Goal: Task Accomplishment & Management: Complete application form

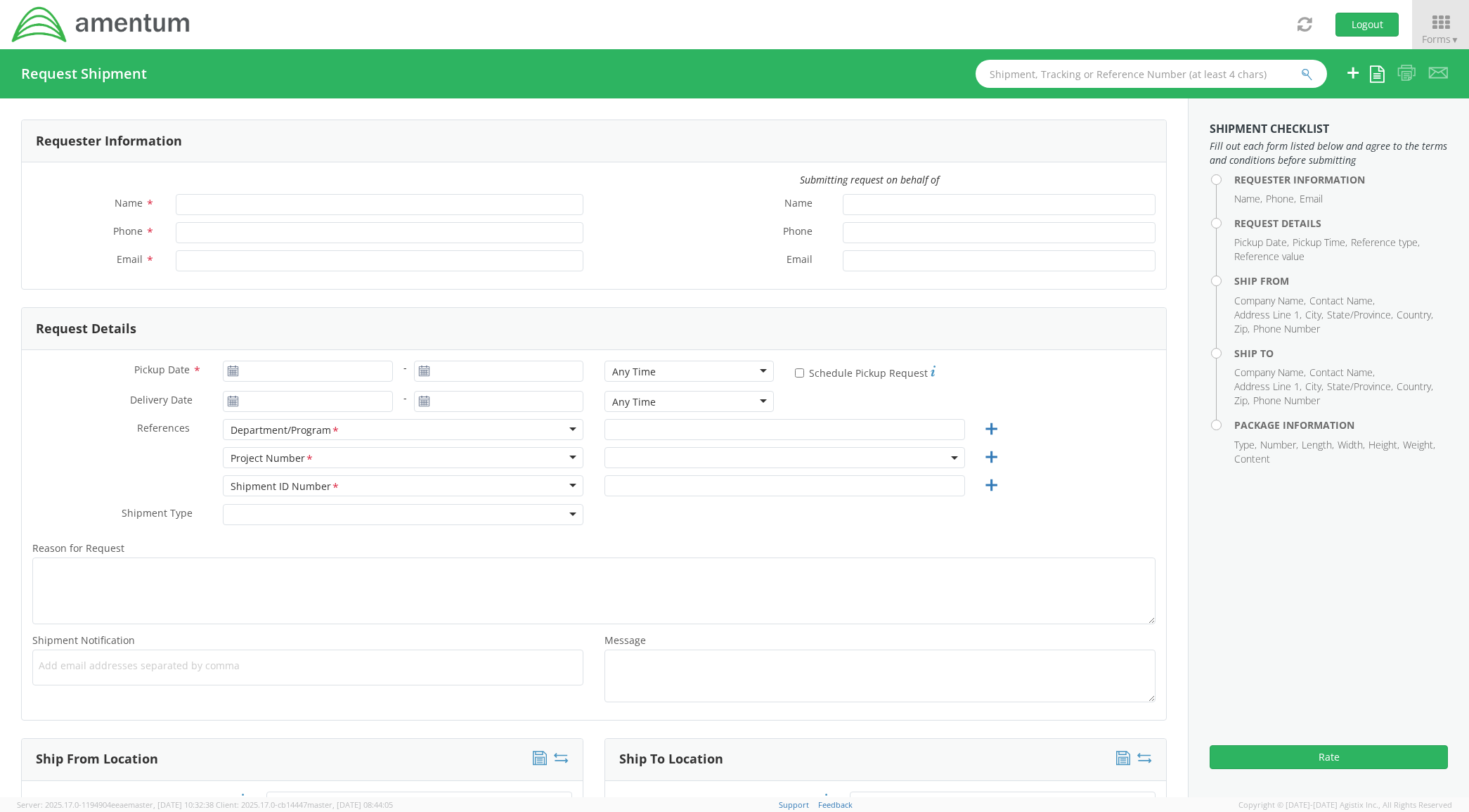
type input "[PERSON_NAME]"
type input "[PHONE_NUMBER]"
type input "[PERSON_NAME][EMAIL_ADDRESS][PERSON_NAME][DOMAIN_NAME]"
drag, startPoint x: 1432, startPoint y: 21, endPoint x: 1443, endPoint y: 57, distance: 37.6
click at [1432, 21] on icon at bounding box center [1441, 22] width 57 height 17
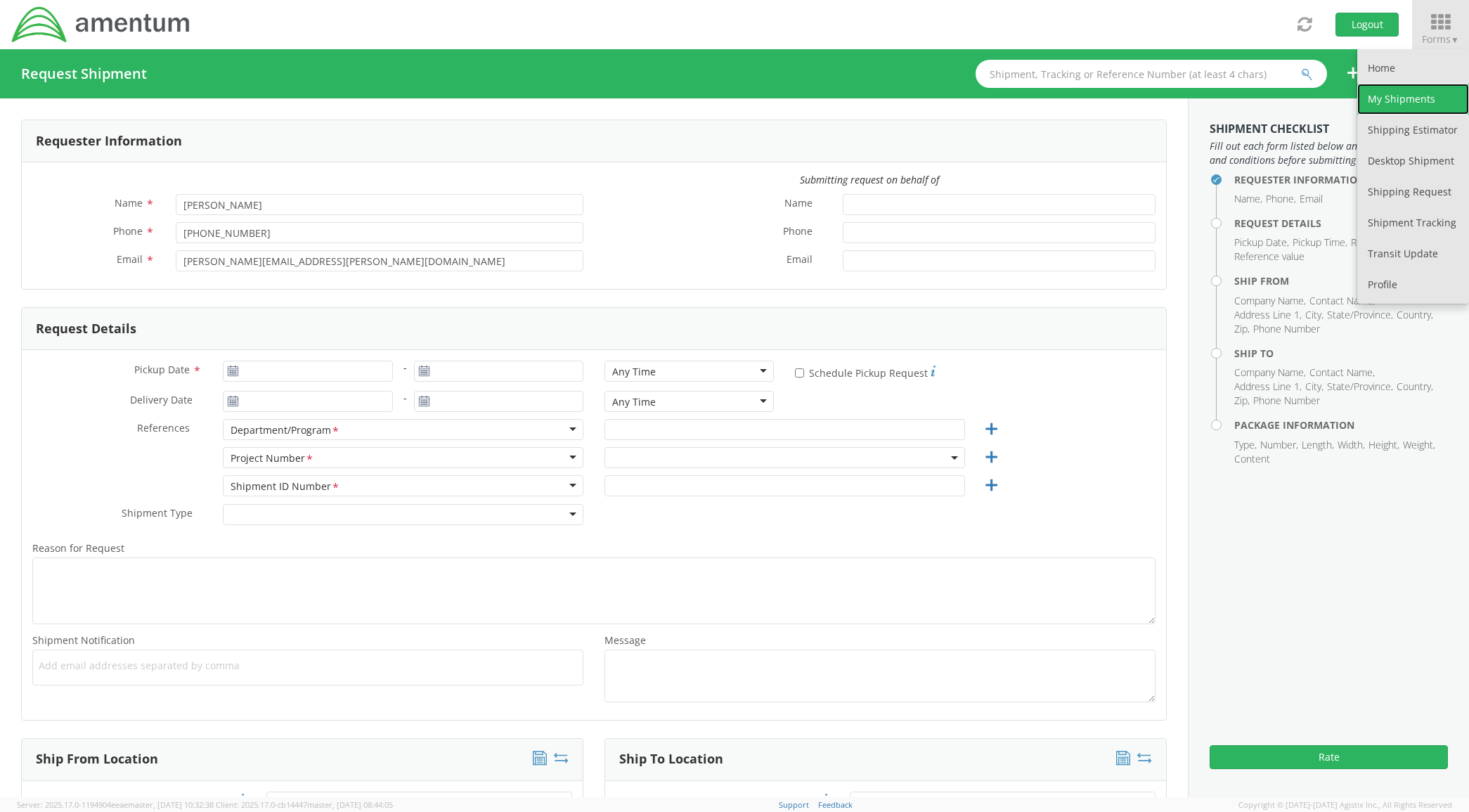
click at [1442, 107] on link "My Shipments" at bounding box center [1414, 99] width 112 height 31
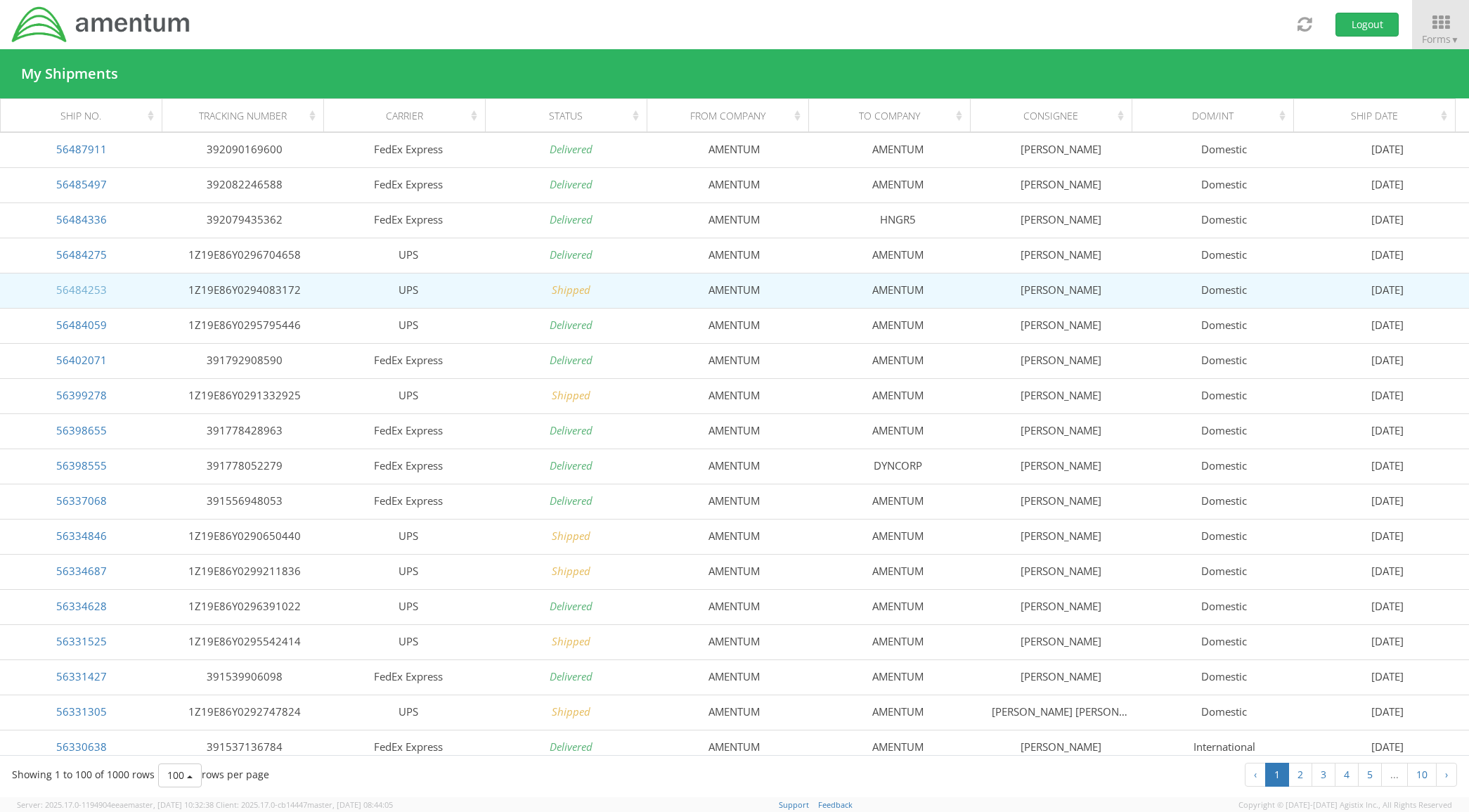
click at [97, 286] on link "56484253" at bounding box center [81, 290] width 51 height 14
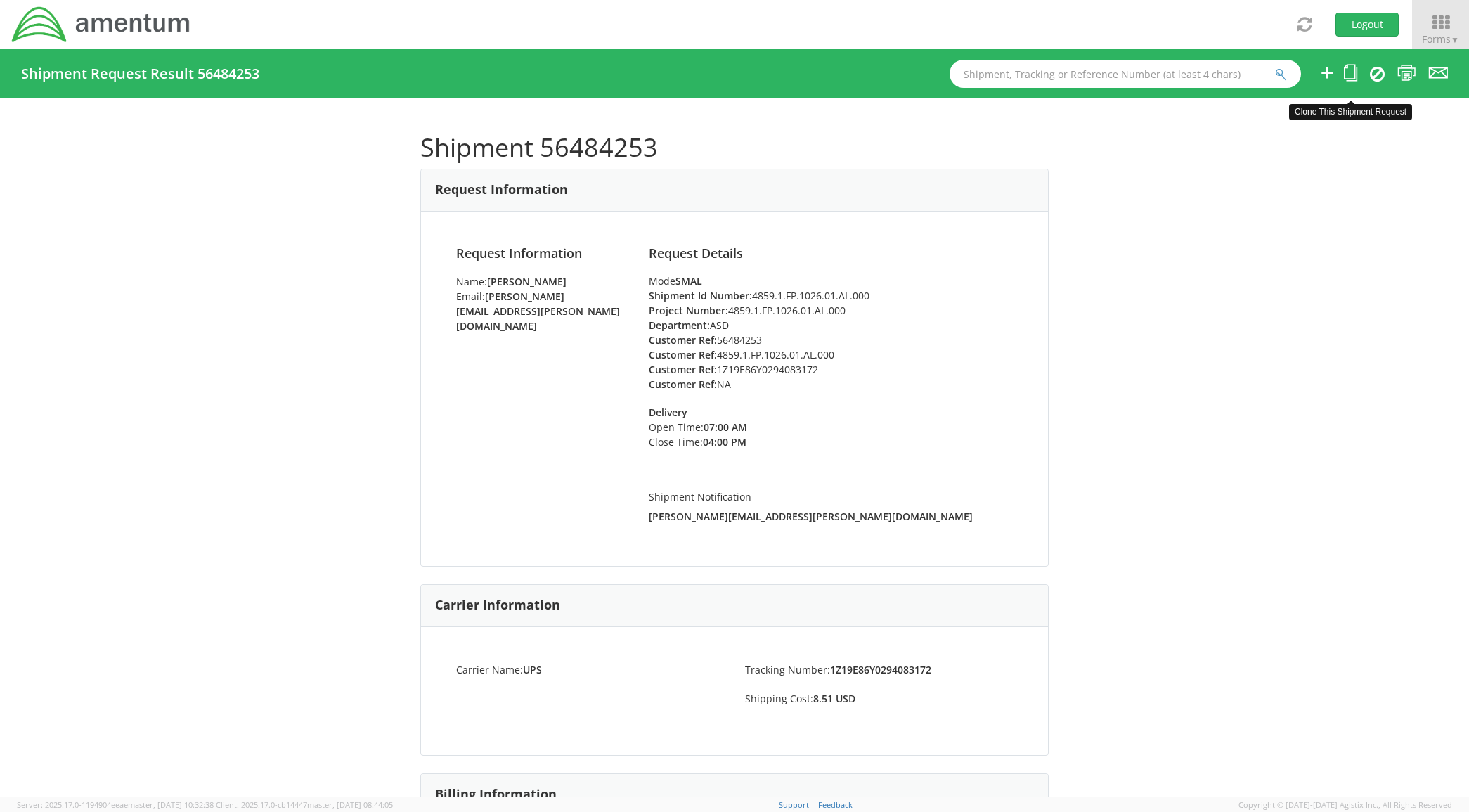
click at [1344, 69] on icon at bounding box center [1351, 73] width 13 height 18
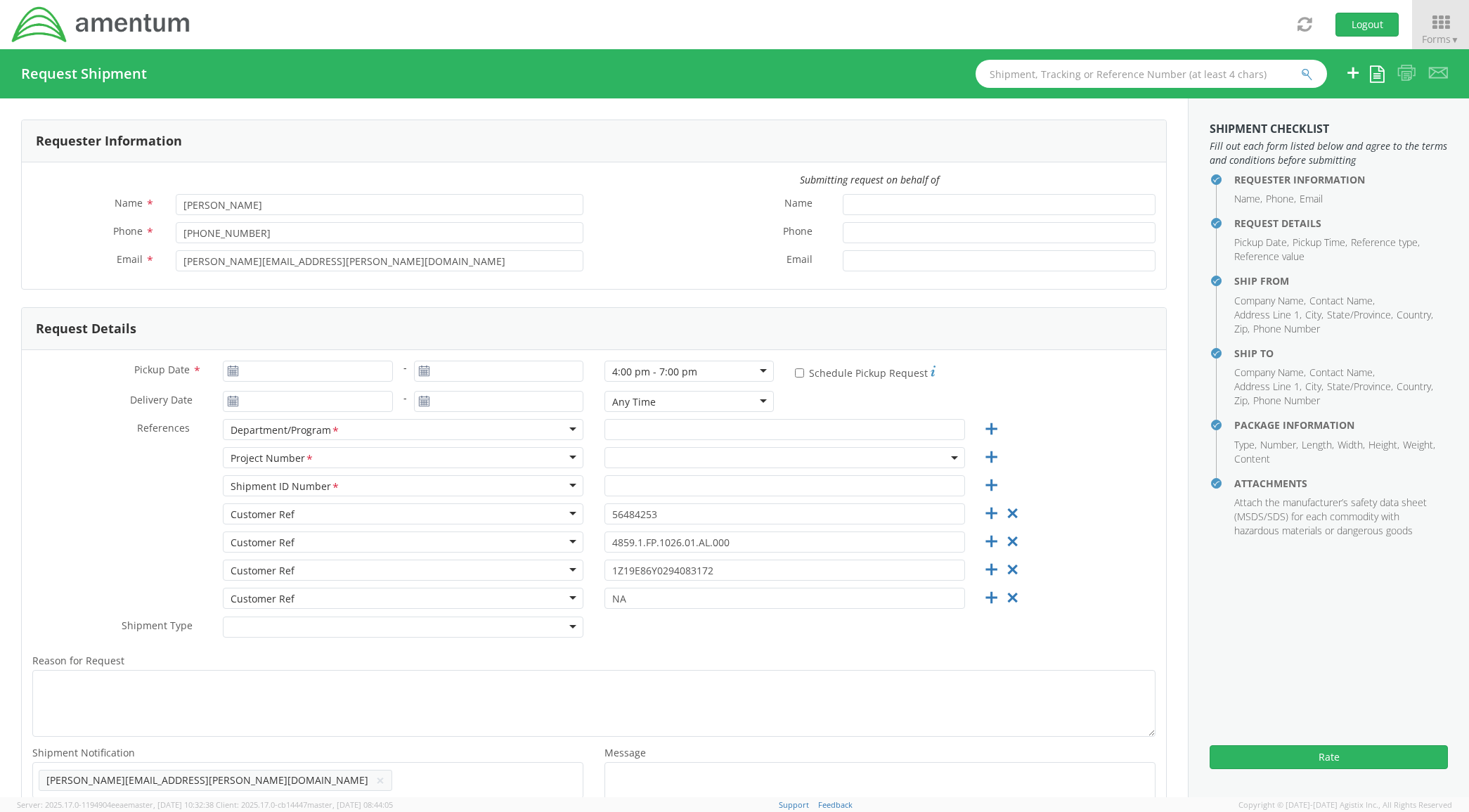
type input "[DATE]"
type input "ASD"
type input "4859.1.FP.1026.01.AL.000"
select select
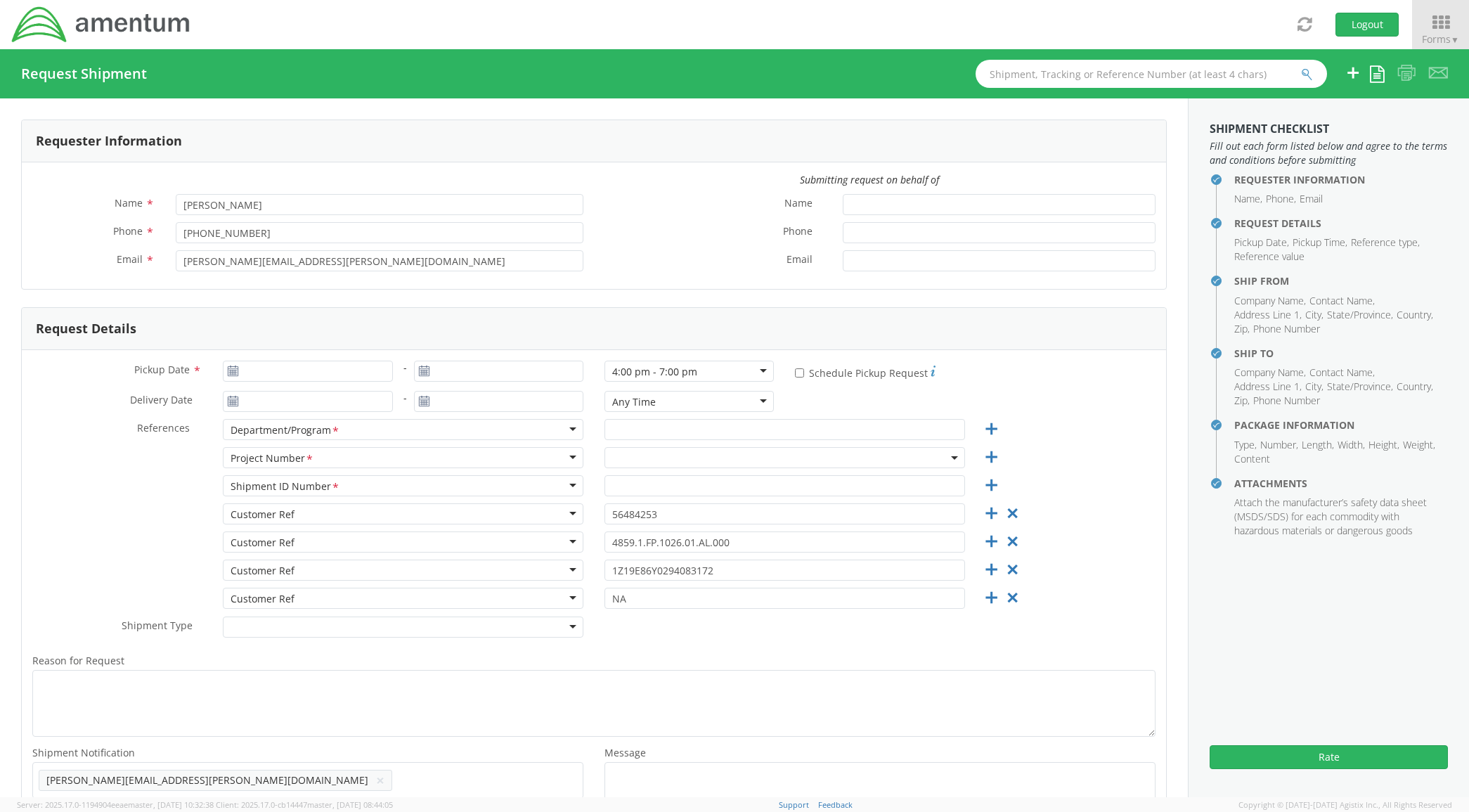
type input "AMENTUM"
type input "[STREET_ADDRESS]"
type input "[GEOGRAPHIC_DATA]"
type input "76177"
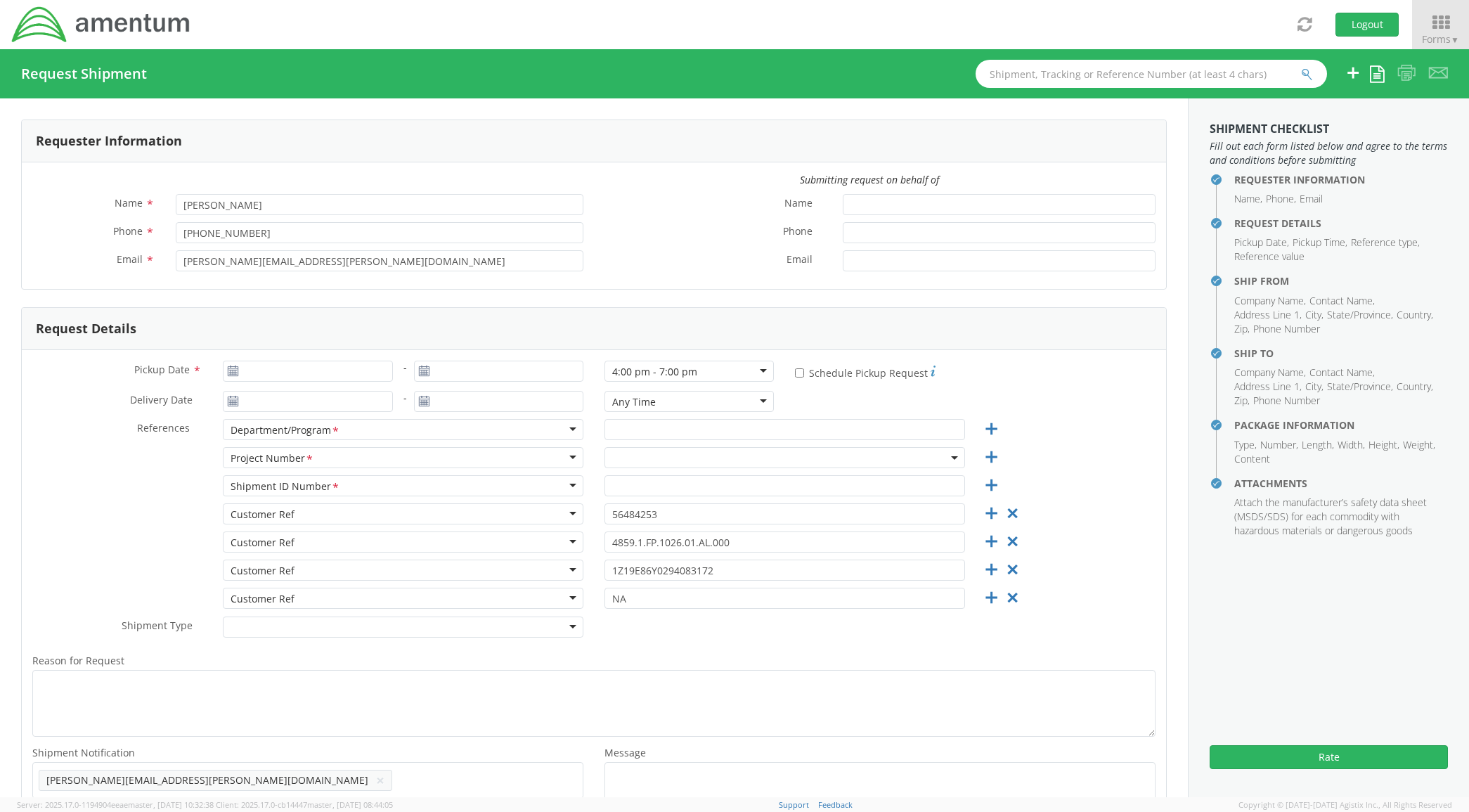
type input "[PERSON_NAME]"
type input "8172241267"
select select
type input "AMENTUM"
type input "[STREET_ADDRESS][PERSON_NAME]"
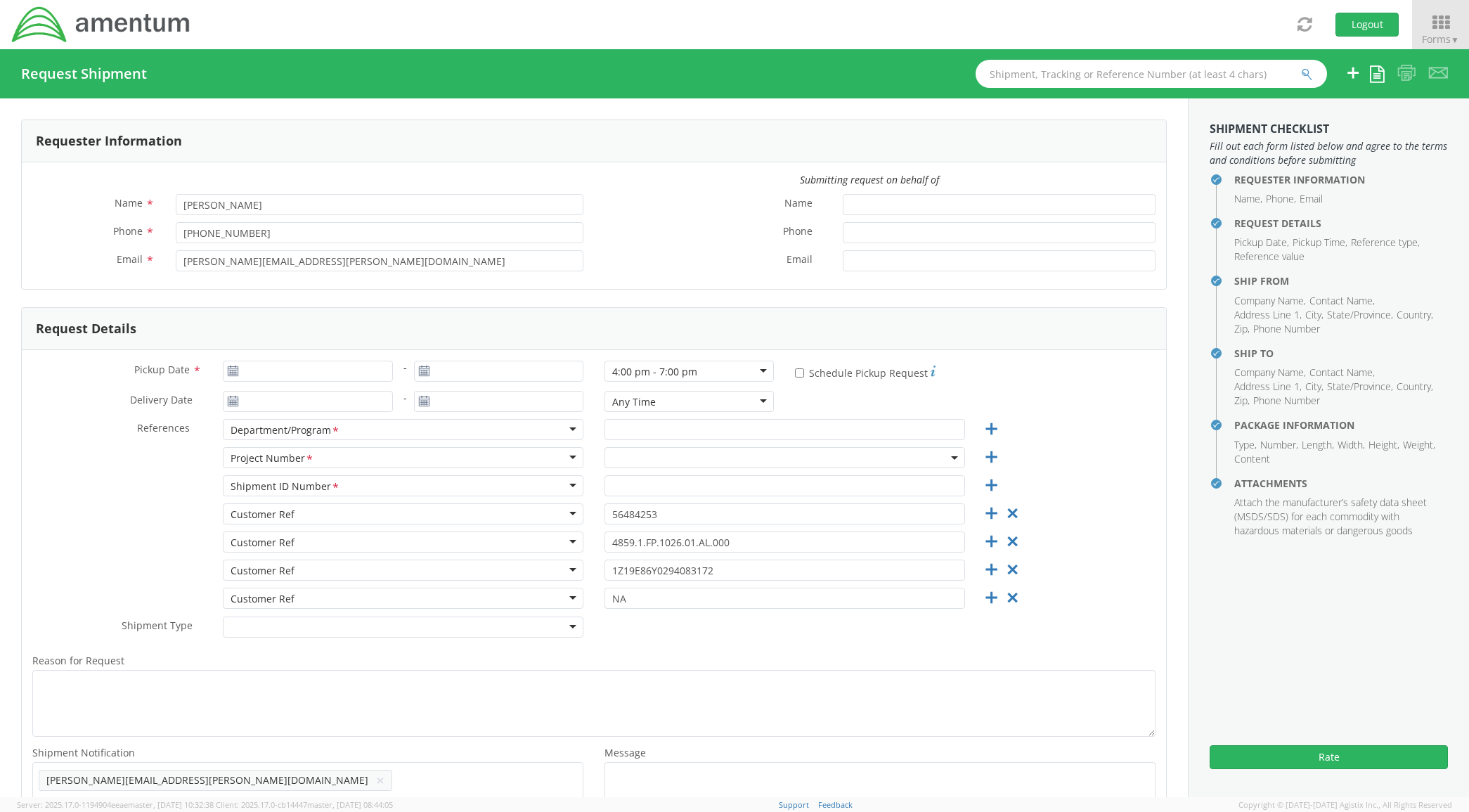
type input "[PERSON_NAME][GEOGRAPHIC_DATA]"
type input "20762"
type input "[PERSON_NAME]"
type input "3019813609"
select select "4859.1.FP.1026.01.AL.000"
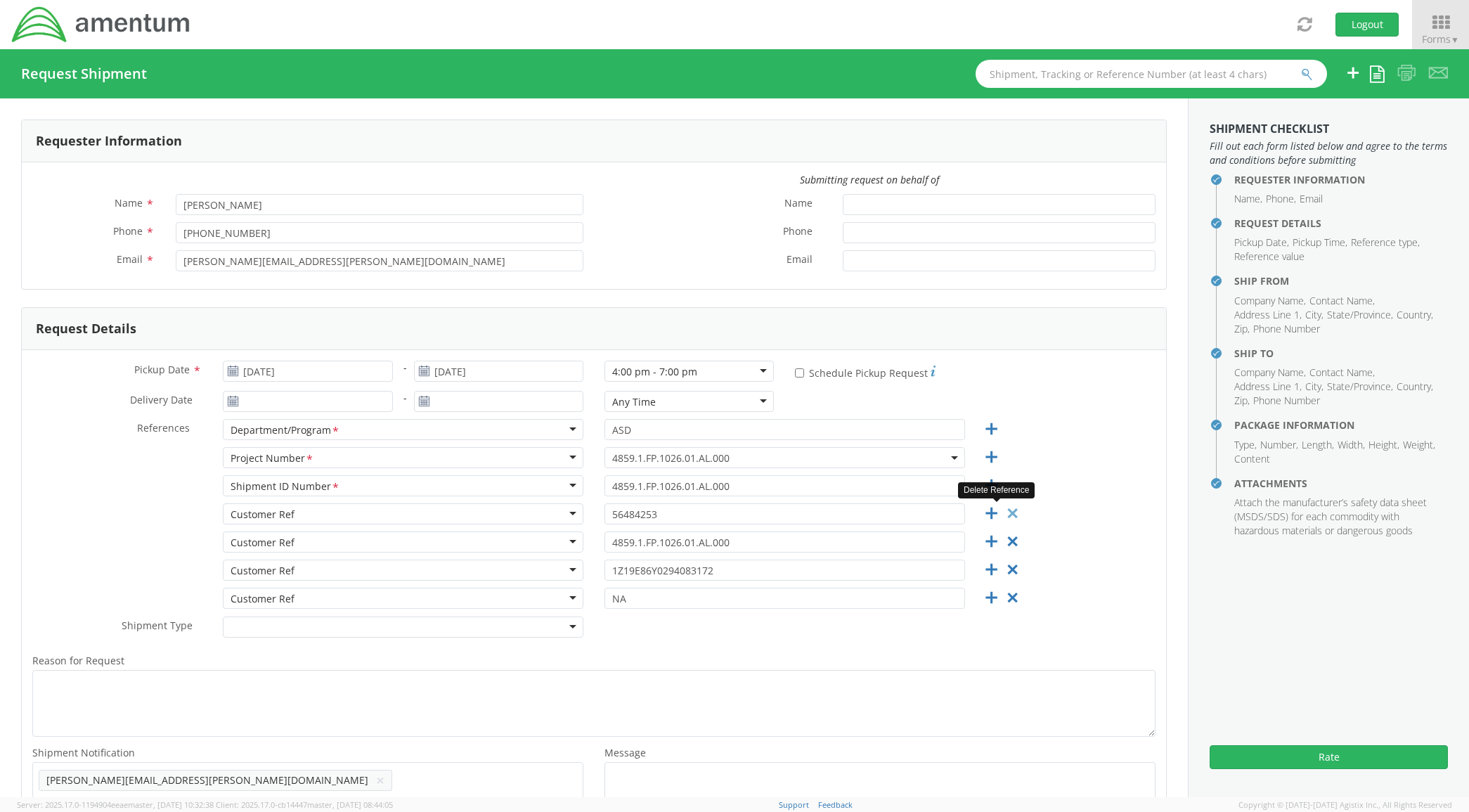
click at [1004, 515] on icon at bounding box center [1013, 513] width 18 height 18
click at [1004, 514] on icon at bounding box center [1013, 513] width 18 height 18
type input "NA"
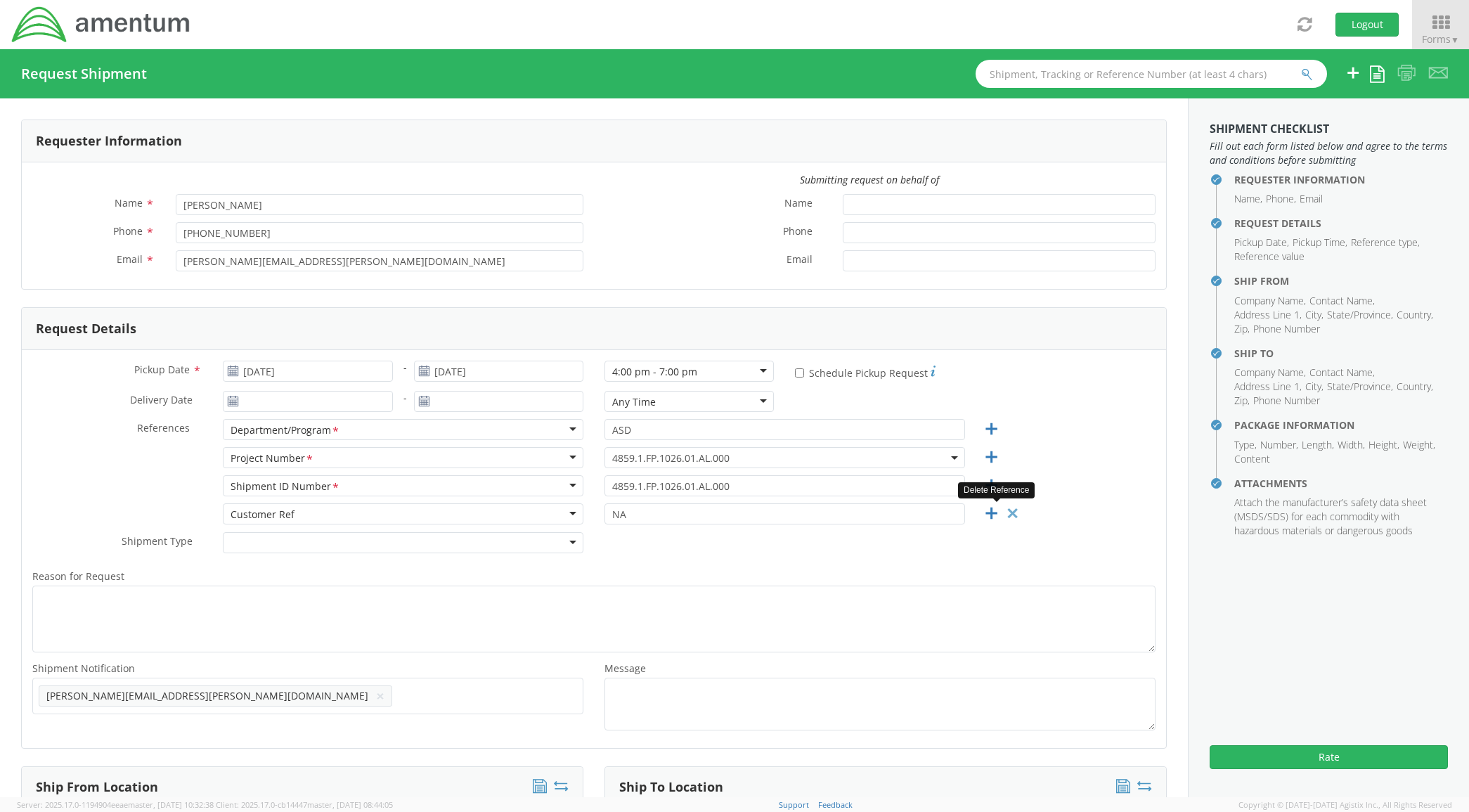
click at [1004, 514] on icon at bounding box center [1013, 513] width 18 height 18
click at [999, 532] on div "Shipment Type * Batch Regular" at bounding box center [593, 546] width 1144 height 28
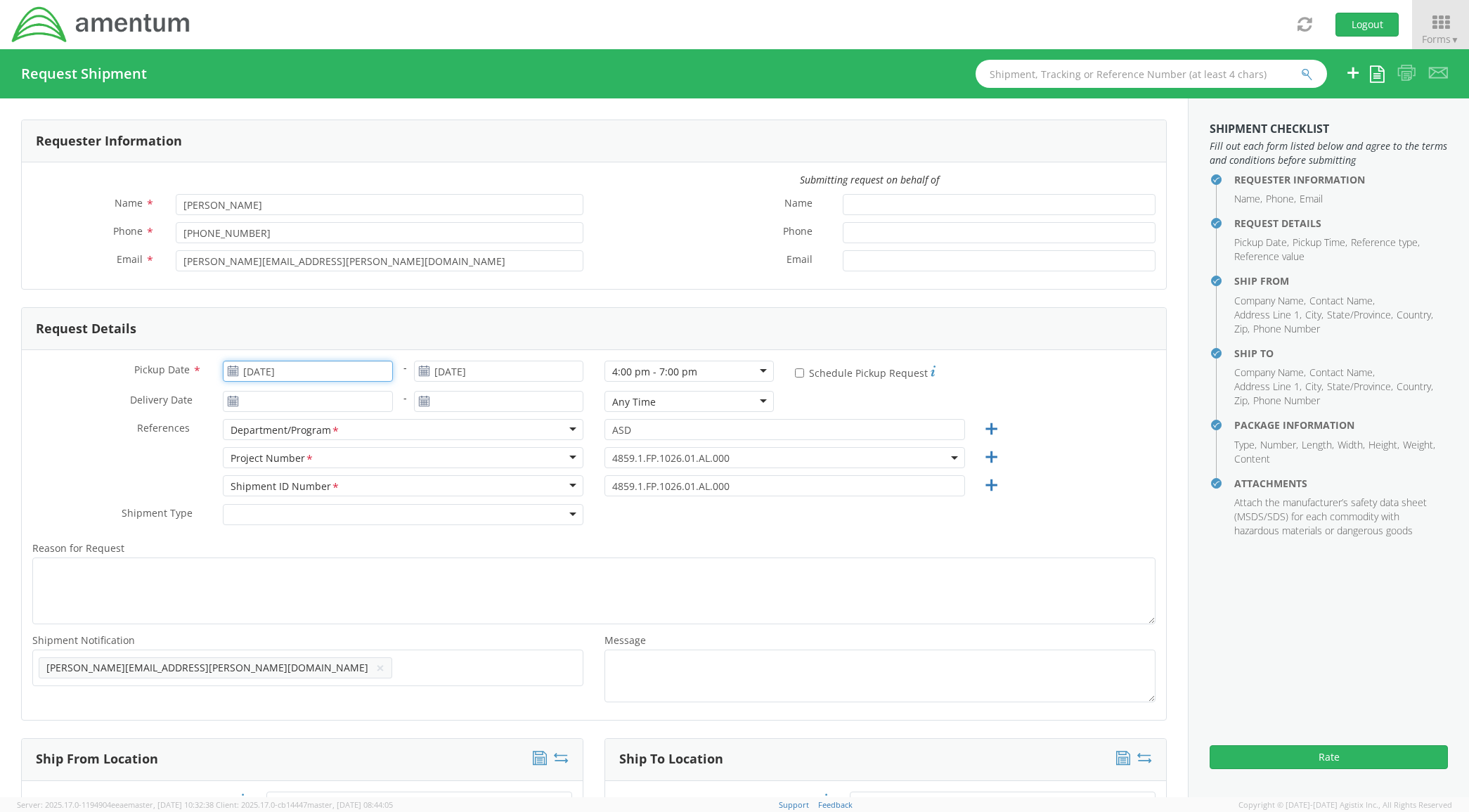
click at [329, 368] on input "[DATE]" at bounding box center [308, 371] width 169 height 21
click at [320, 507] on td "20" at bounding box center [320, 502] width 30 height 21
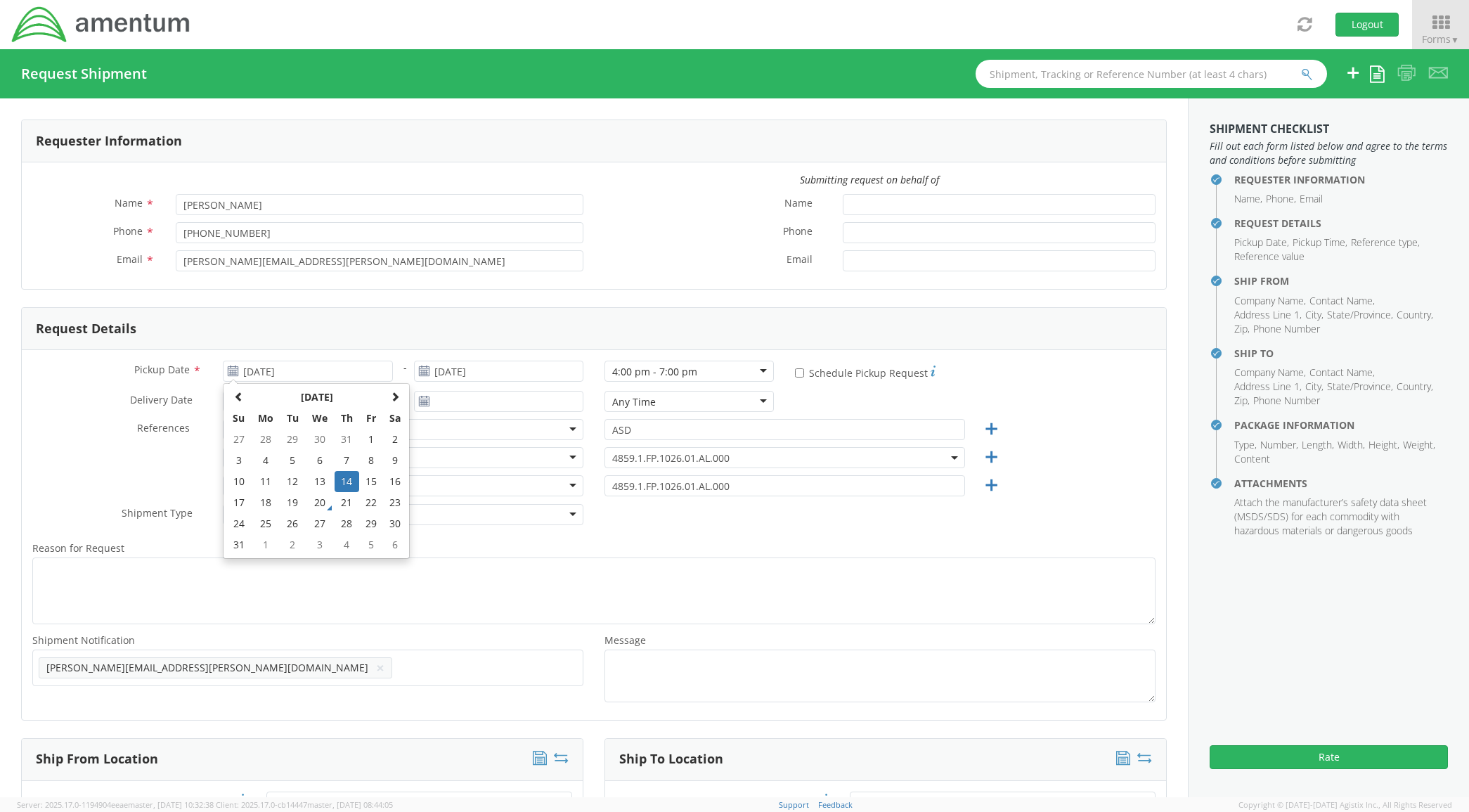
type input "[DATE]"
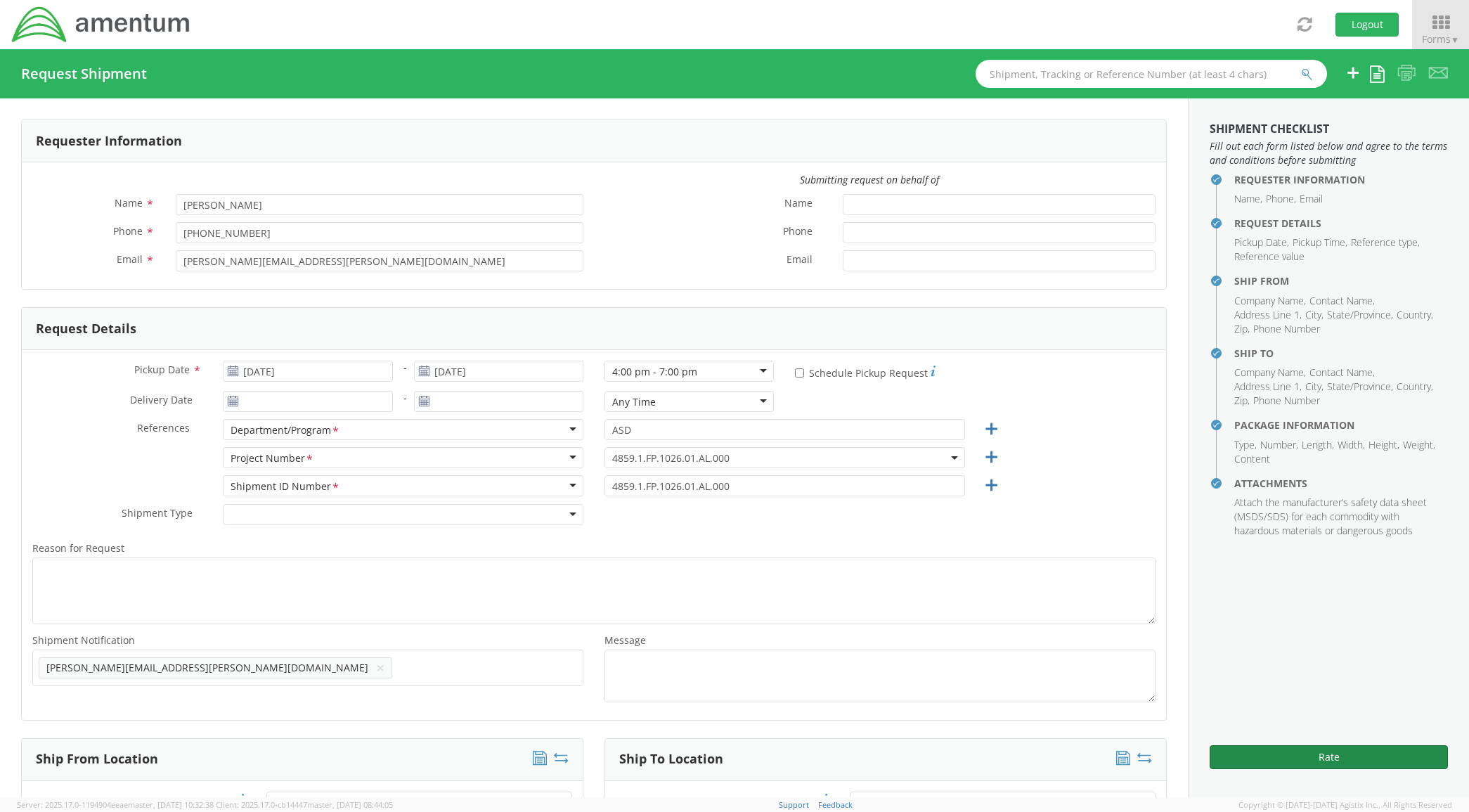
click at [1285, 753] on button "Rate" at bounding box center [1329, 757] width 238 height 24
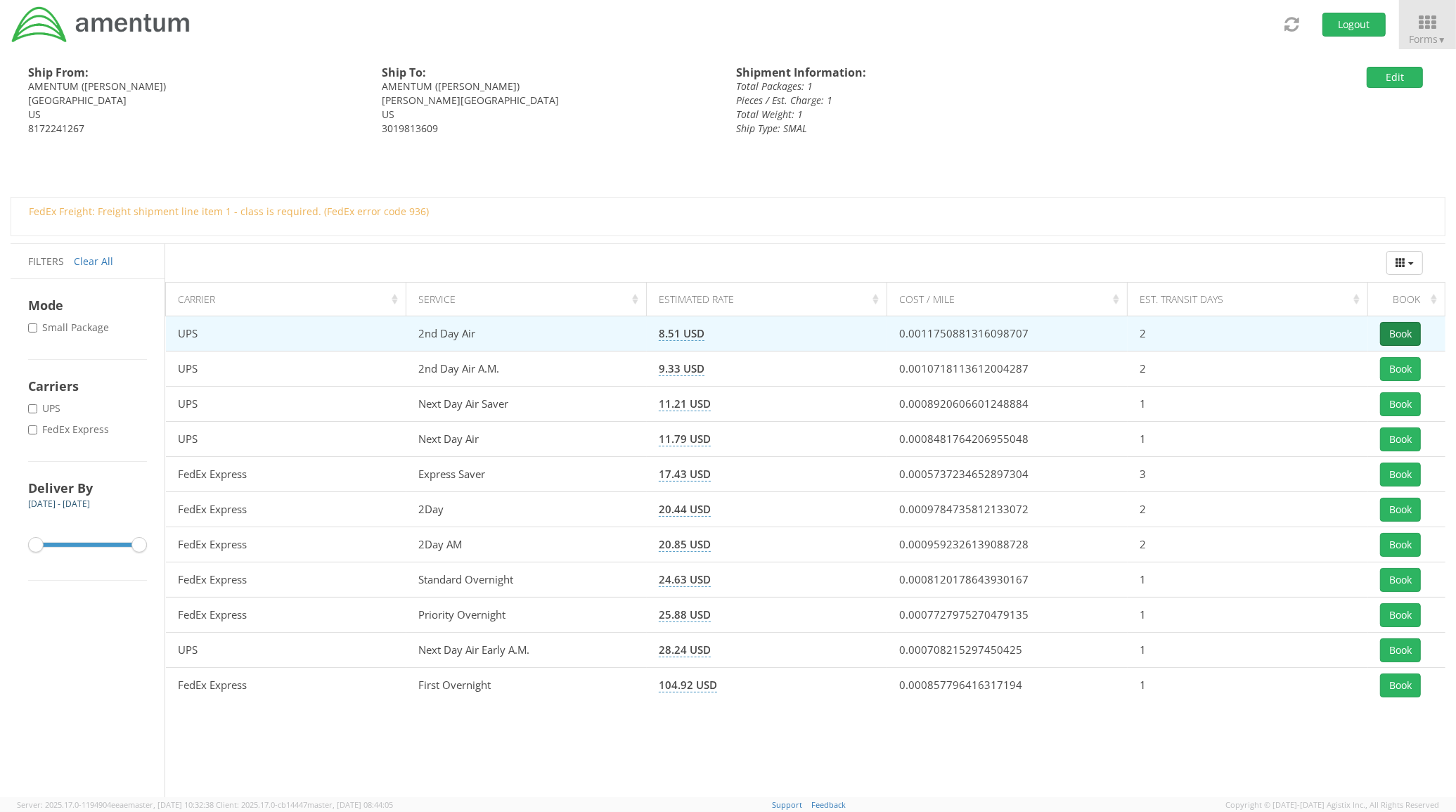
click at [1410, 332] on button "Book" at bounding box center [1401, 334] width 41 height 24
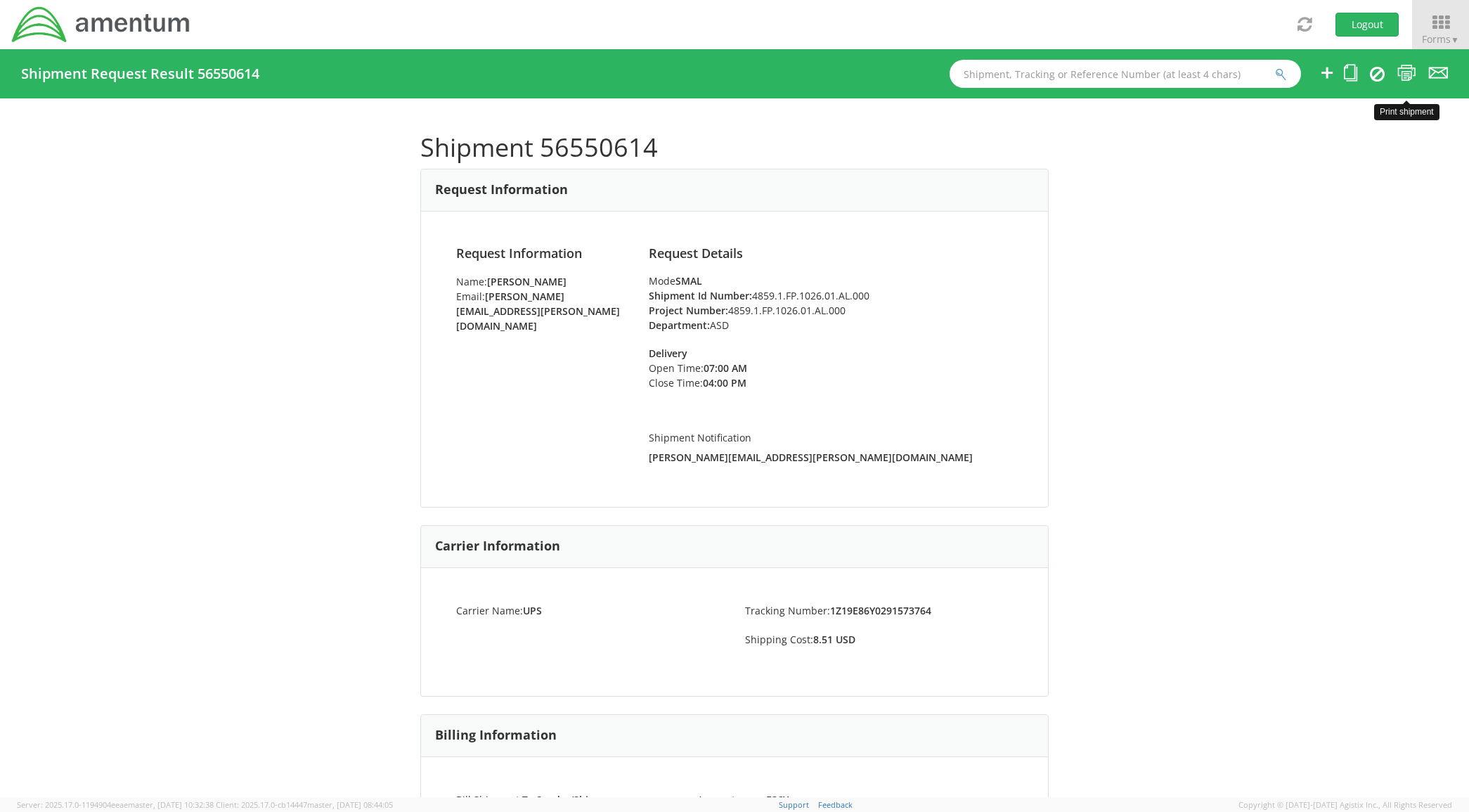
click at [1401, 69] on icon at bounding box center [1406, 73] width 19 height 18
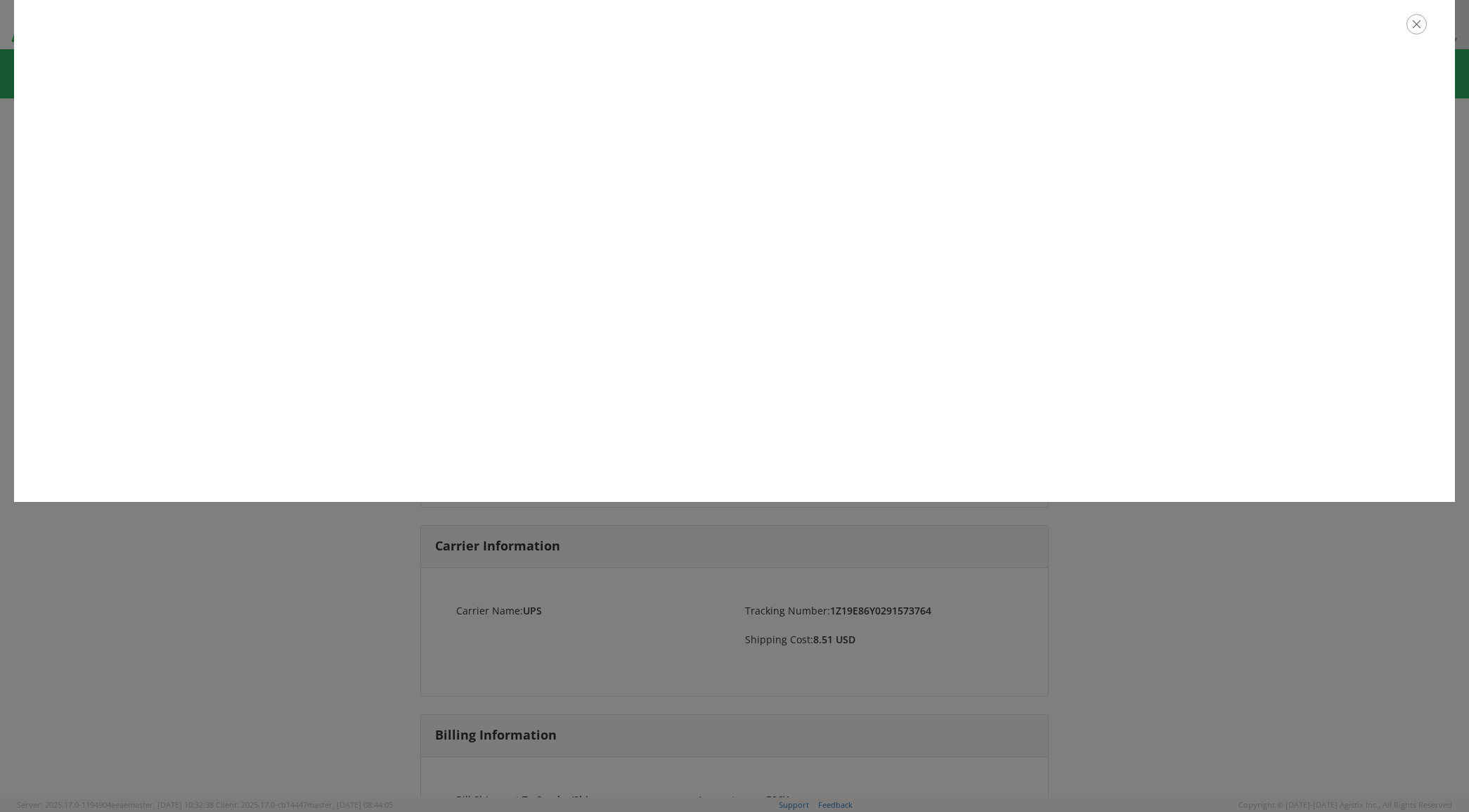
click at [1424, 22] on icon "button" at bounding box center [1417, 24] width 20 height 20
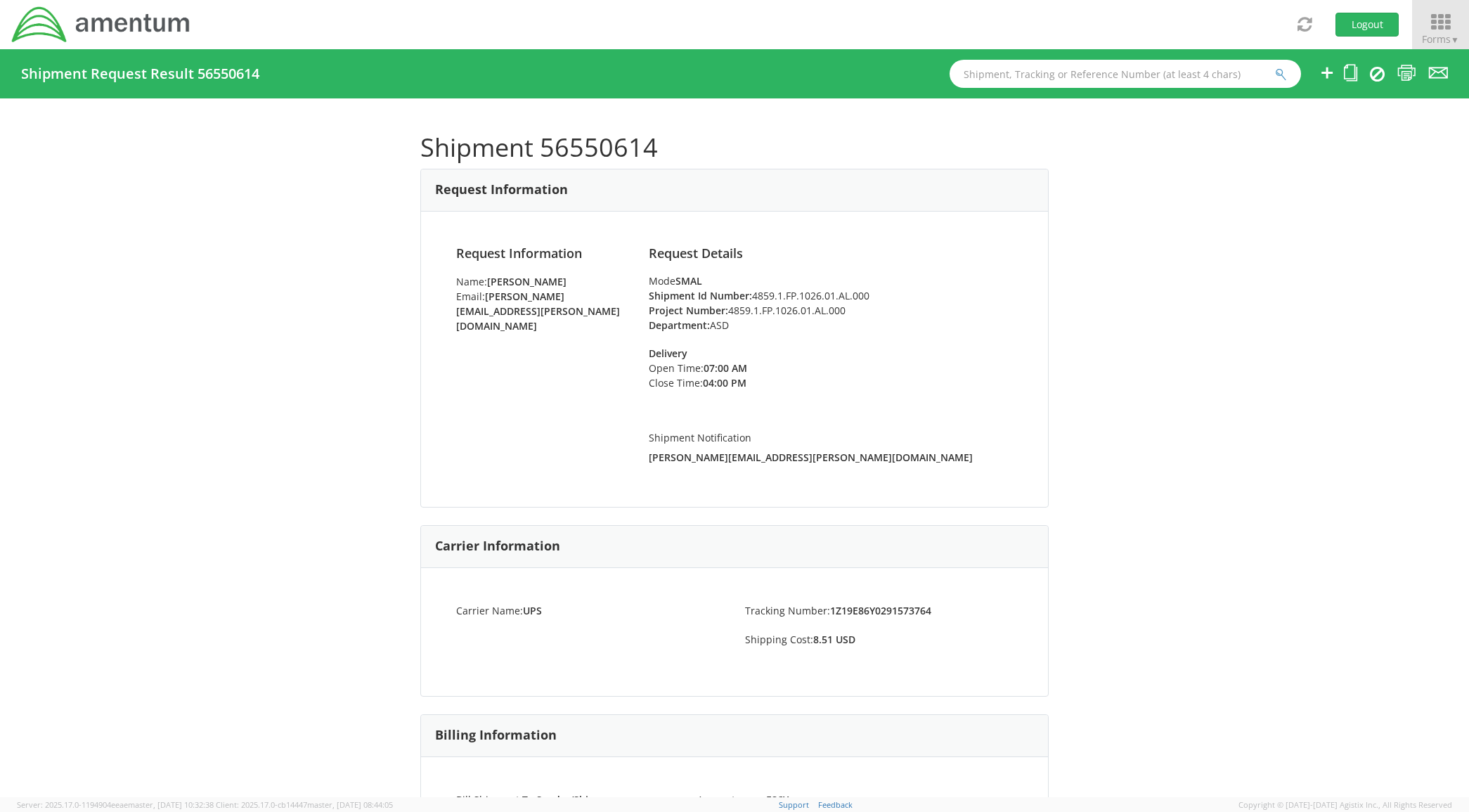
click at [1420, 22] on icon at bounding box center [1441, 22] width 66 height 19
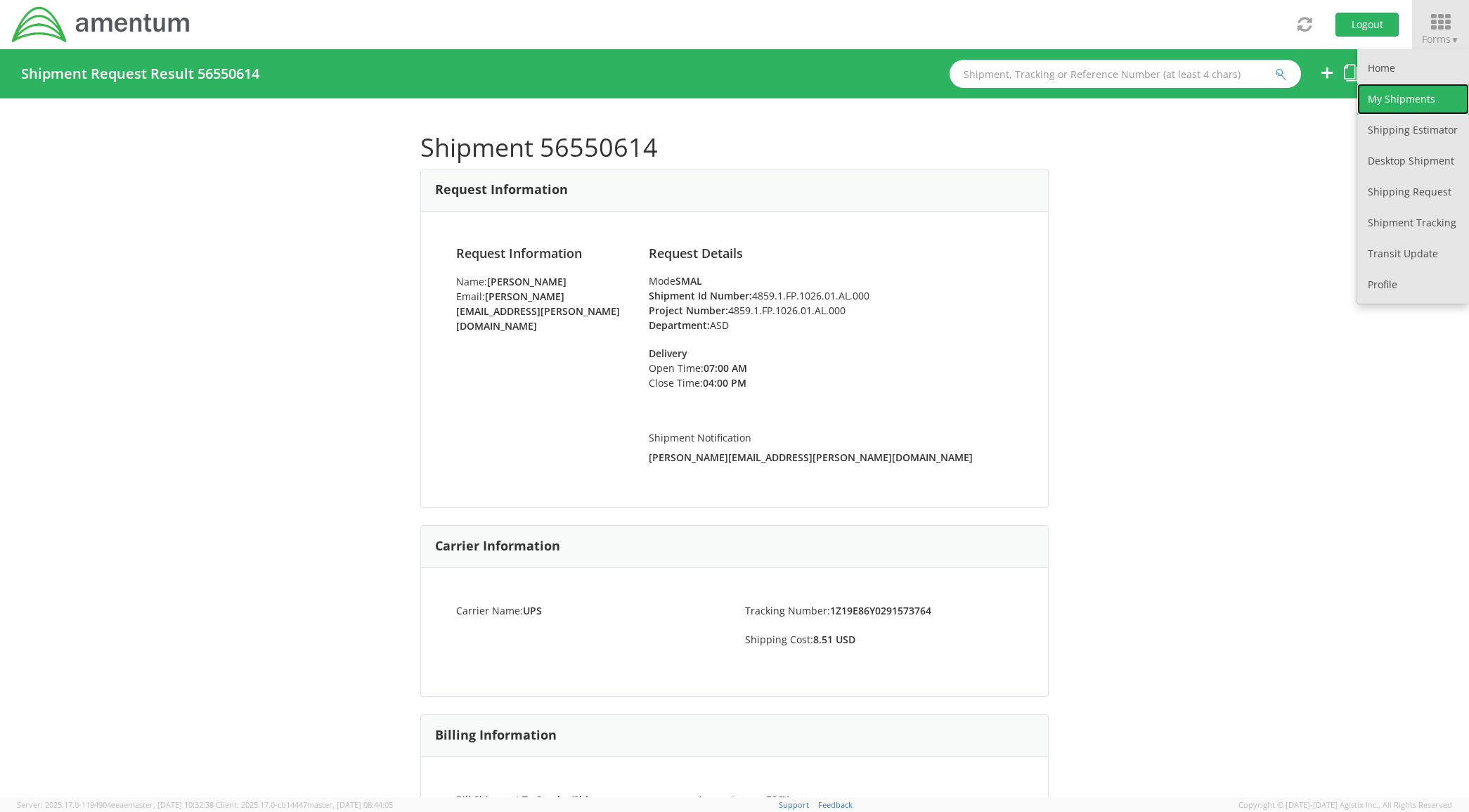
click at [1418, 92] on link "My Shipments" at bounding box center [1414, 99] width 112 height 31
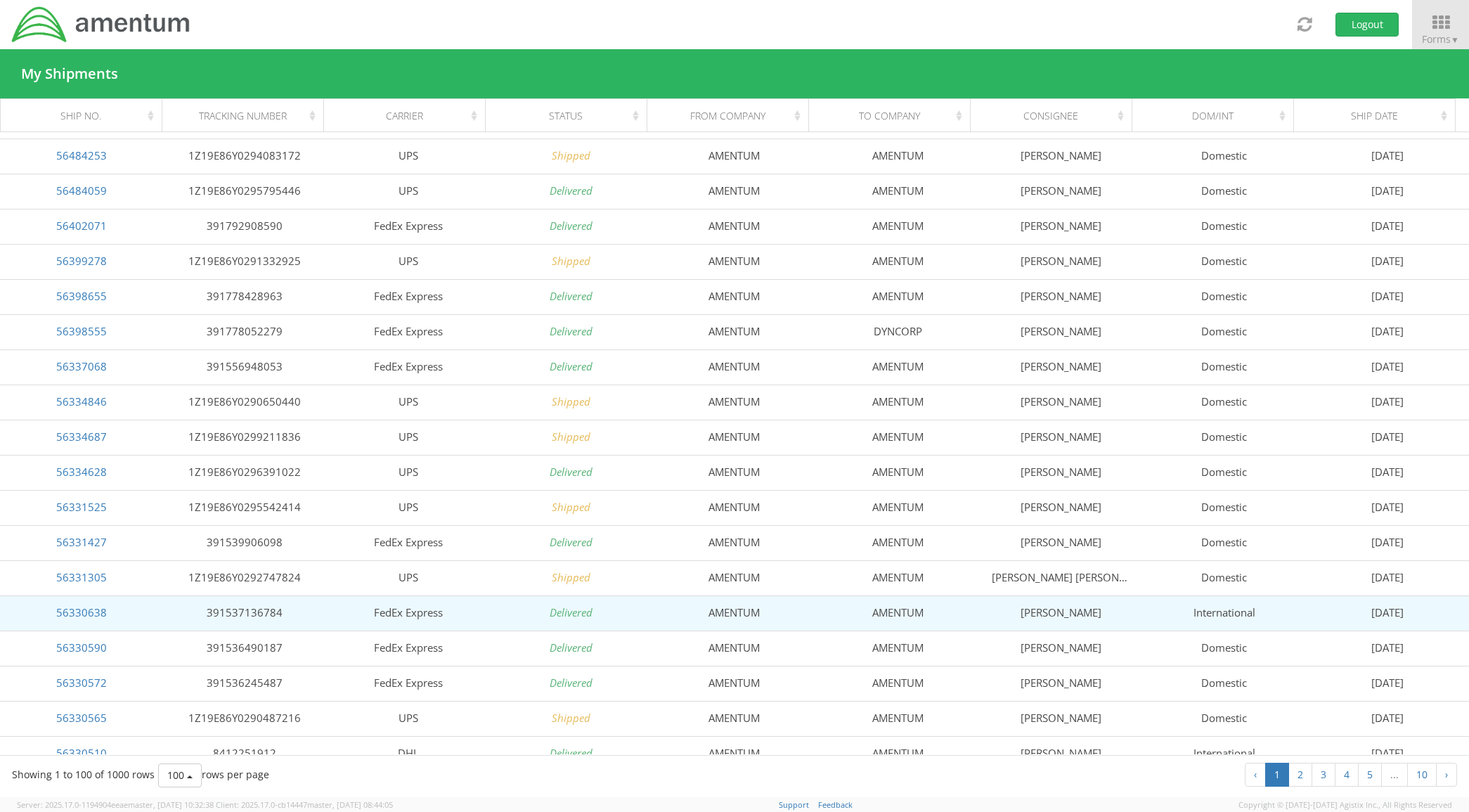
scroll to position [204, 0]
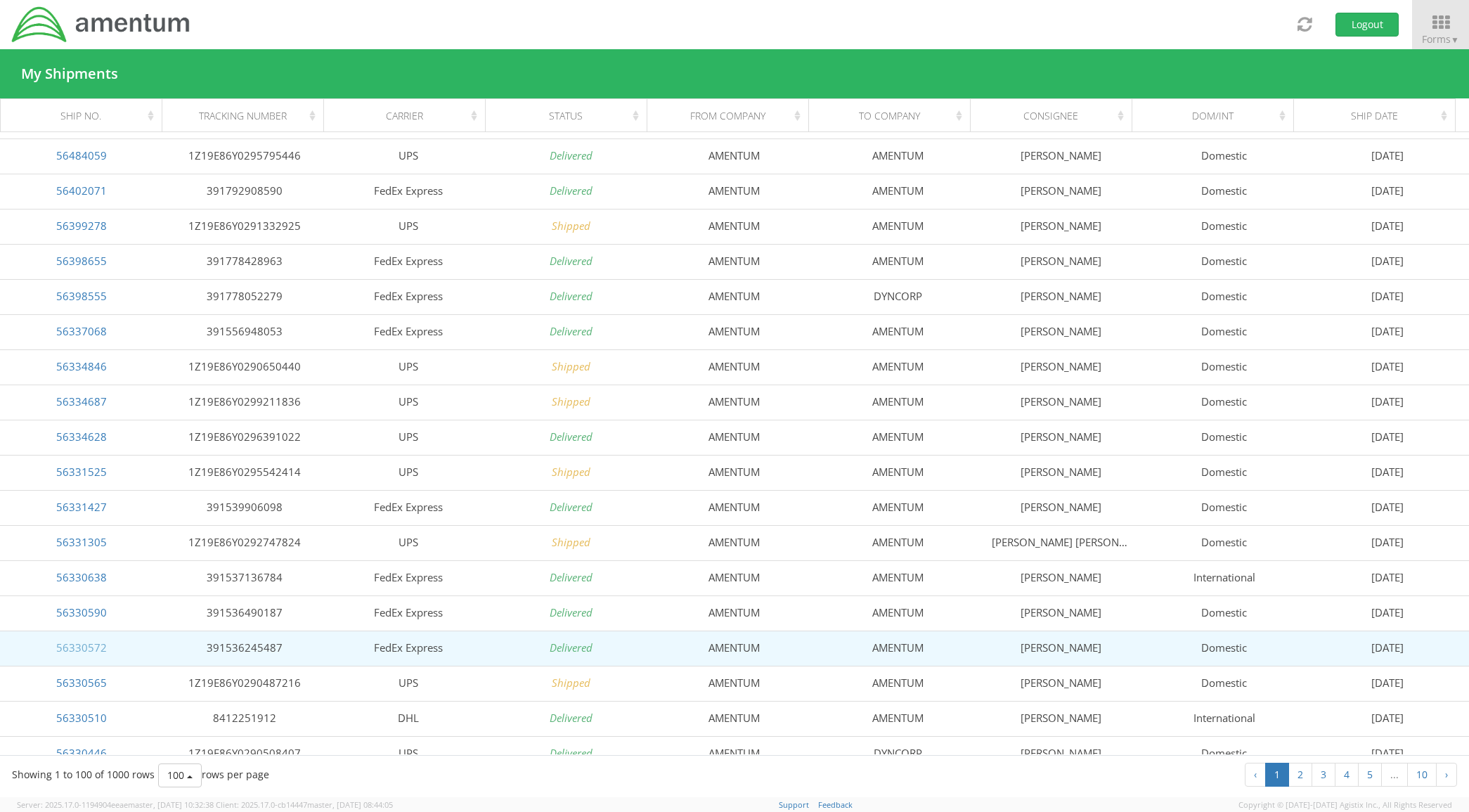
drag, startPoint x: 93, startPoint y: 640, endPoint x: 78, endPoint y: 647, distance: 16.6
click at [93, 640] on link "56330572" at bounding box center [81, 647] width 51 height 14
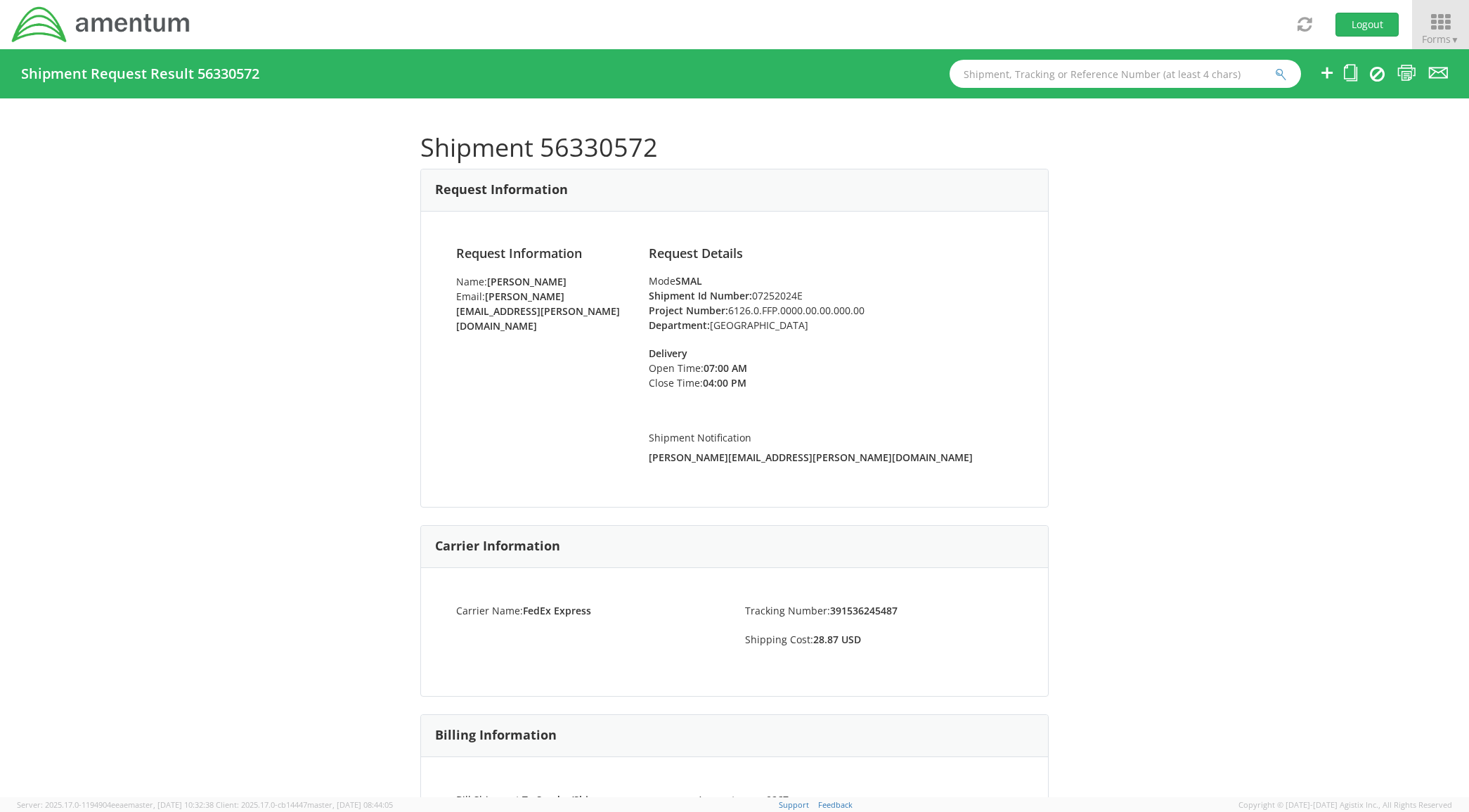
click at [1453, 25] on icon at bounding box center [1441, 22] width 66 height 19
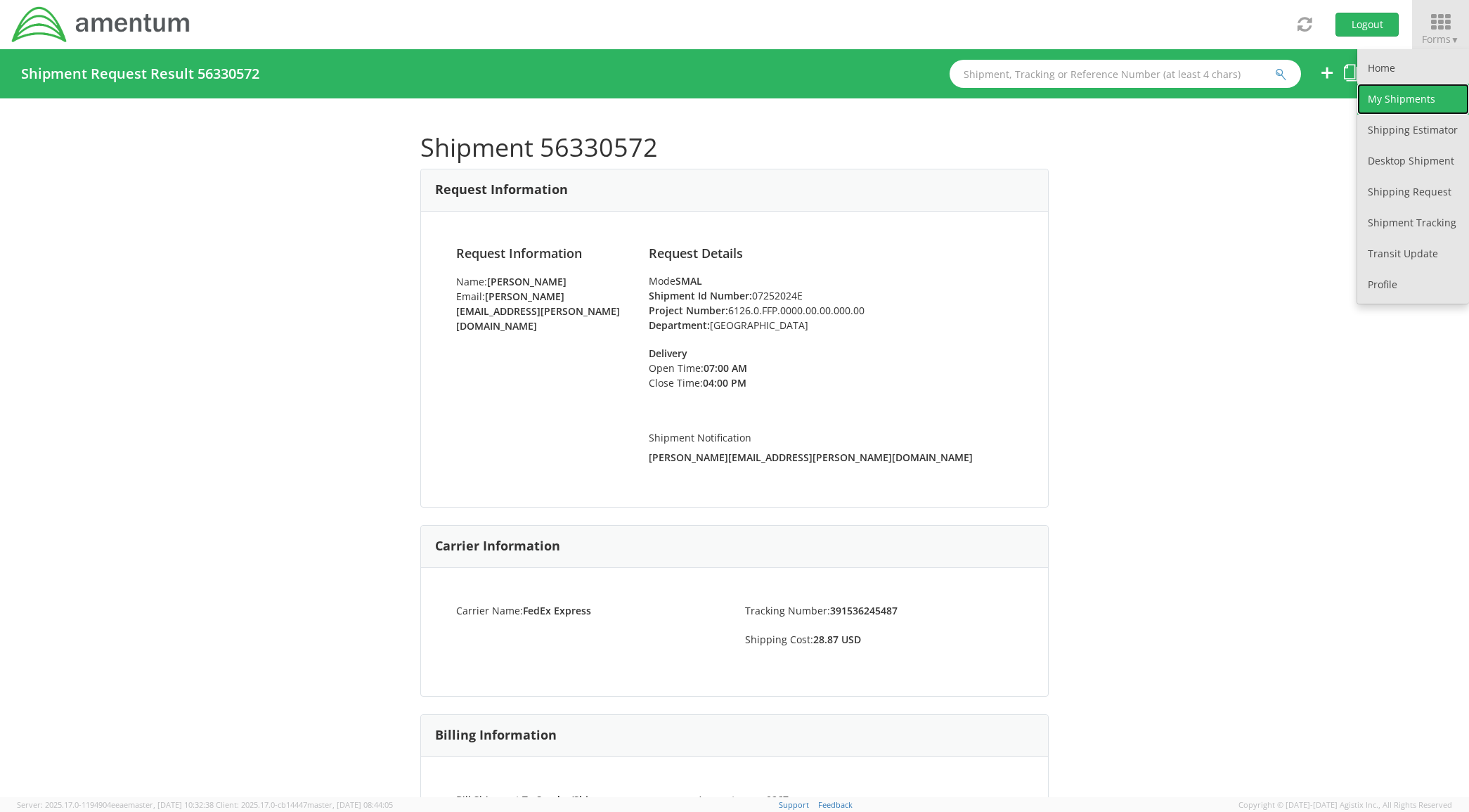
click at [1415, 88] on link "My Shipments" at bounding box center [1414, 99] width 112 height 31
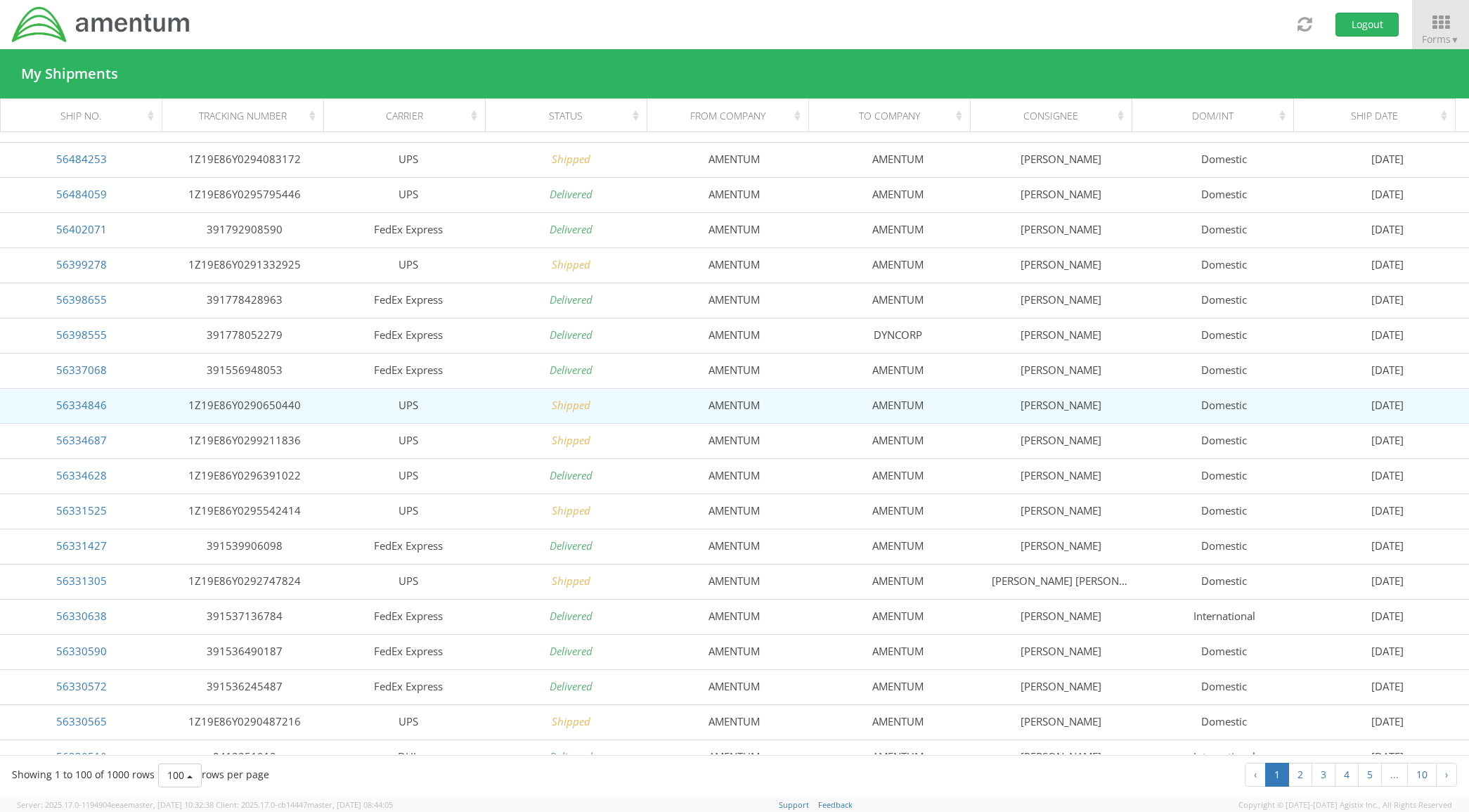
scroll to position [204, 0]
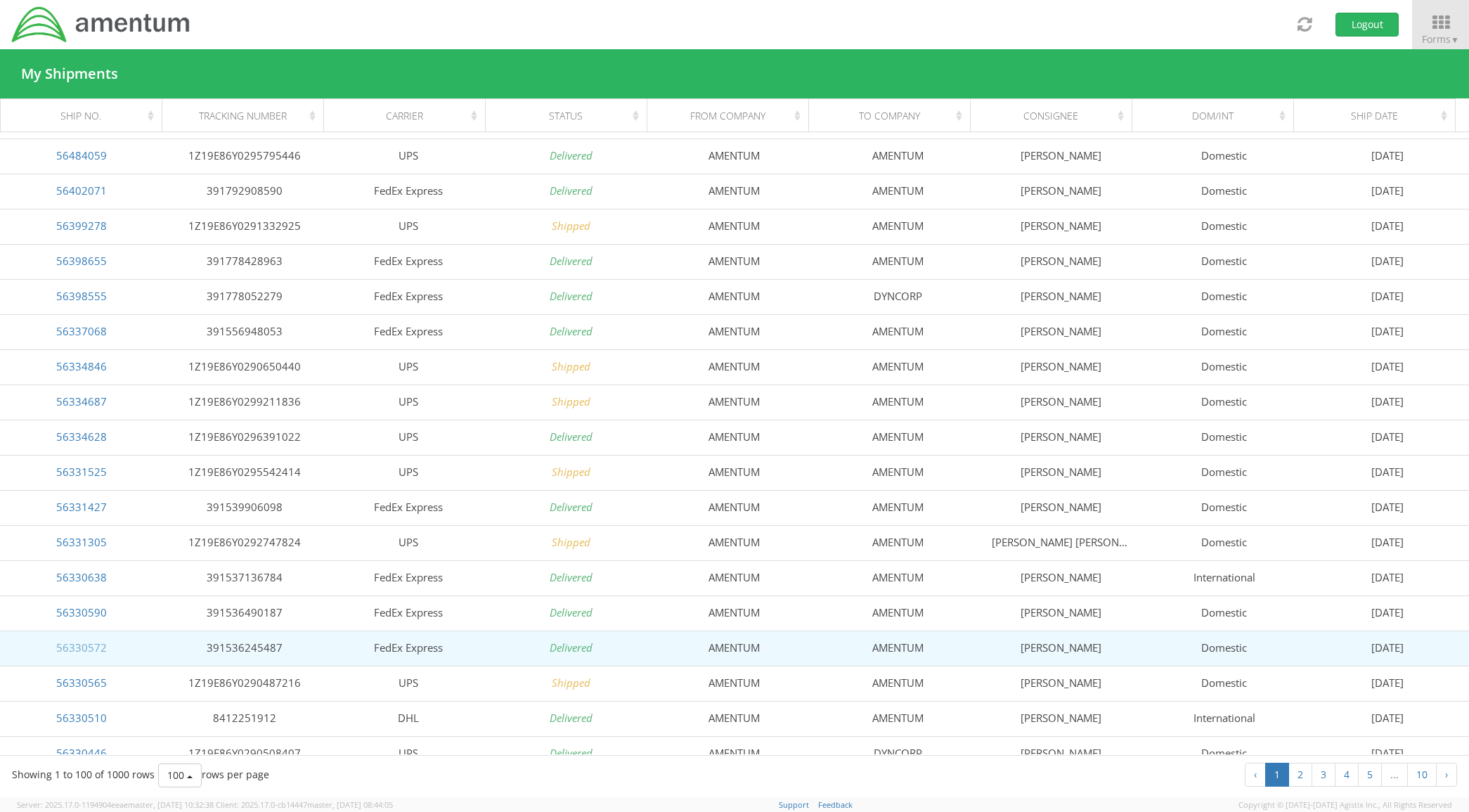
click at [83, 648] on link "56330572" at bounding box center [81, 647] width 51 height 14
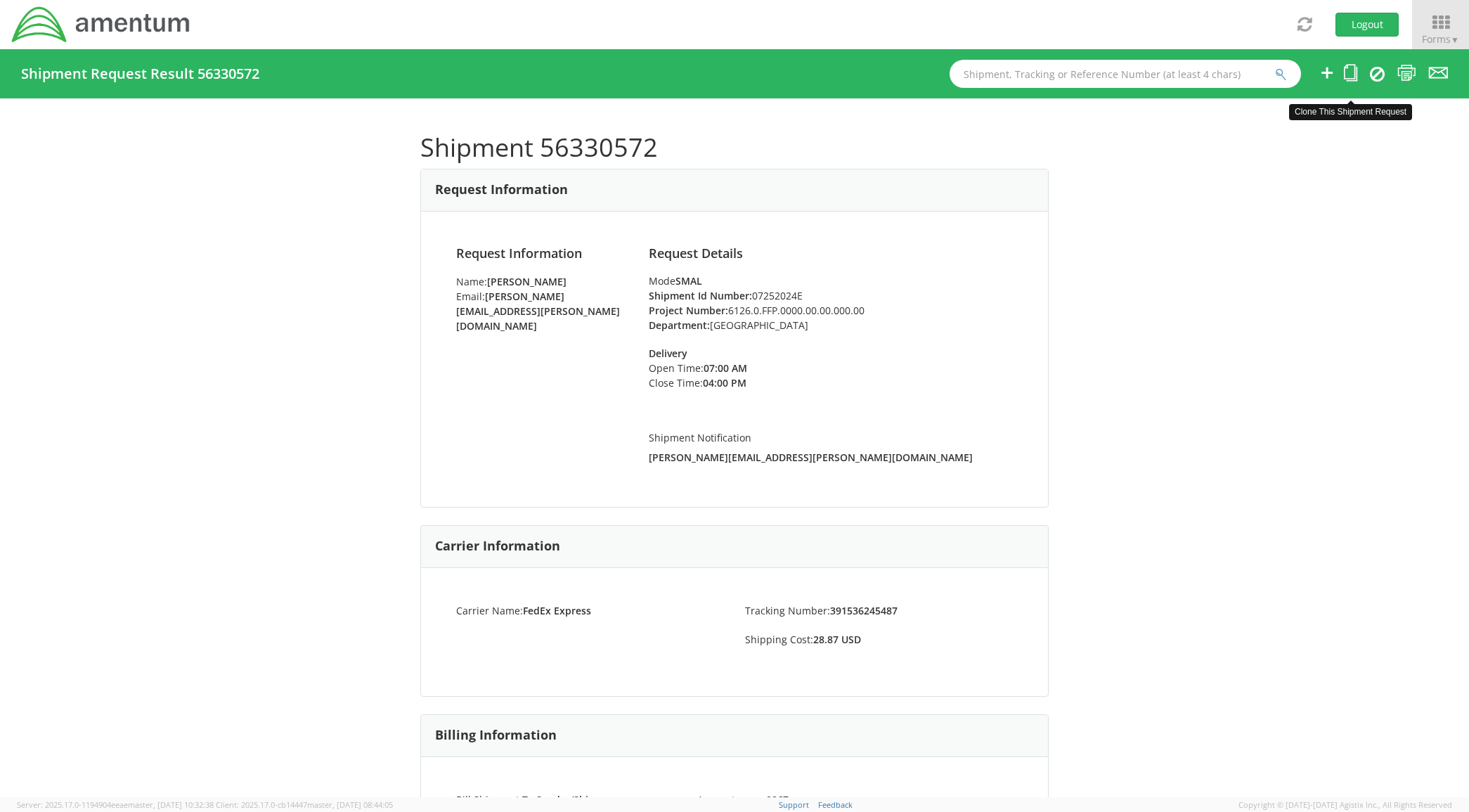
click at [1354, 72] on icon at bounding box center [1351, 73] width 13 height 18
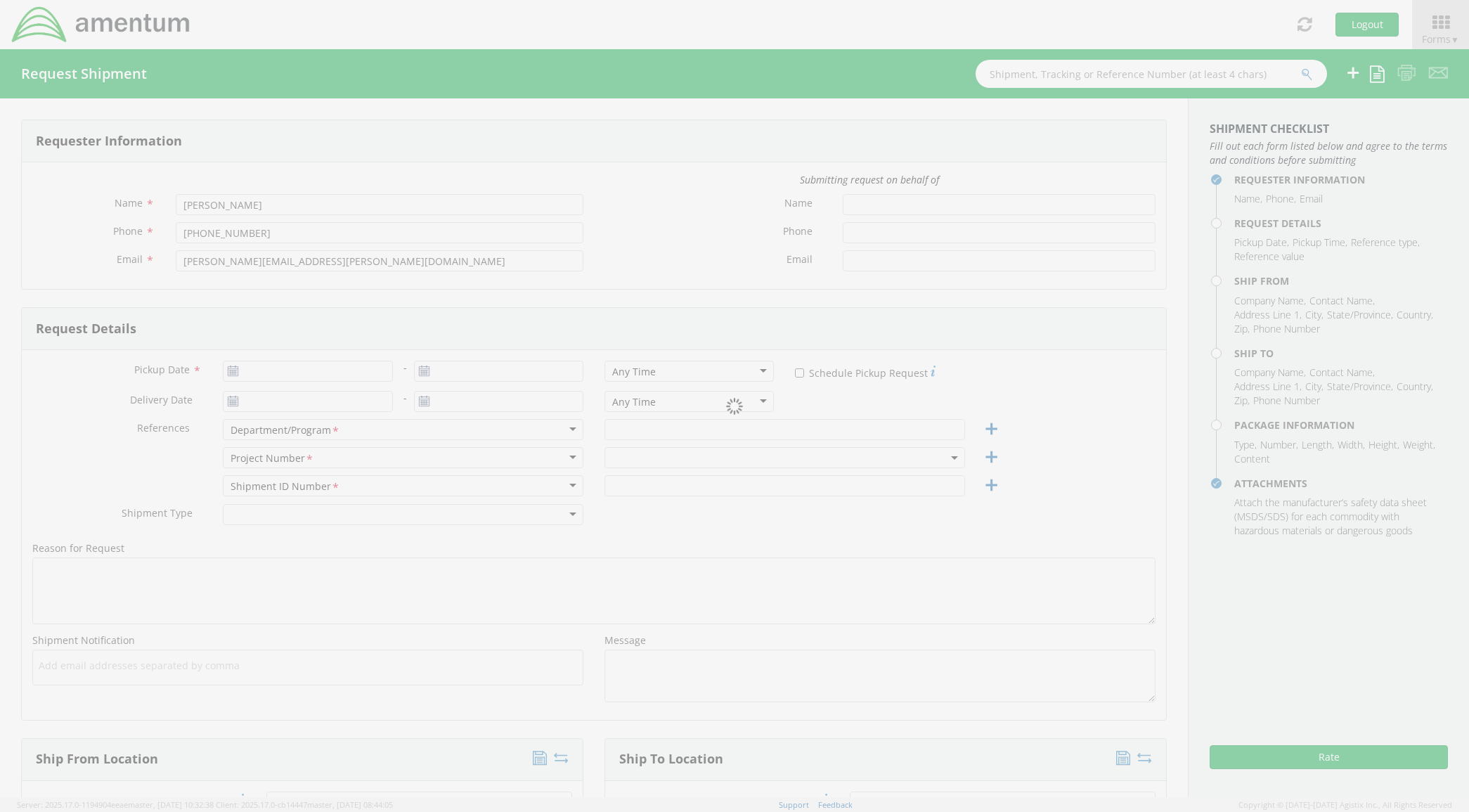
type input "[DATE]"
type input "[GEOGRAPHIC_DATA]"
type input "07252024E"
select select
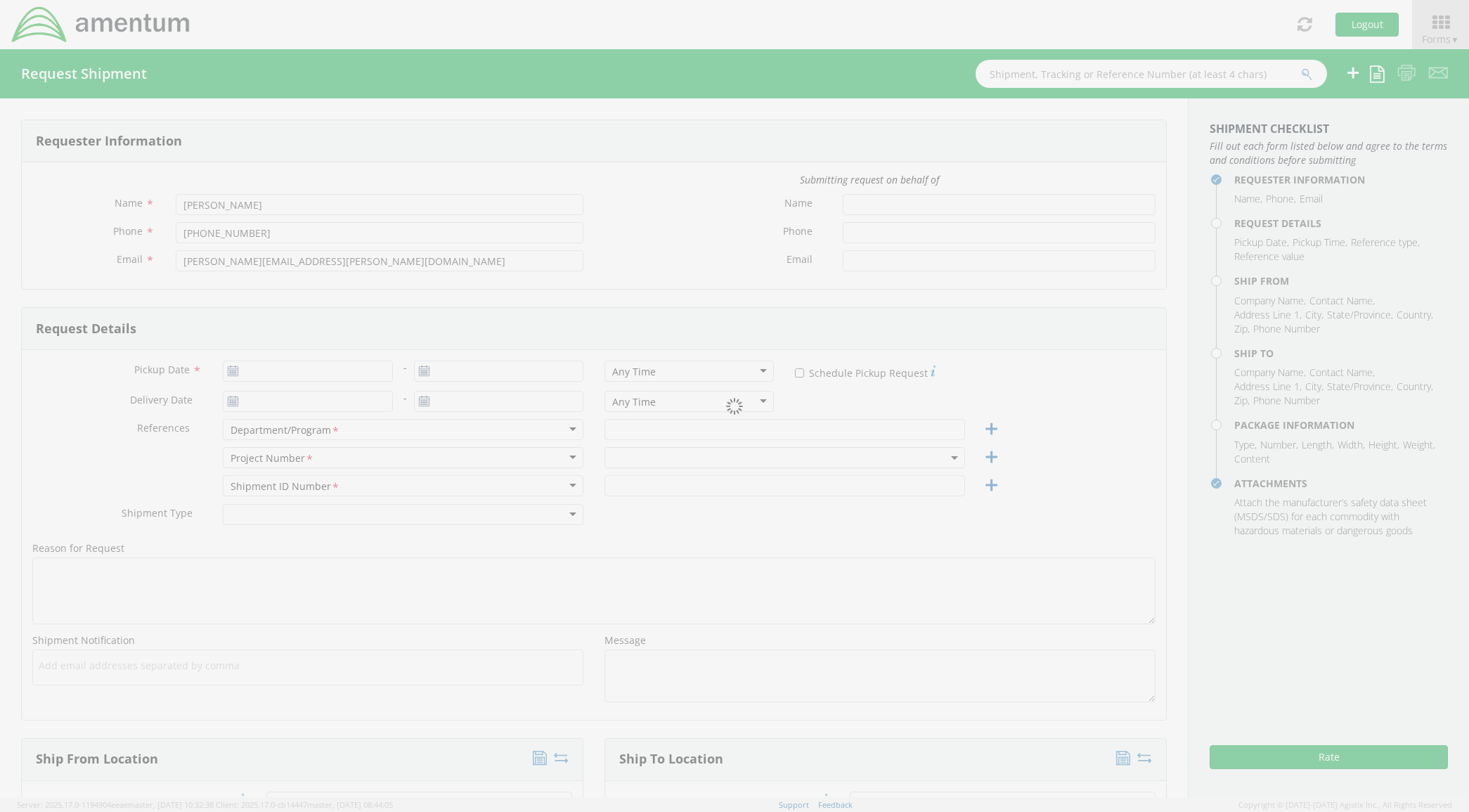
type input "AMENTUM"
type input "[STREET_ADDRESS]"
type input "[GEOGRAPHIC_DATA]"
type input "76177"
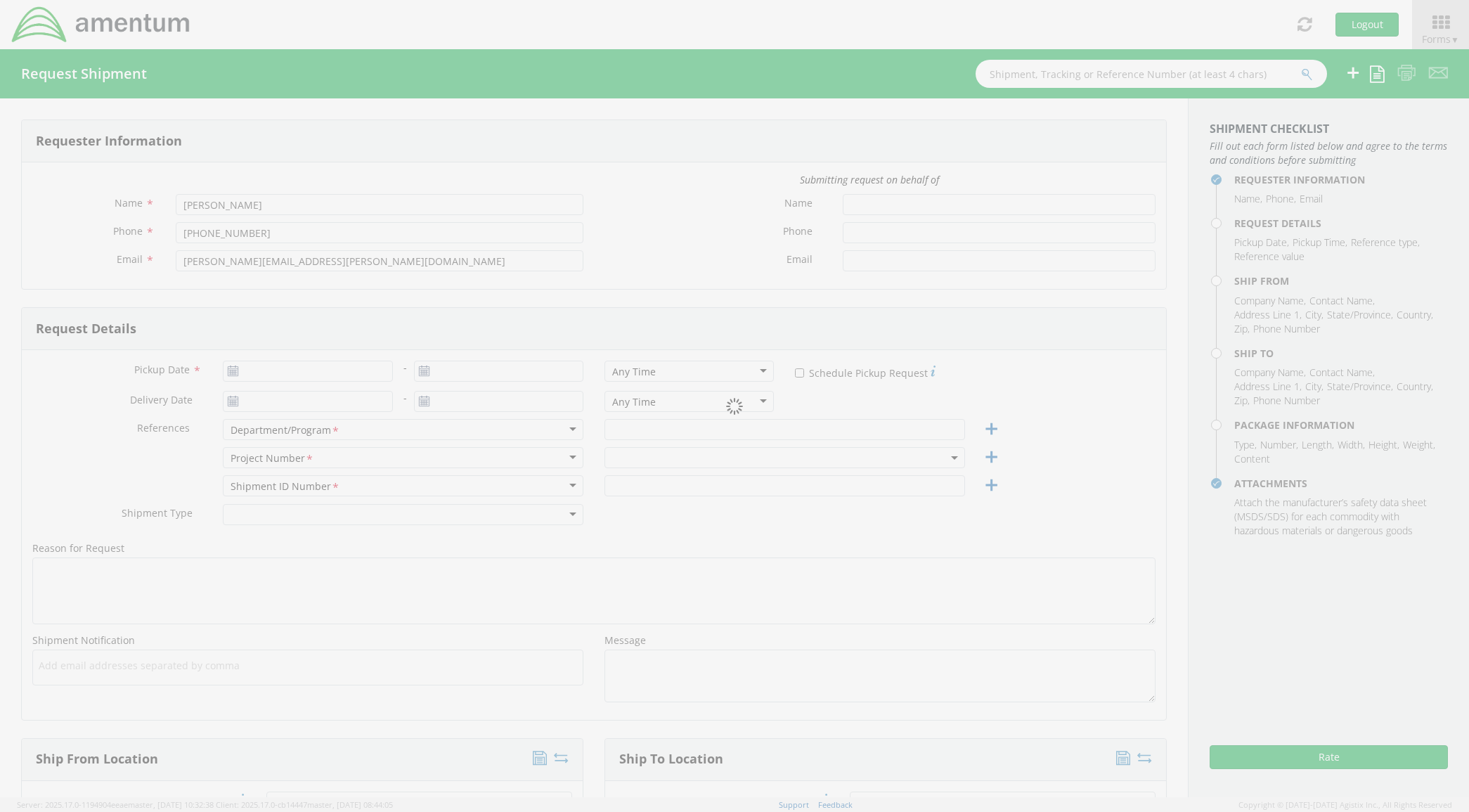
type input "[PERSON_NAME]"
type input "8172241267"
select select
type input "AMENTUM"
type input "[STREET_ADDRESS]"
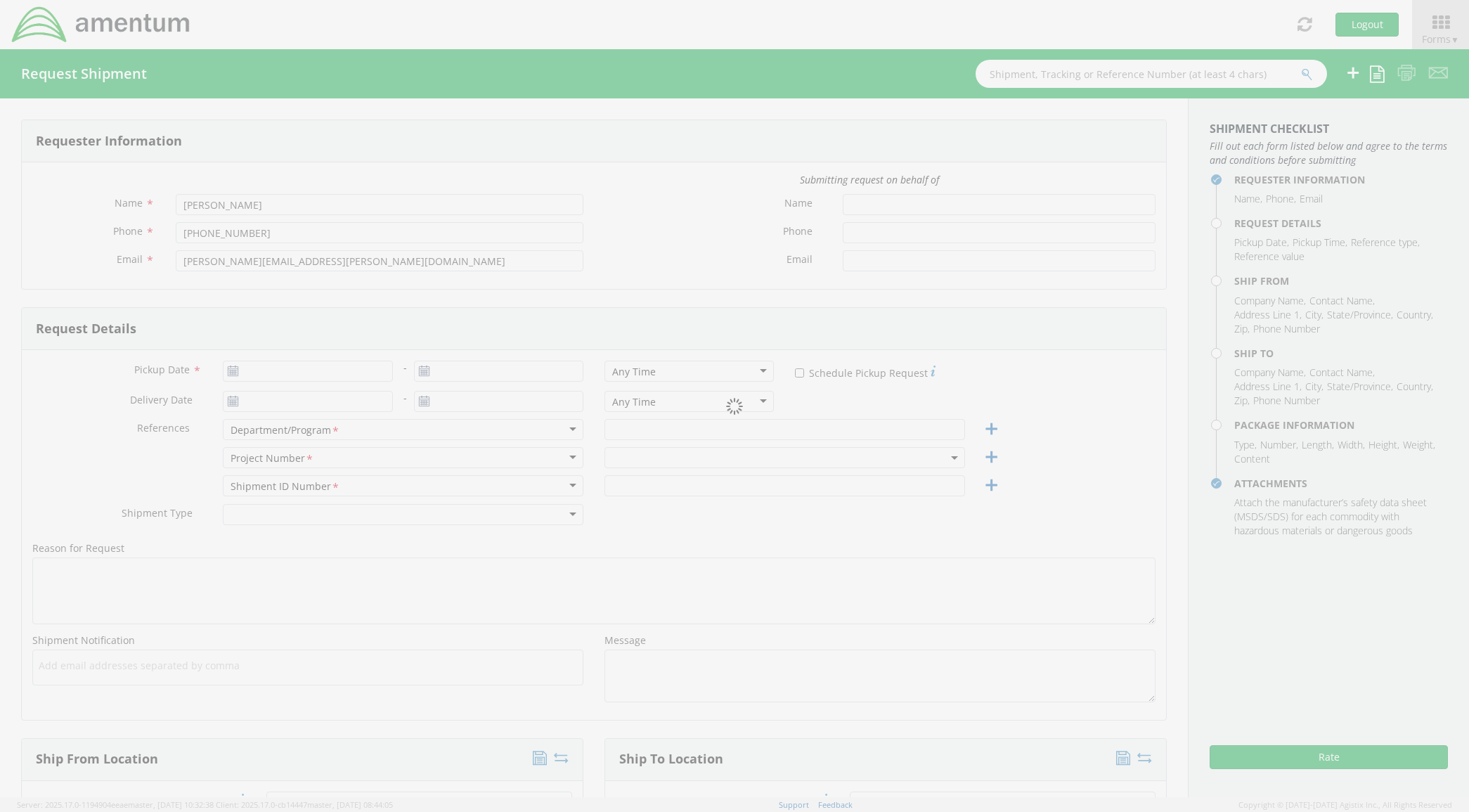
type input "H3"
type input "FALLON"
type input "89496"
type input "[PERSON_NAME]"
type input "7754262501"
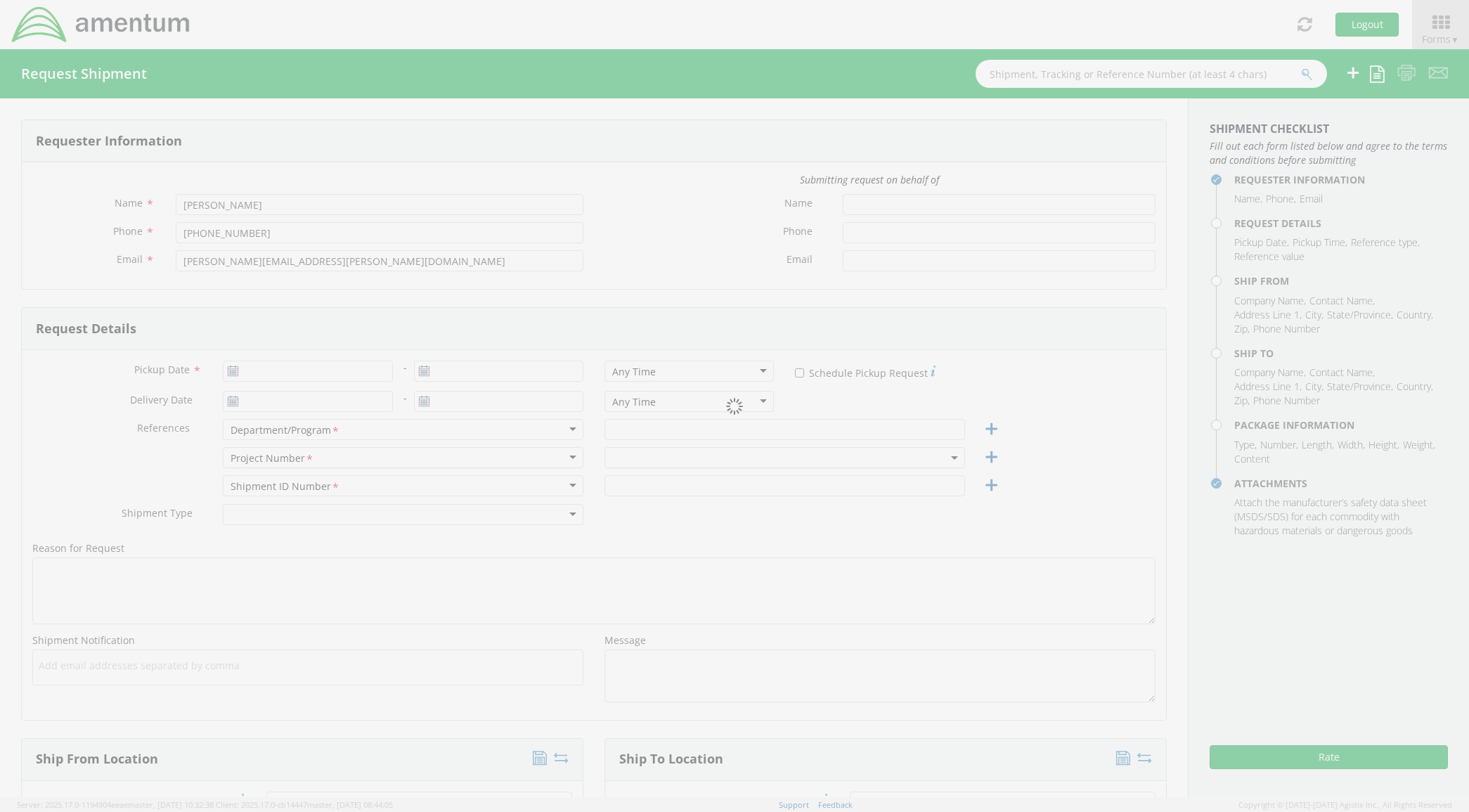
type input "1"
type input "9.5"
type input "12.5"
type input "0.25"
type input "1"
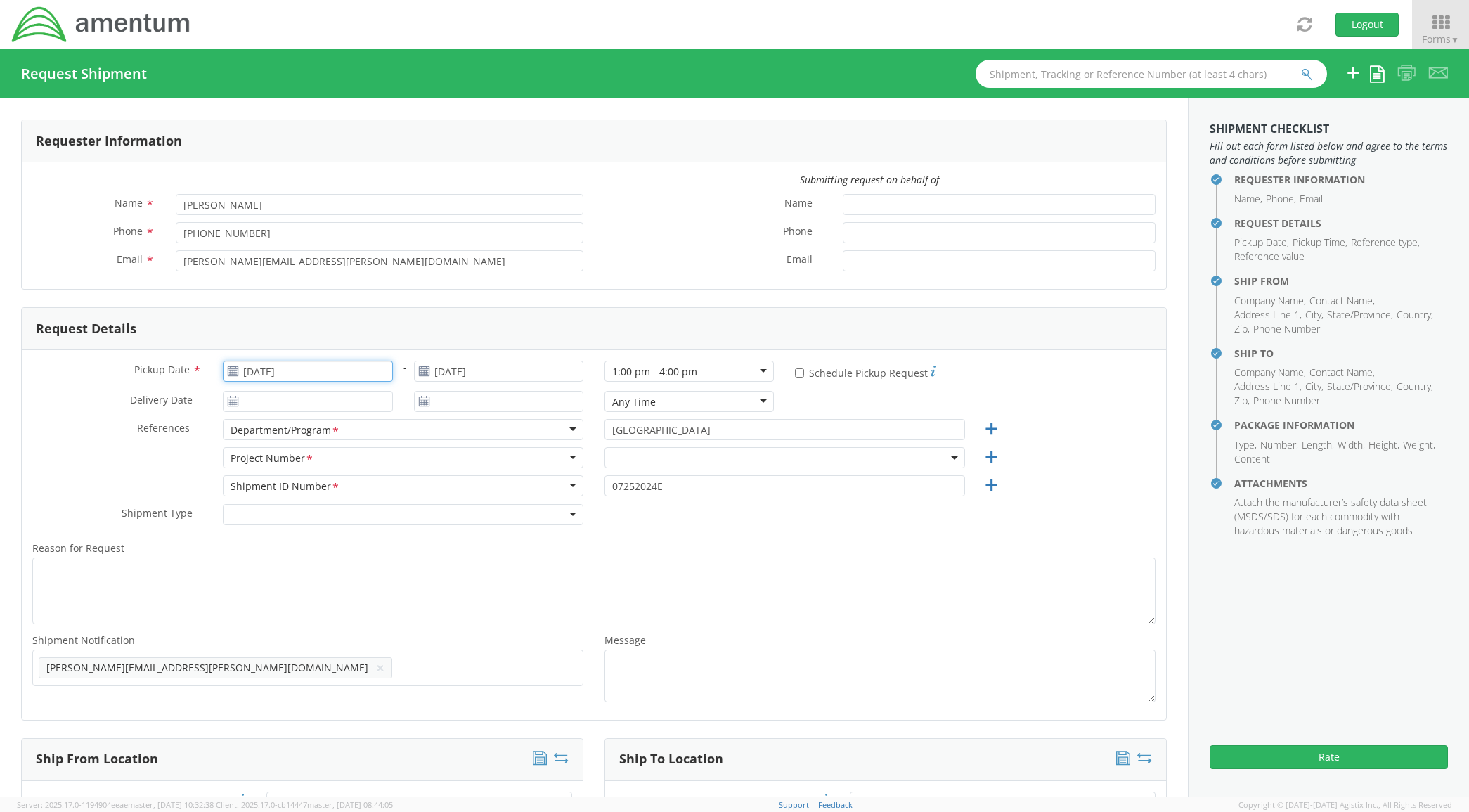
click at [353, 366] on input "[DATE]" at bounding box center [308, 371] width 169 height 21
click at [397, 394] on span at bounding box center [395, 396] width 10 height 10
select select "6126.0.FFP.0000.00.00.000.00"
click at [317, 501] on td "20" at bounding box center [320, 502] width 30 height 21
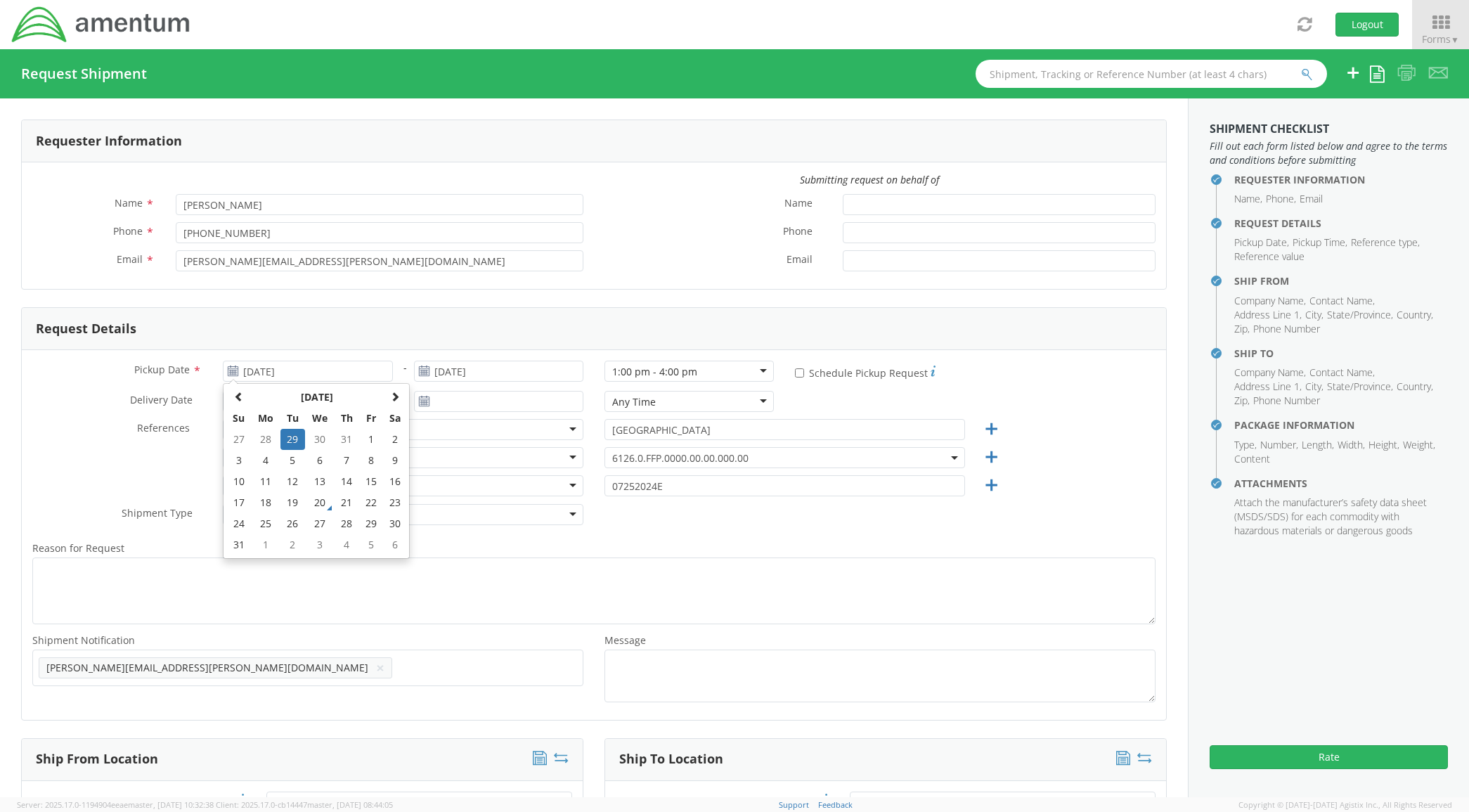
type input "[DATE]"
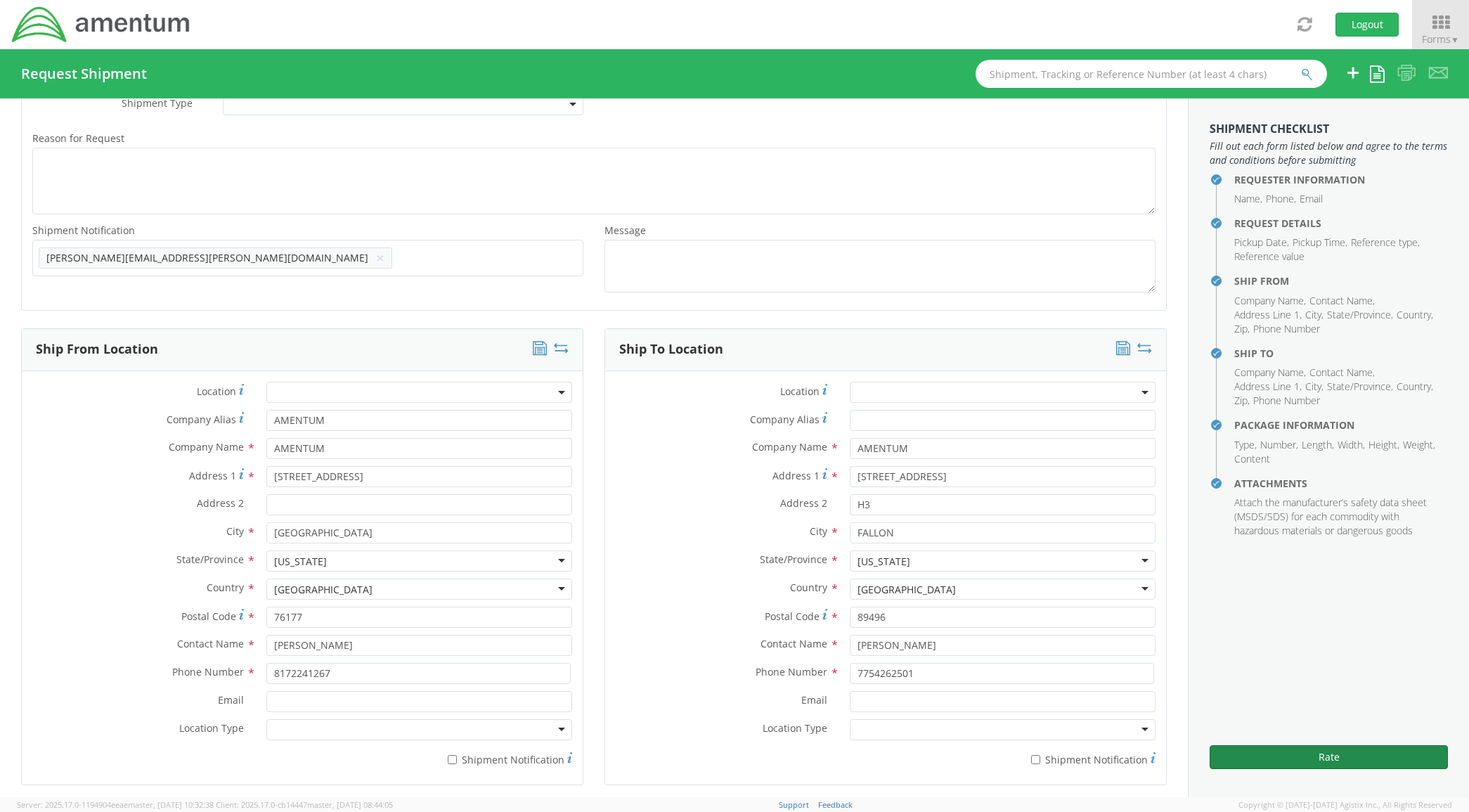
click at [1325, 763] on button "Rate" at bounding box center [1329, 757] width 238 height 24
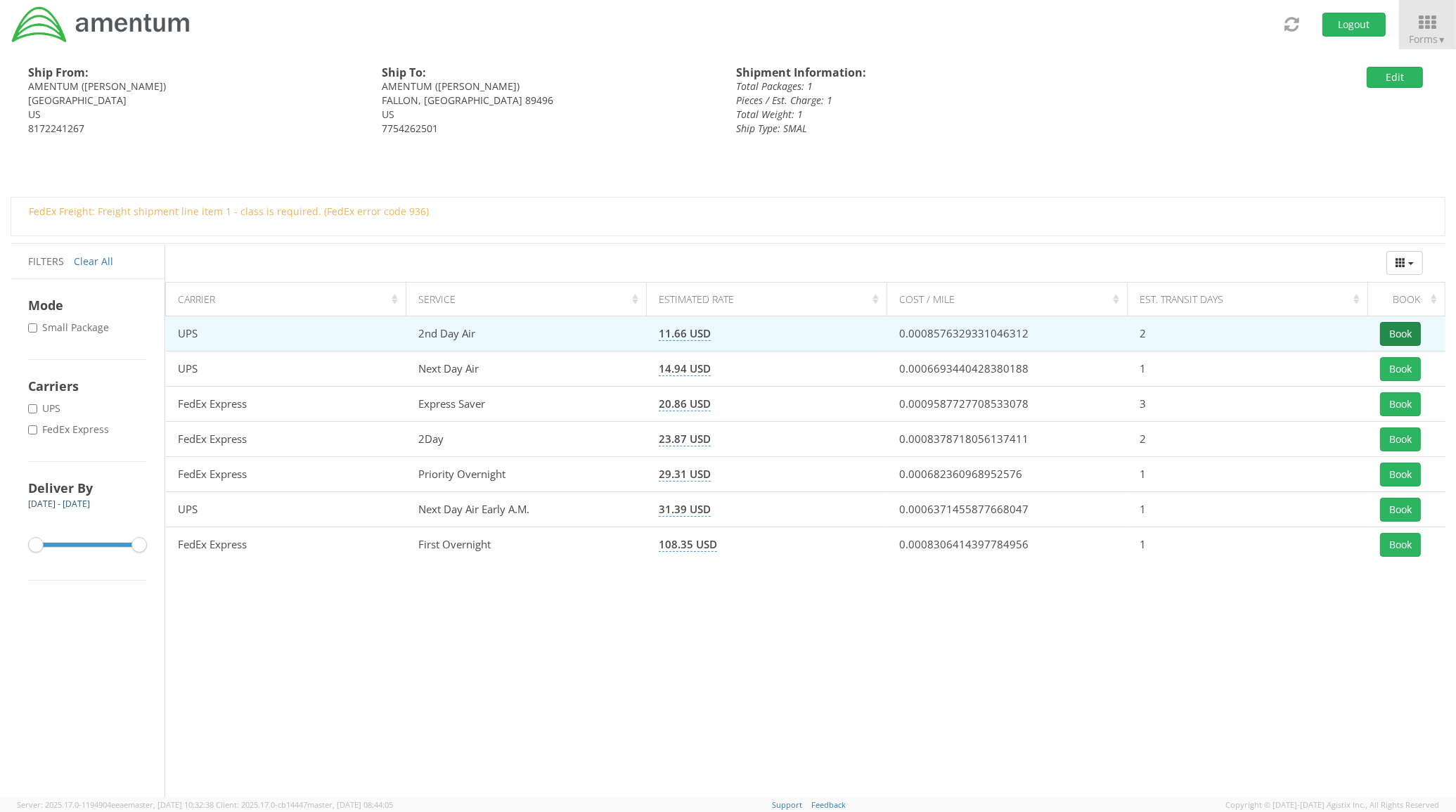
click at [1394, 332] on button "Book" at bounding box center [1401, 334] width 41 height 24
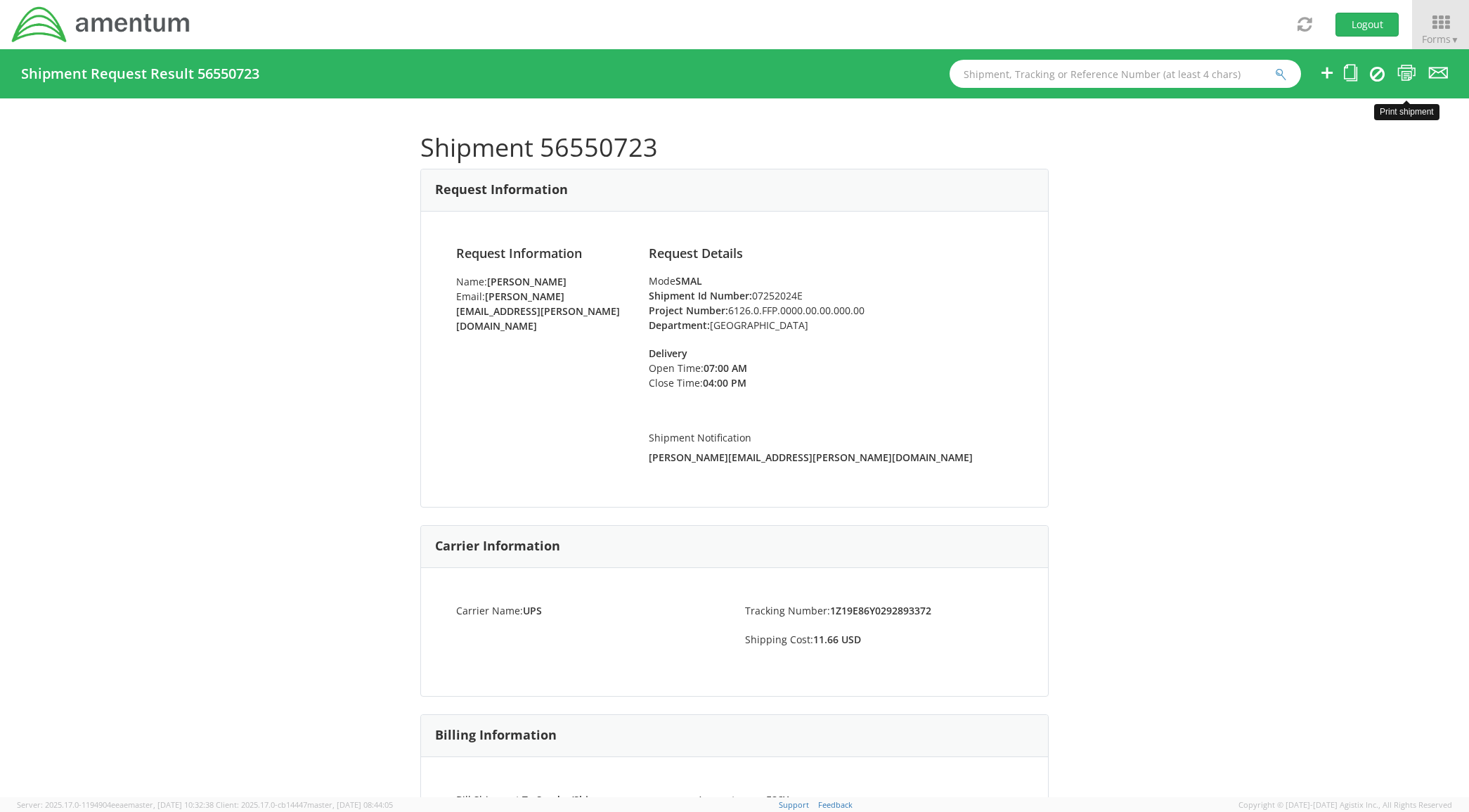
click at [1403, 60] on li at bounding box center [1406, 74] width 19 height 49
click at [1401, 72] on icon at bounding box center [1406, 73] width 19 height 18
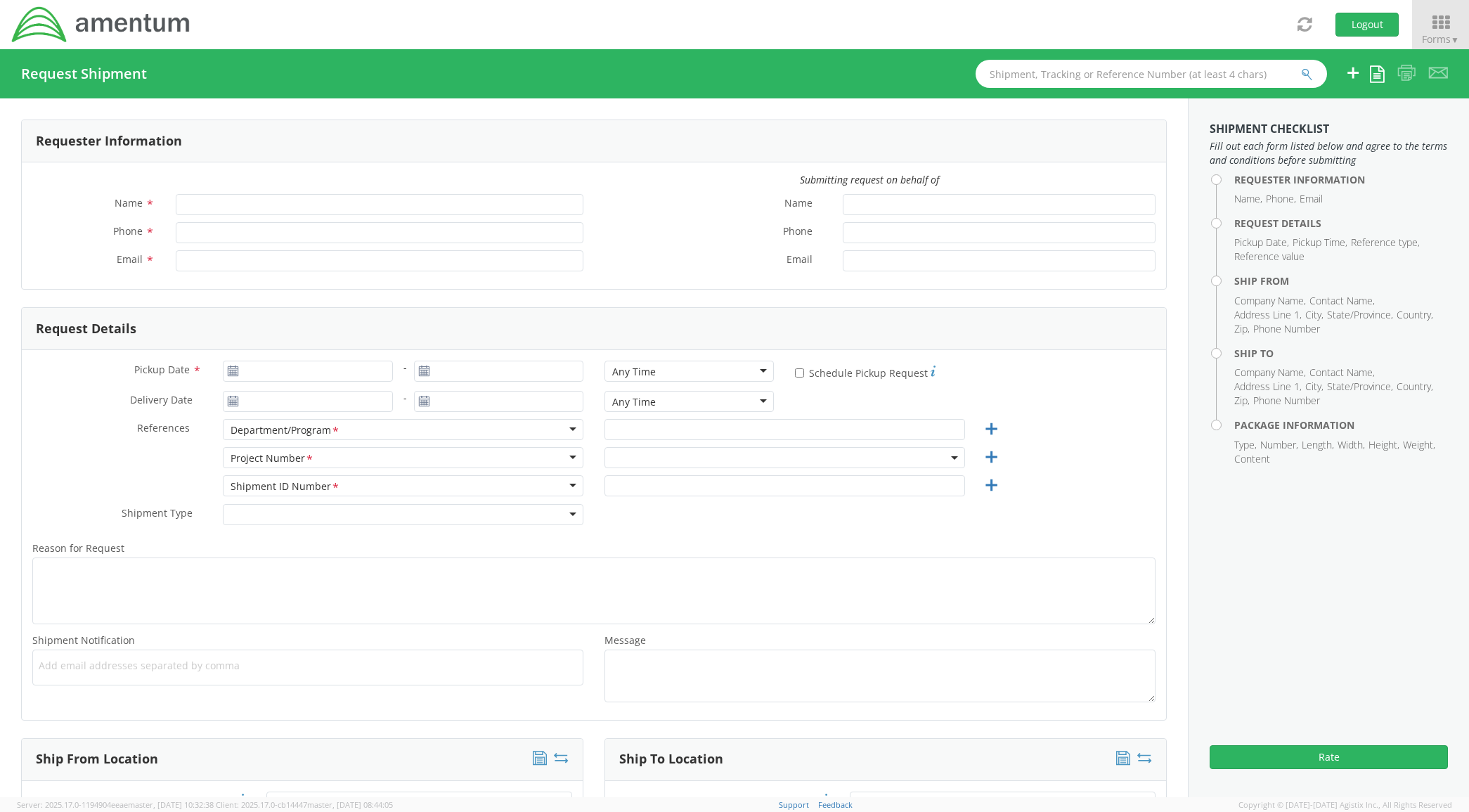
click at [708, 455] on span at bounding box center [785, 457] width 361 height 21
type input "[PERSON_NAME]"
type input "[PHONE_NUMBER]"
type input "[PERSON_NAME][EMAIL_ADDRESS][PERSON_NAME][DOMAIN_NAME]"
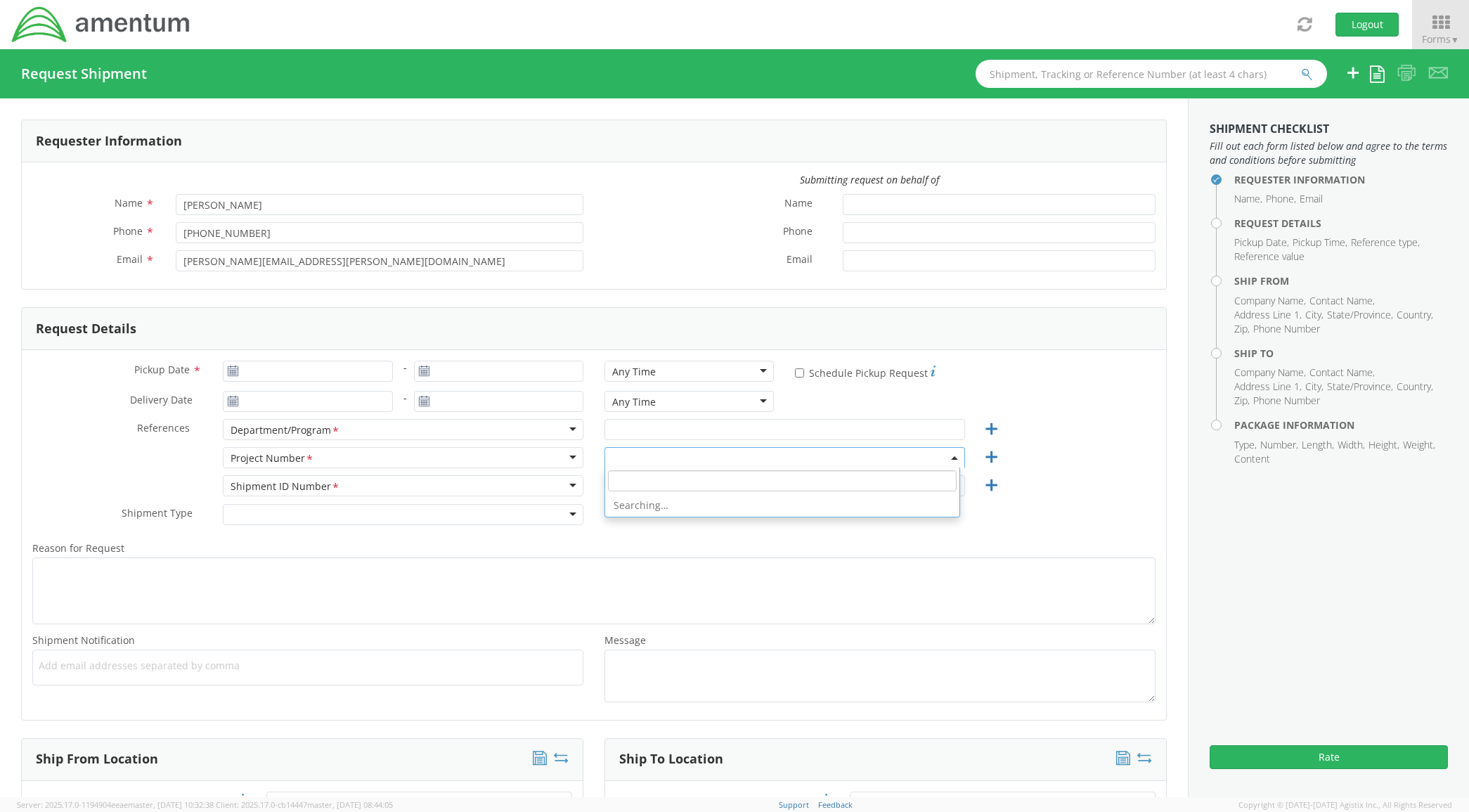
click at [666, 481] on input "search" at bounding box center [782, 481] width 349 height 21
paste input "7142.0008.00.999.000-01"
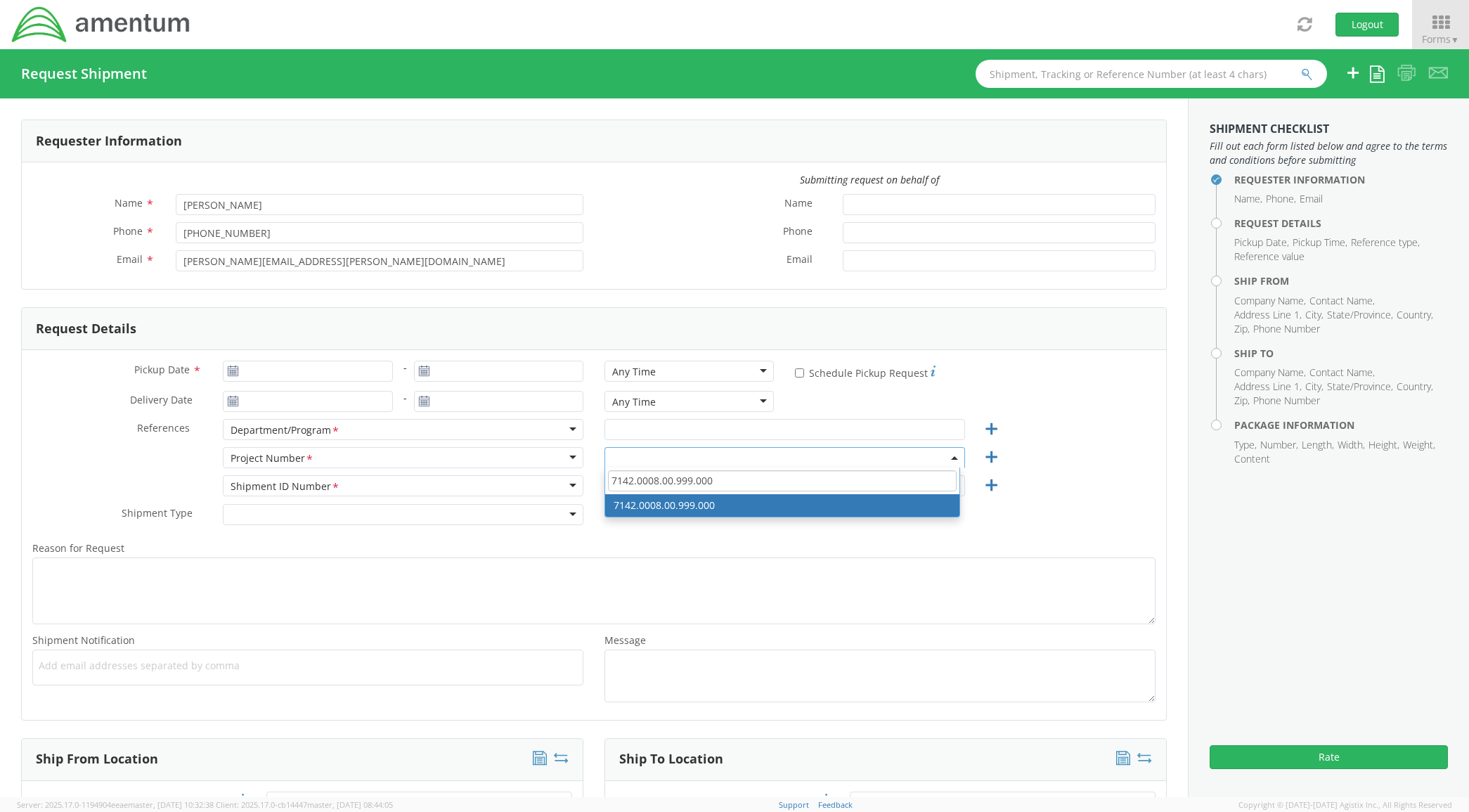
type input "7142.0008.00.999.000"
drag, startPoint x: 708, startPoint y: 507, endPoint x: 699, endPoint y: 496, distance: 14.2
select select "7142.0008.00.999.000"
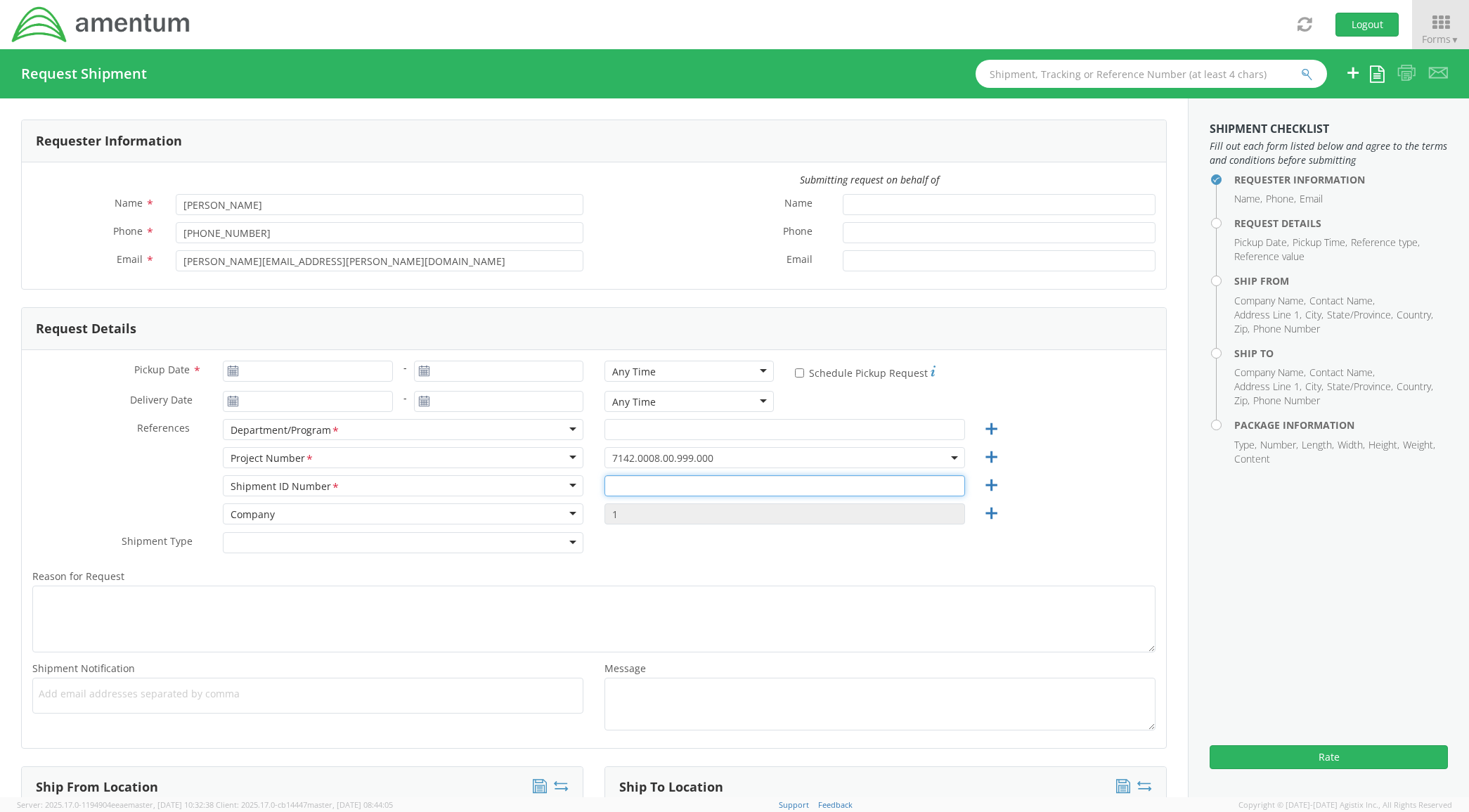
click at [698, 492] on input "text" at bounding box center [785, 486] width 361 height 21
paste input "7142.0008.00.999.000-01"
type input "7142.0008.00.999.000"
type input "[DATE]"
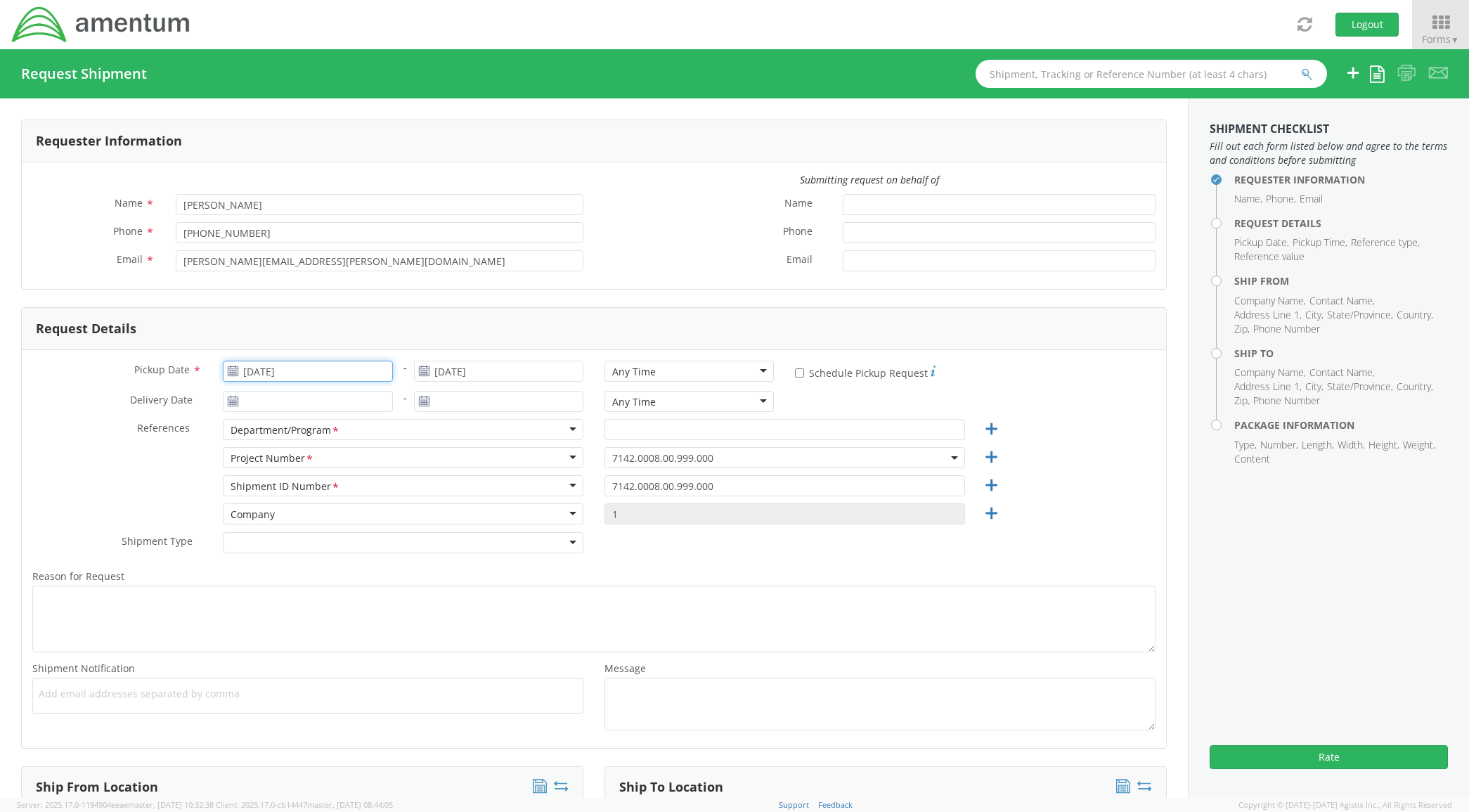
click at [292, 374] on input "[DATE]" at bounding box center [308, 371] width 169 height 21
click at [316, 497] on td "20" at bounding box center [320, 502] width 30 height 21
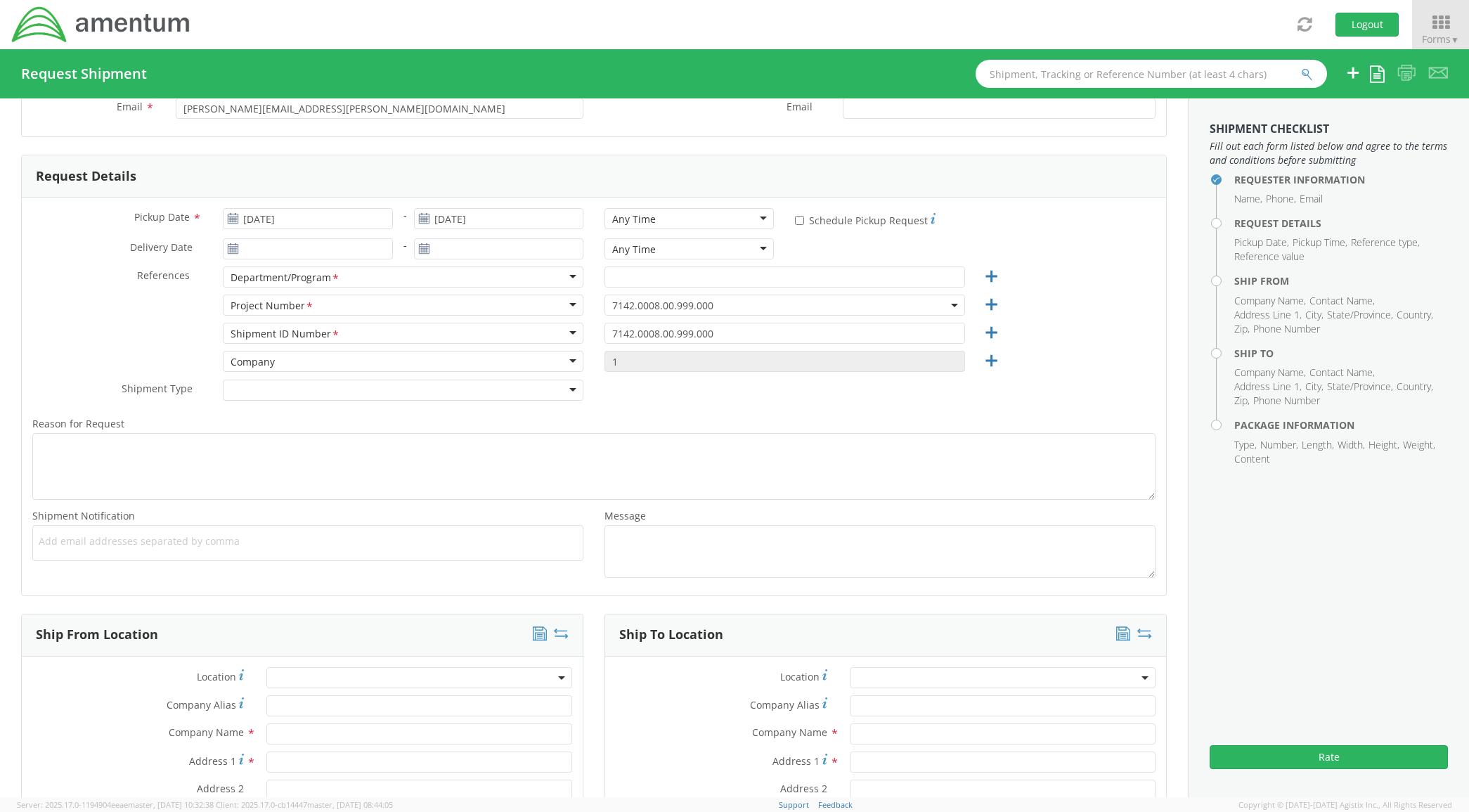
scroll to position [410, 0]
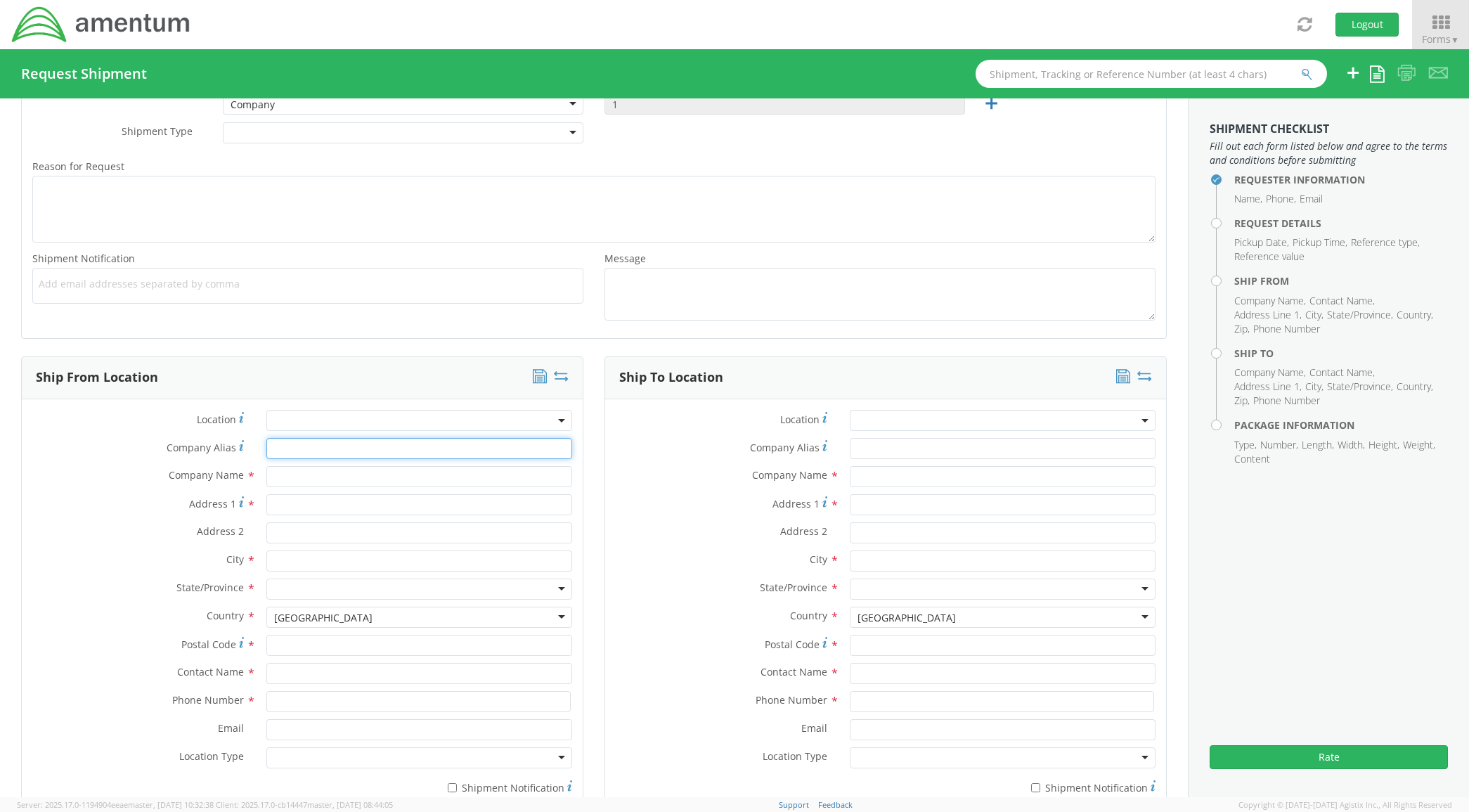
click at [319, 448] on input "Company Alias *" at bounding box center [420, 449] width 307 height 21
type input "AMENTUM"
type input "[STREET_ADDRESS]"
type input "[GEOGRAPHIC_DATA]"
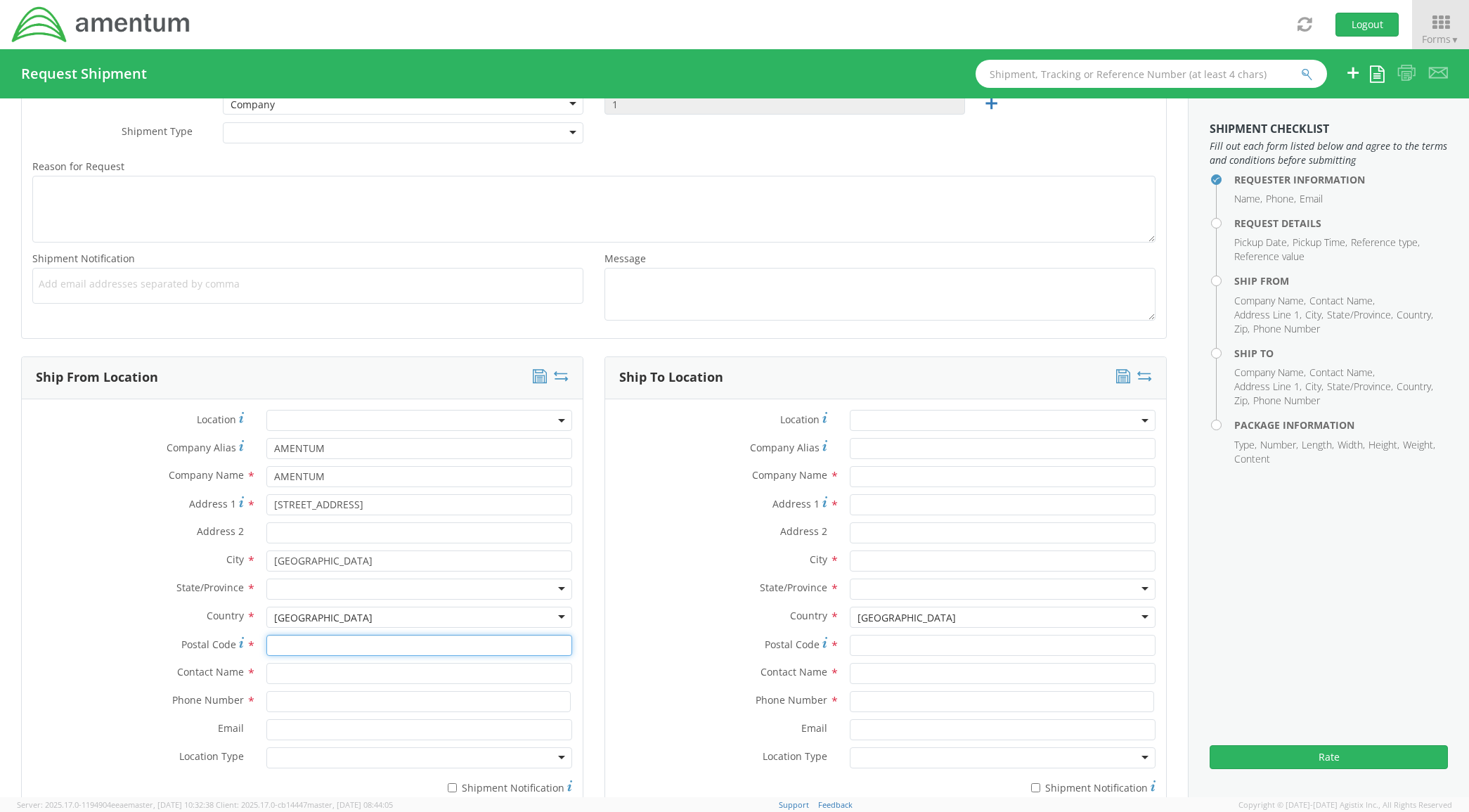
type input "76177"
type input "[PERSON_NAME]"
type input "8172241267"
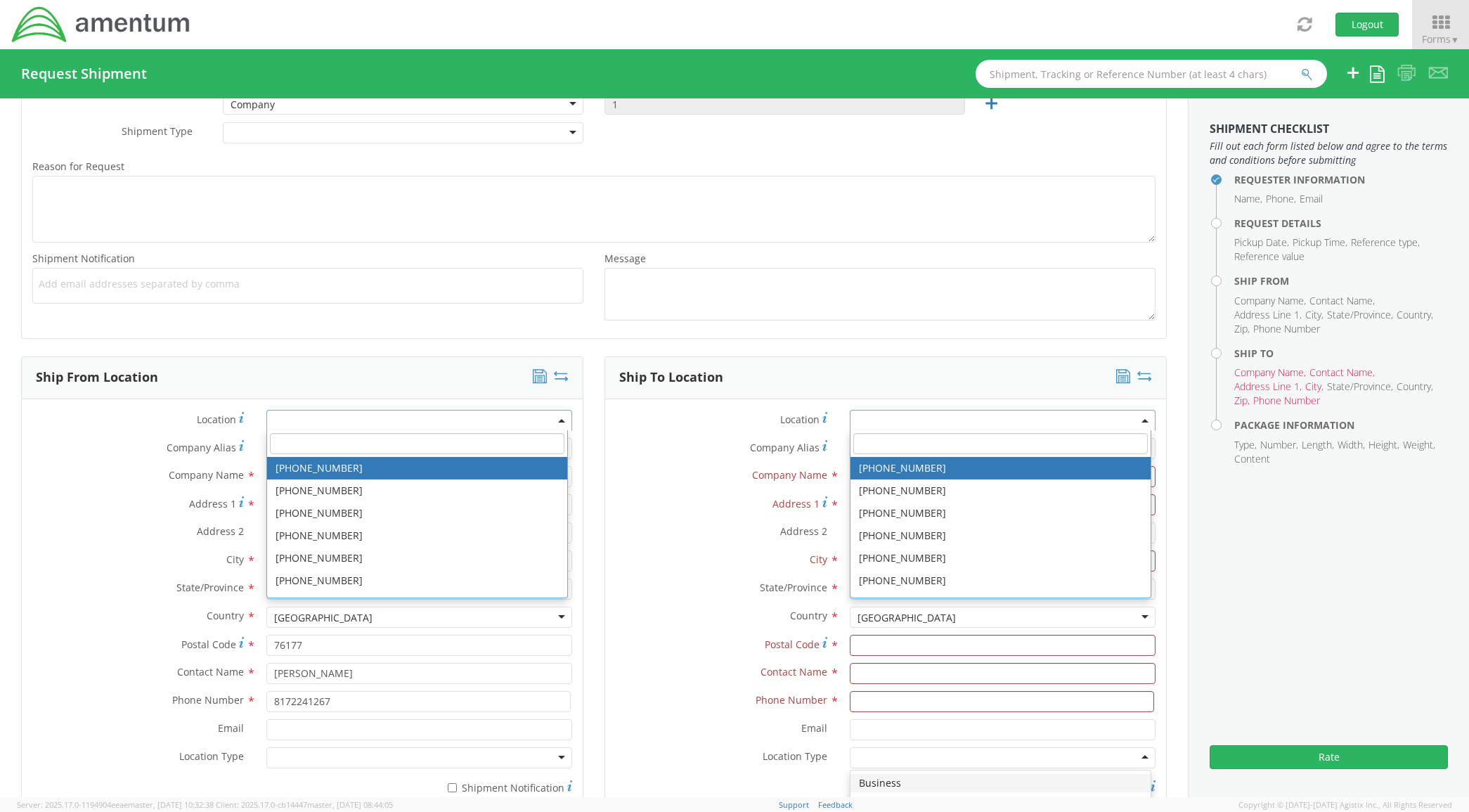
click at [103, 525] on label "Address 2 *" at bounding box center [139, 531] width 234 height 18
click at [266, 525] on input "Address 2 *" at bounding box center [420, 533] width 307 height 21
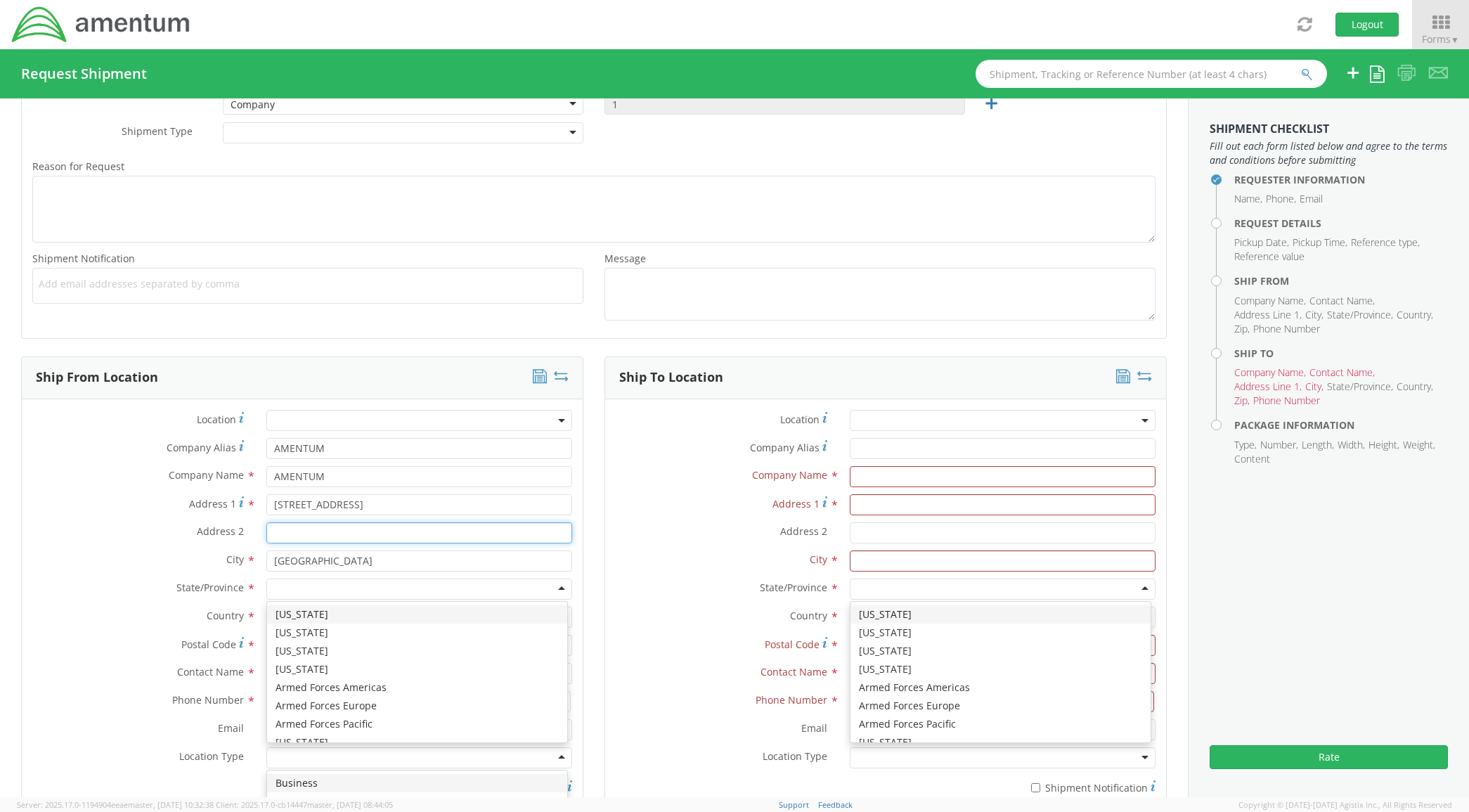
scroll to position [0, 0]
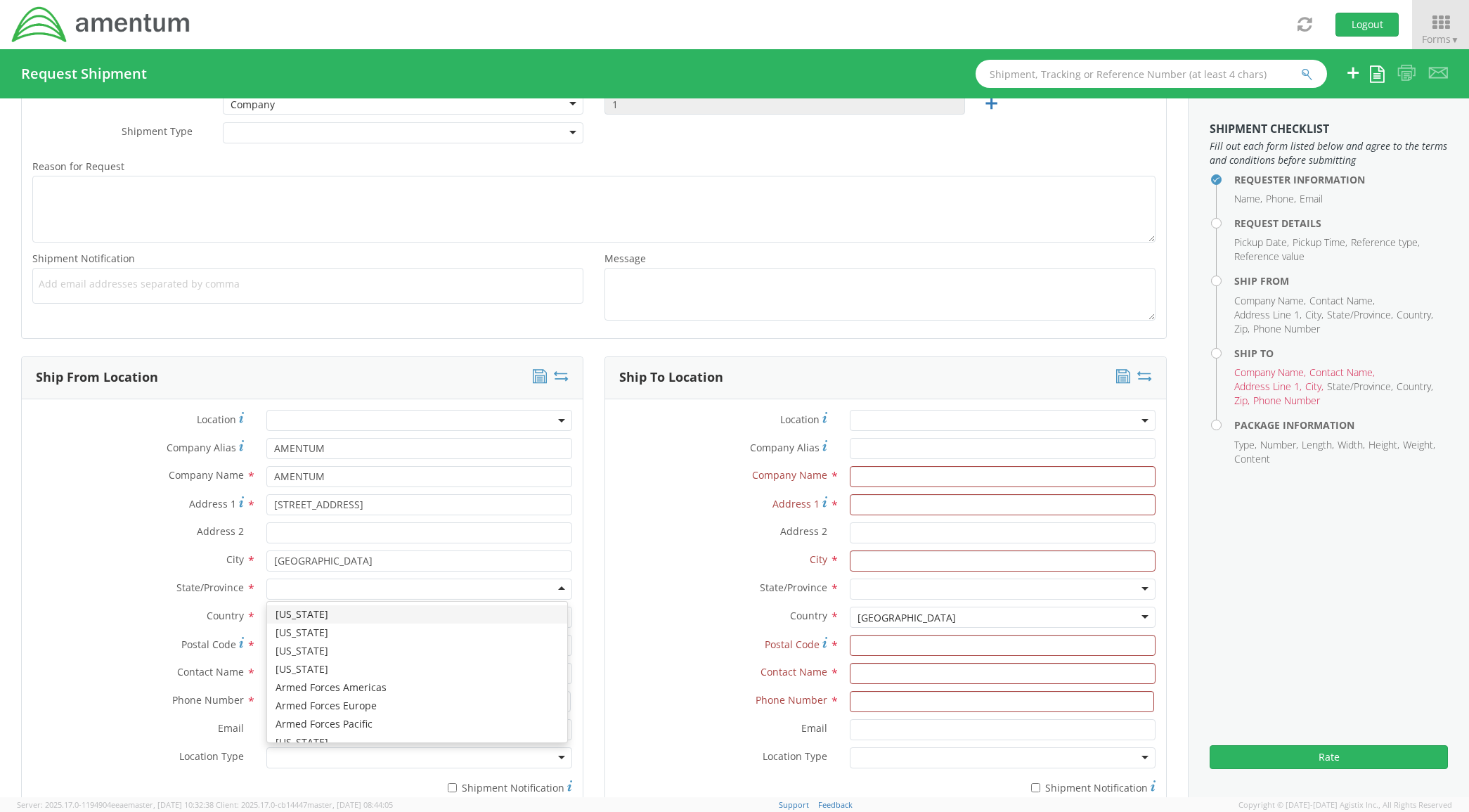
click at [308, 596] on div at bounding box center [420, 589] width 307 height 21
type input "te"
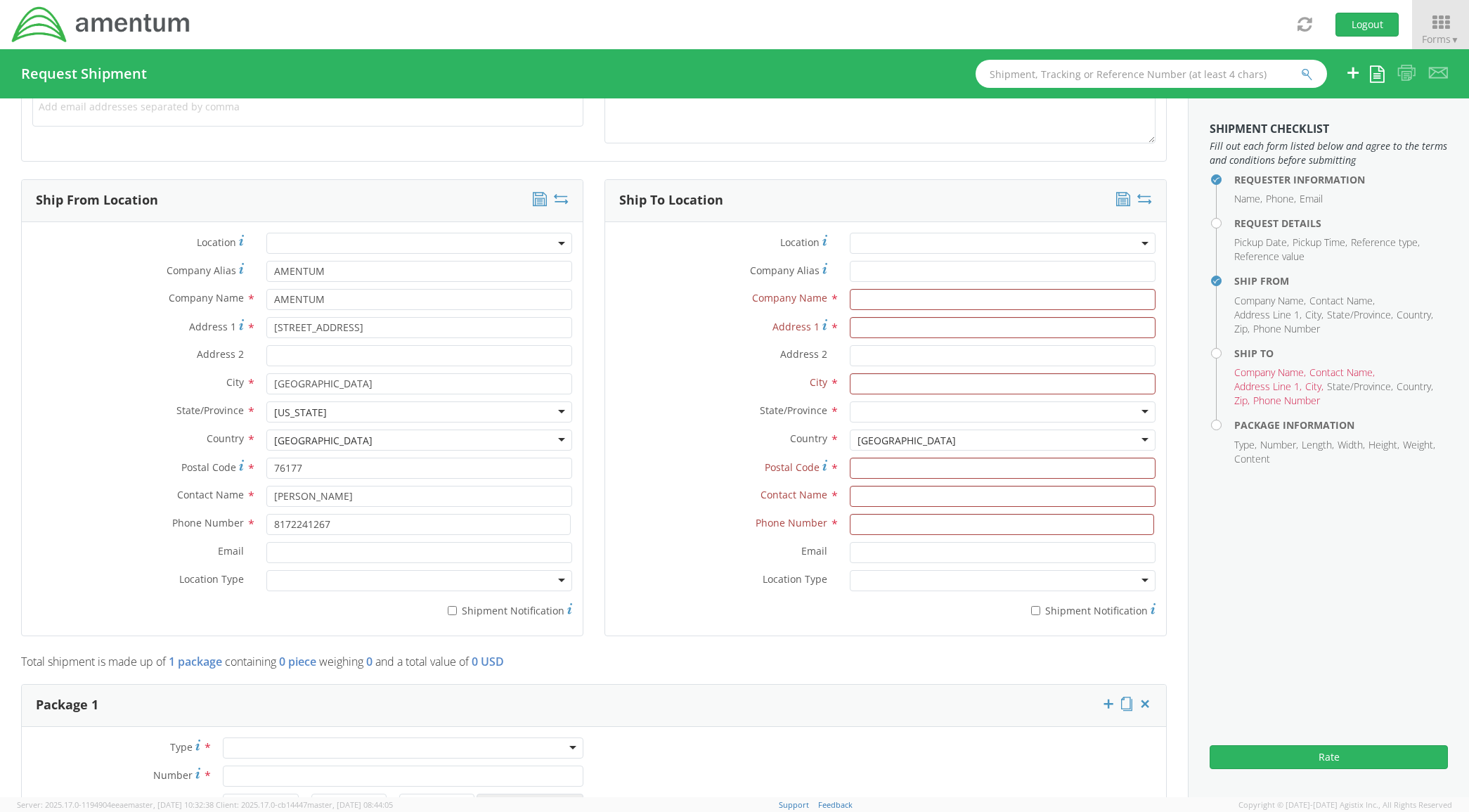
scroll to position [615, 0]
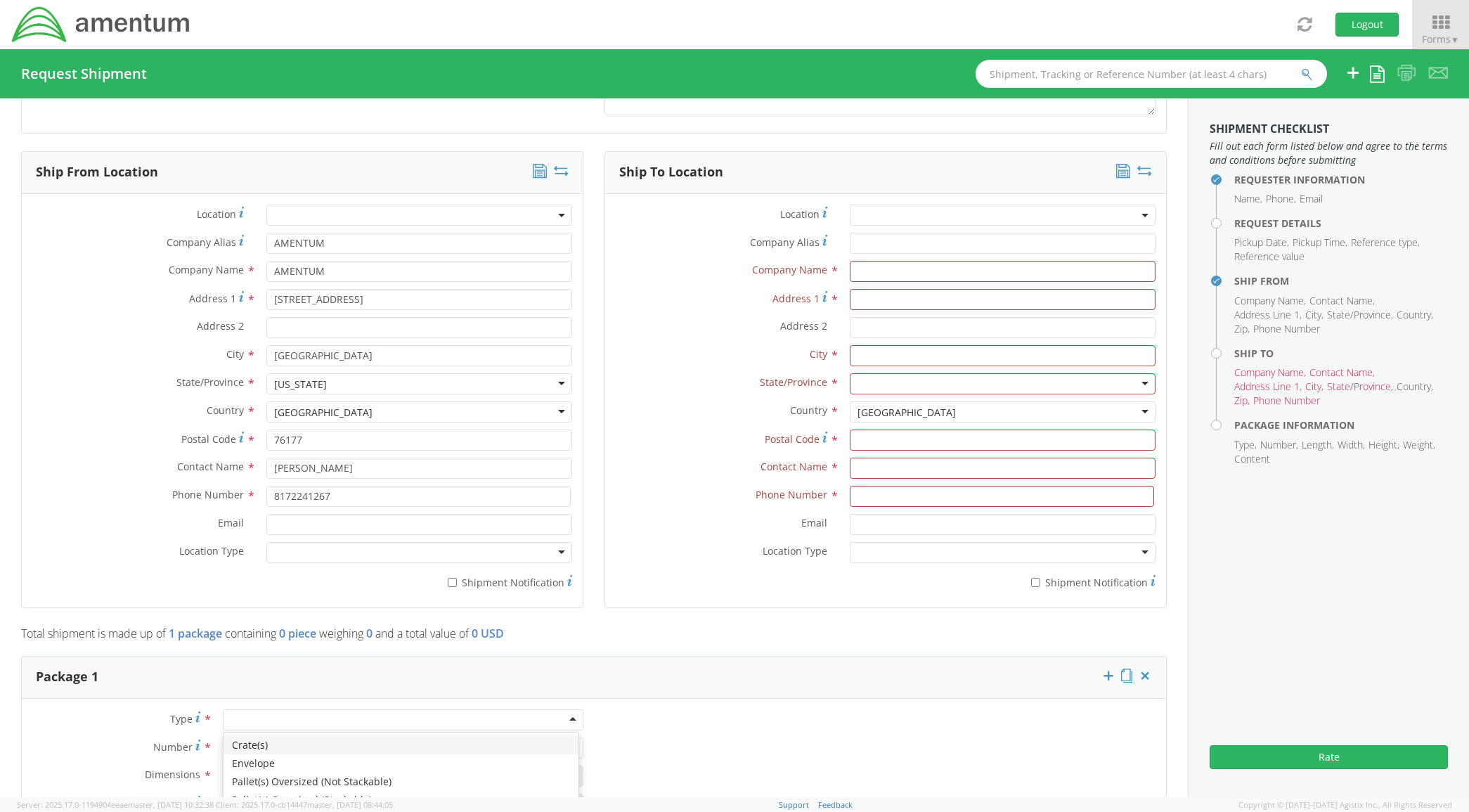
click at [290, 725] on div at bounding box center [403, 719] width 361 height 21
type input "1"
type input "9.5"
type input "12.5"
type input "0.25"
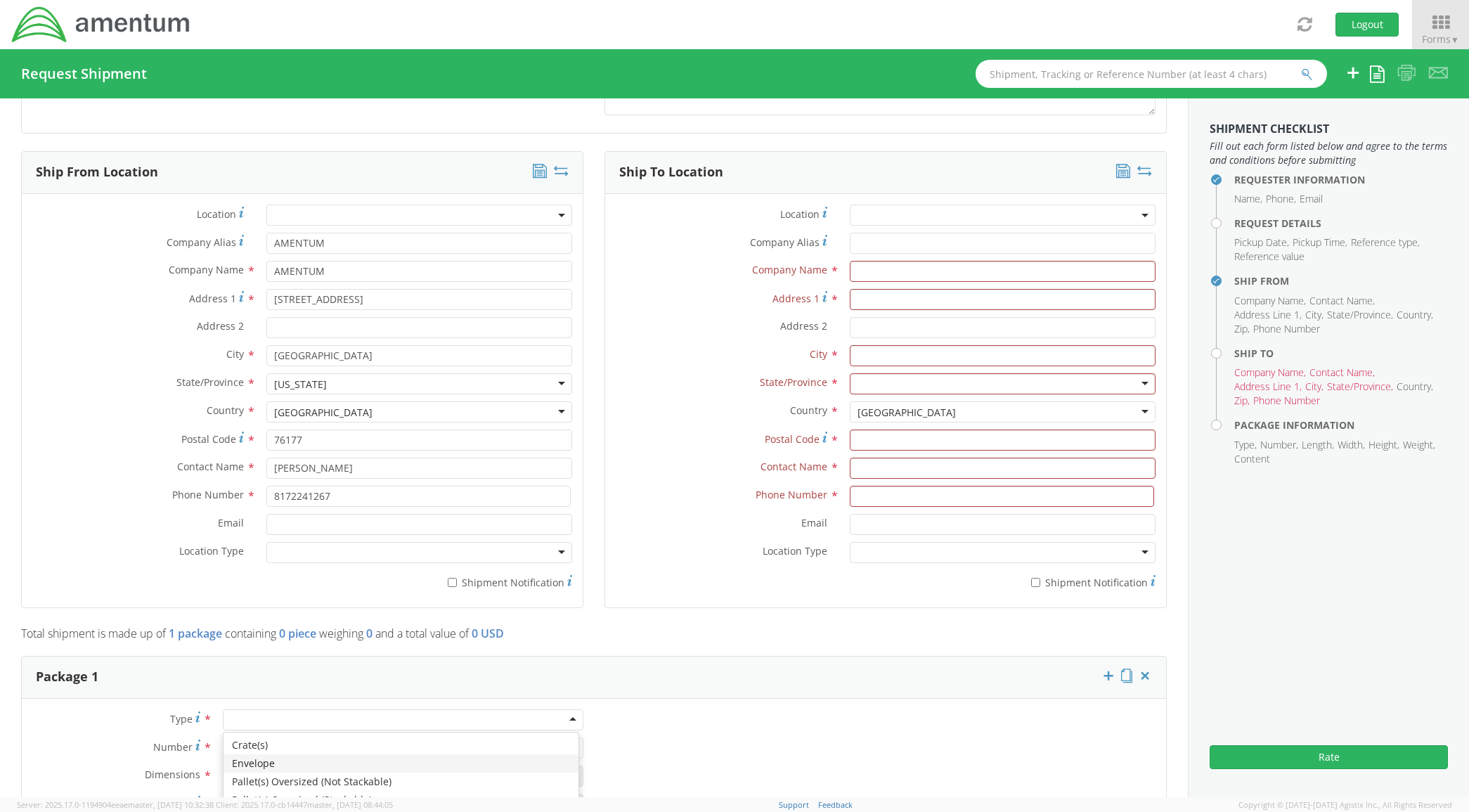
type input "1"
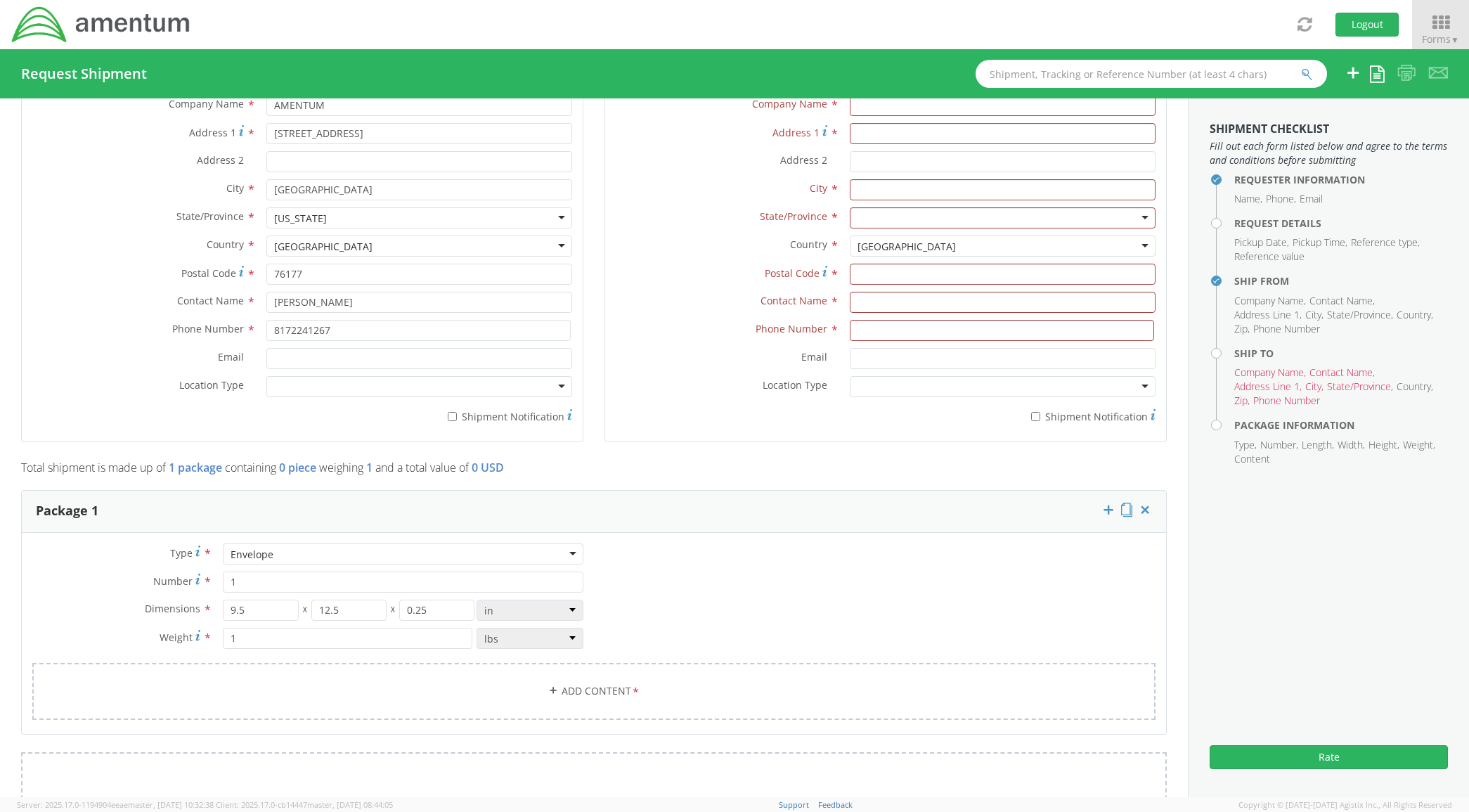
scroll to position [819, 0]
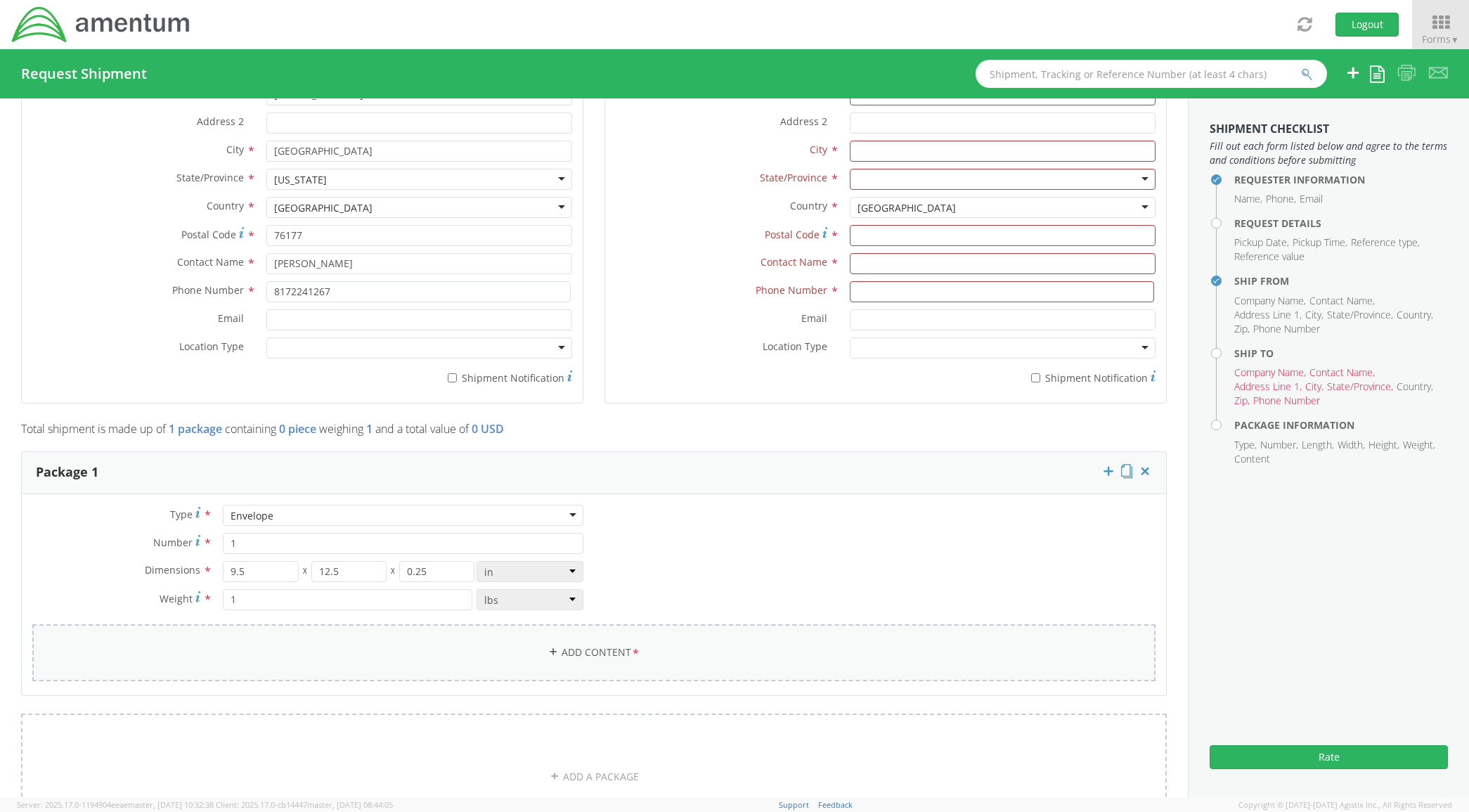
click at [508, 666] on link "Add Content *" at bounding box center [593, 652] width 1123 height 57
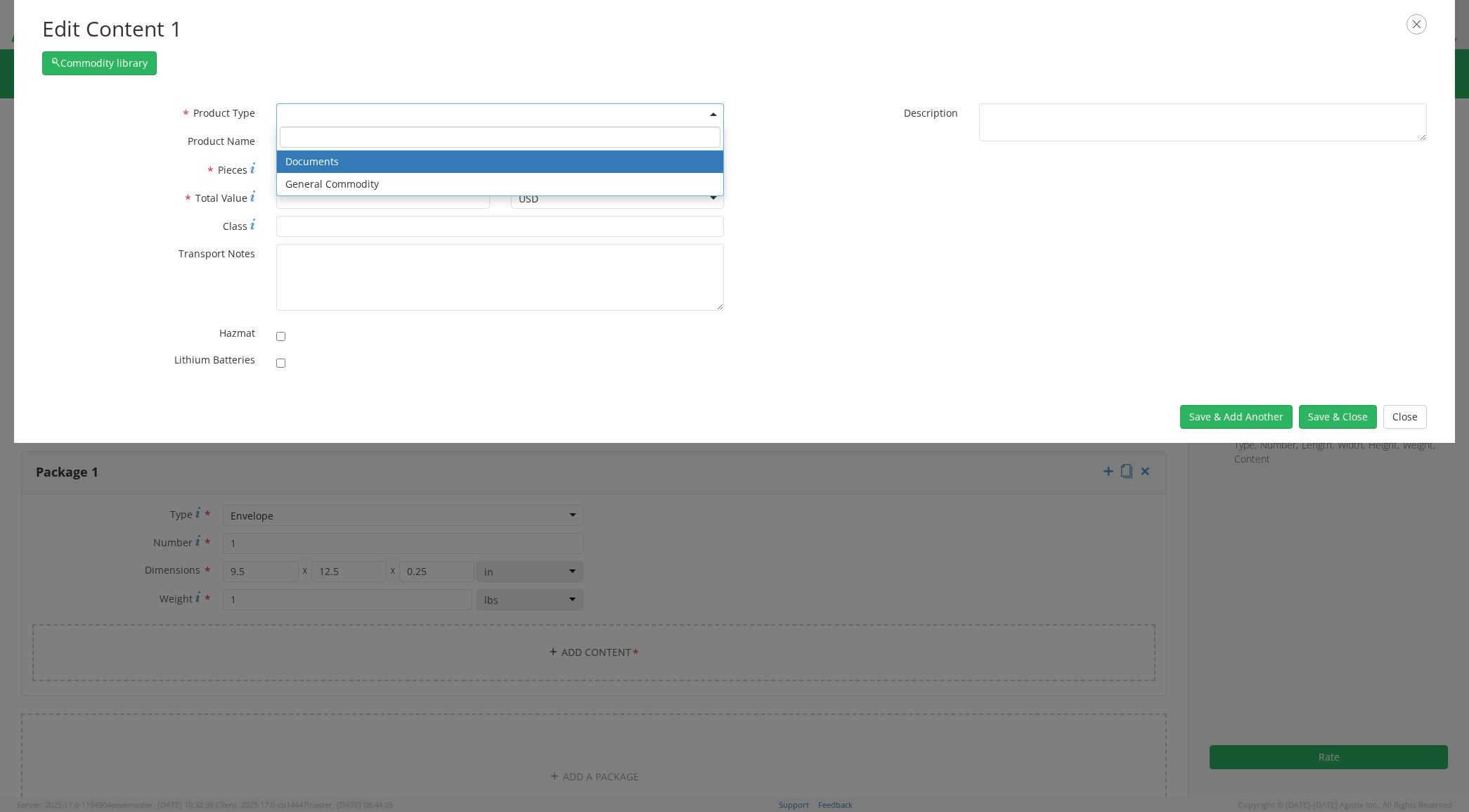
drag, startPoint x: 468, startPoint y: 110, endPoint x: 468, endPoint y: 122, distance: 12.0
click at [468, 114] on span at bounding box center [500, 113] width 448 height 21
drag, startPoint x: 462, startPoint y: 159, endPoint x: 964, endPoint y: 237, distance: 508.0
select select "DOCUMENT"
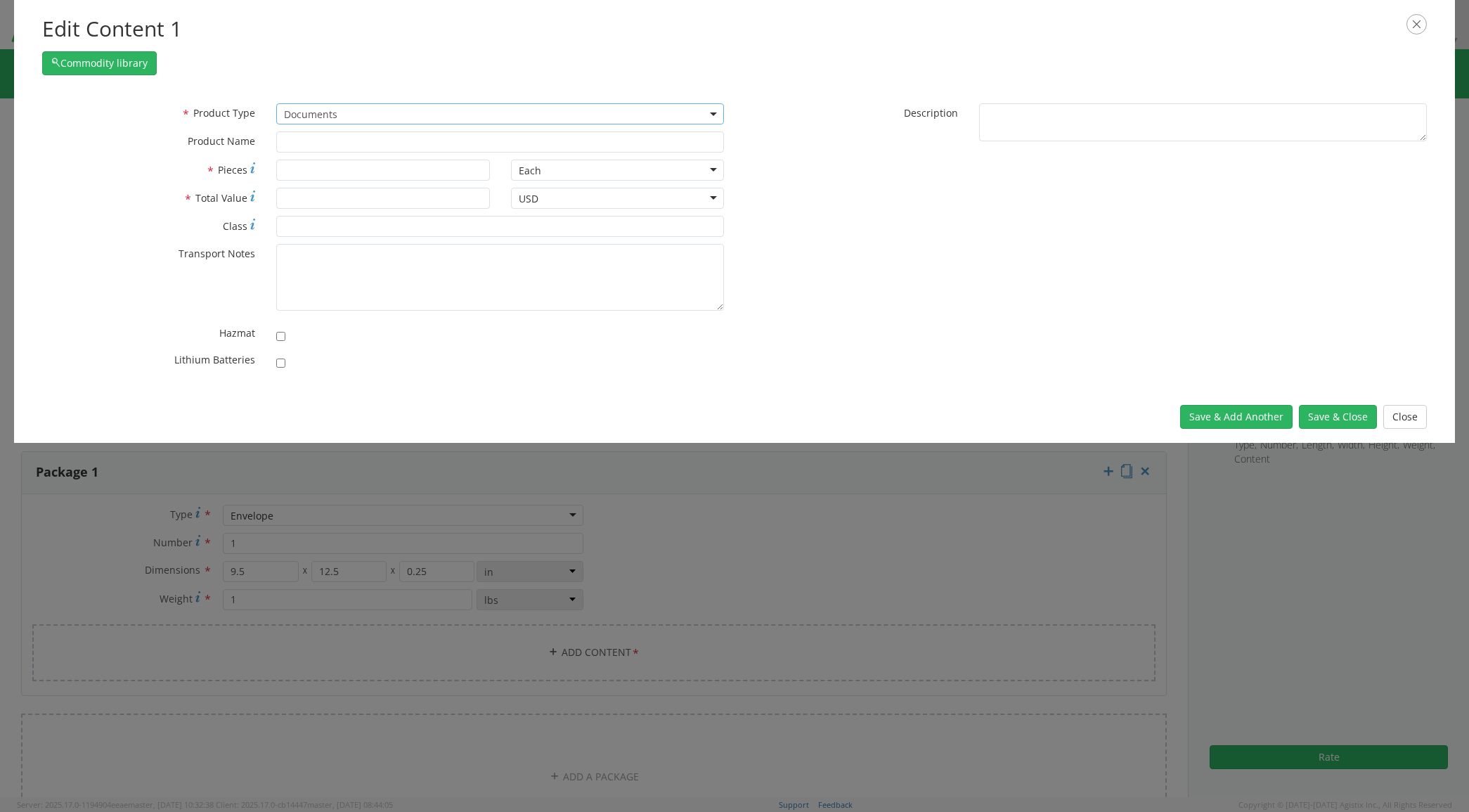
type input "Documents"
type input "1"
type textarea "Documents"
click at [1322, 416] on button "Save & Close" at bounding box center [1338, 416] width 78 height 24
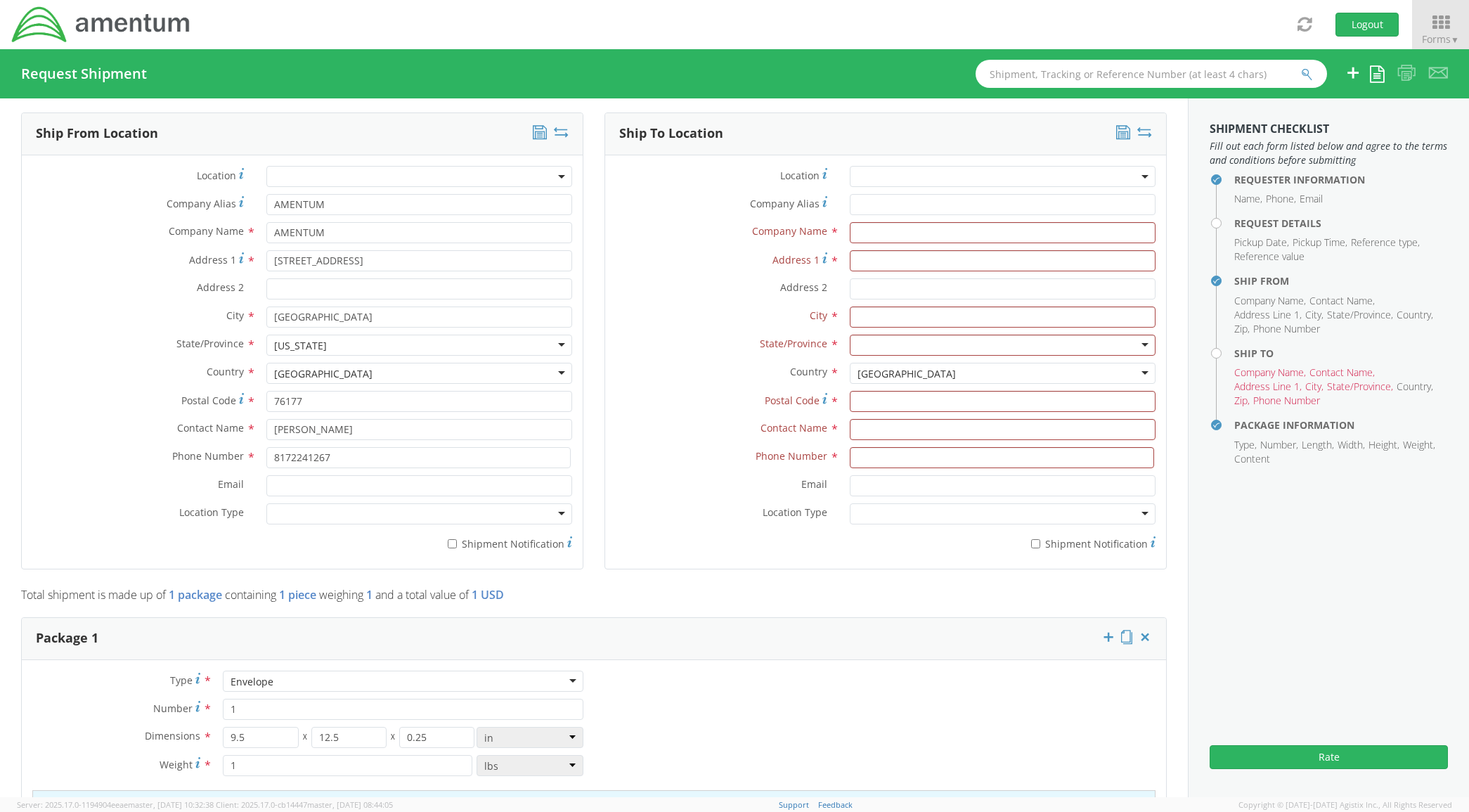
scroll to position [615, 0]
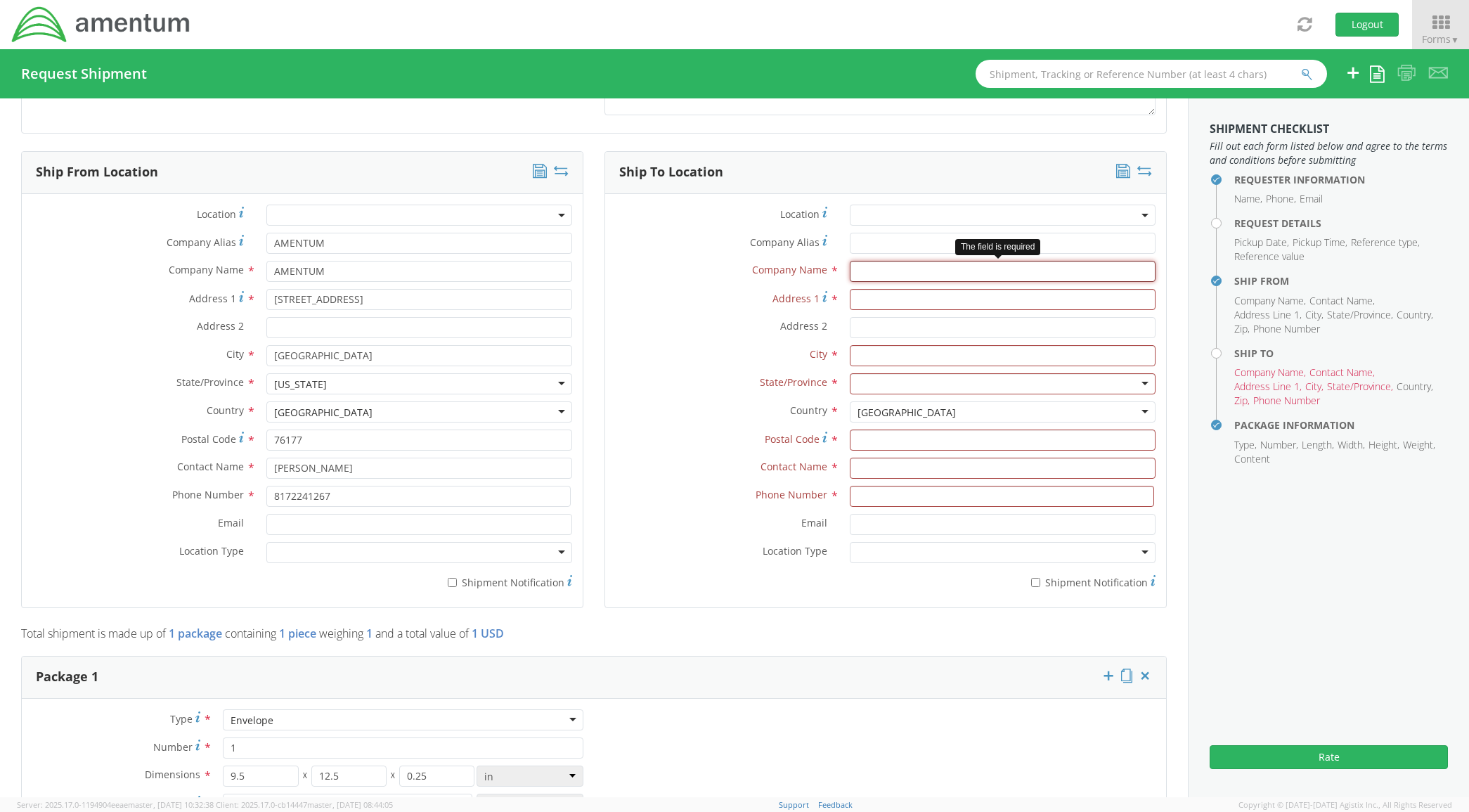
click at [879, 272] on input "text" at bounding box center [1003, 271] width 307 height 21
type input "AMENTUM"
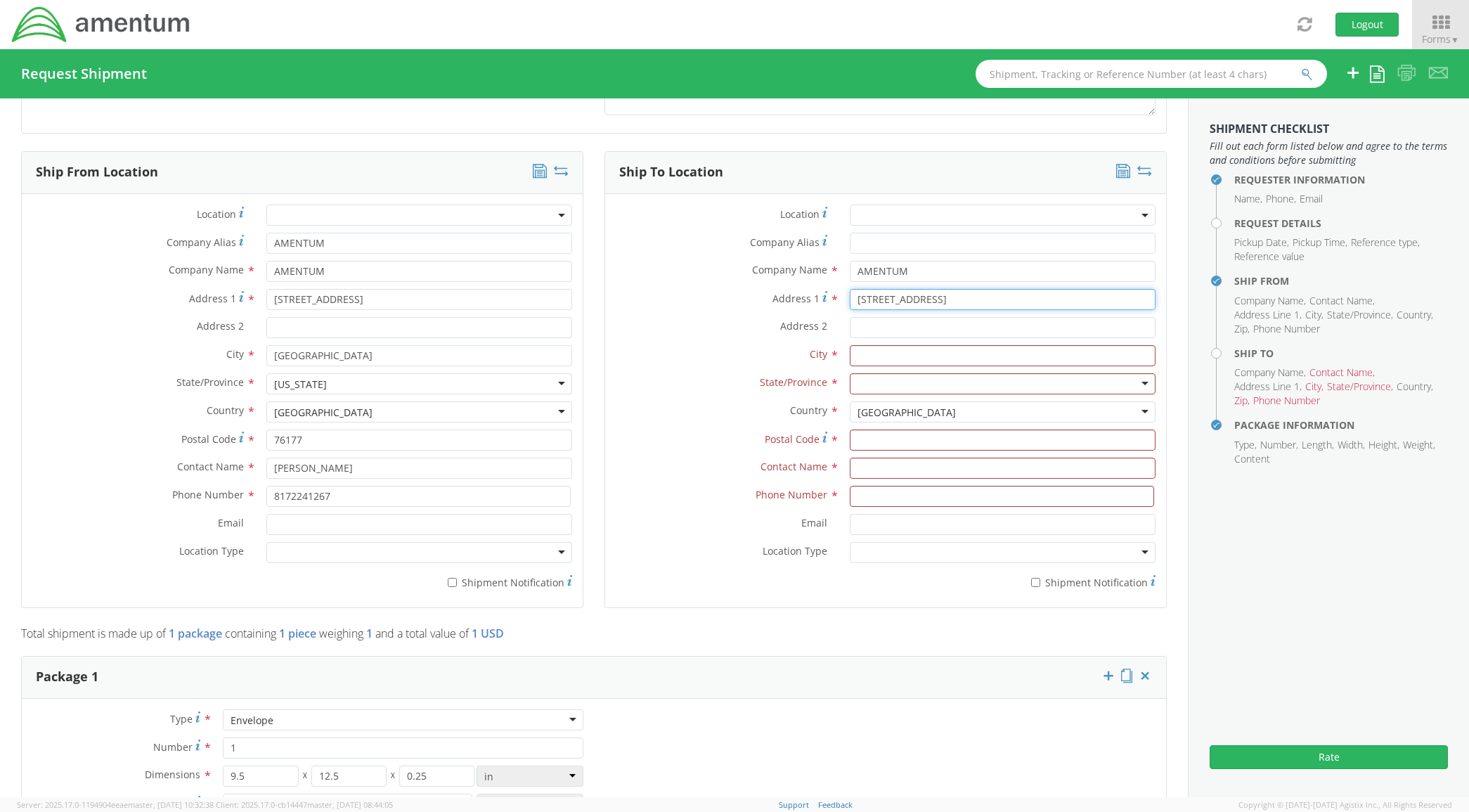
type input "5173 Island Court"
type input "Warrenton"
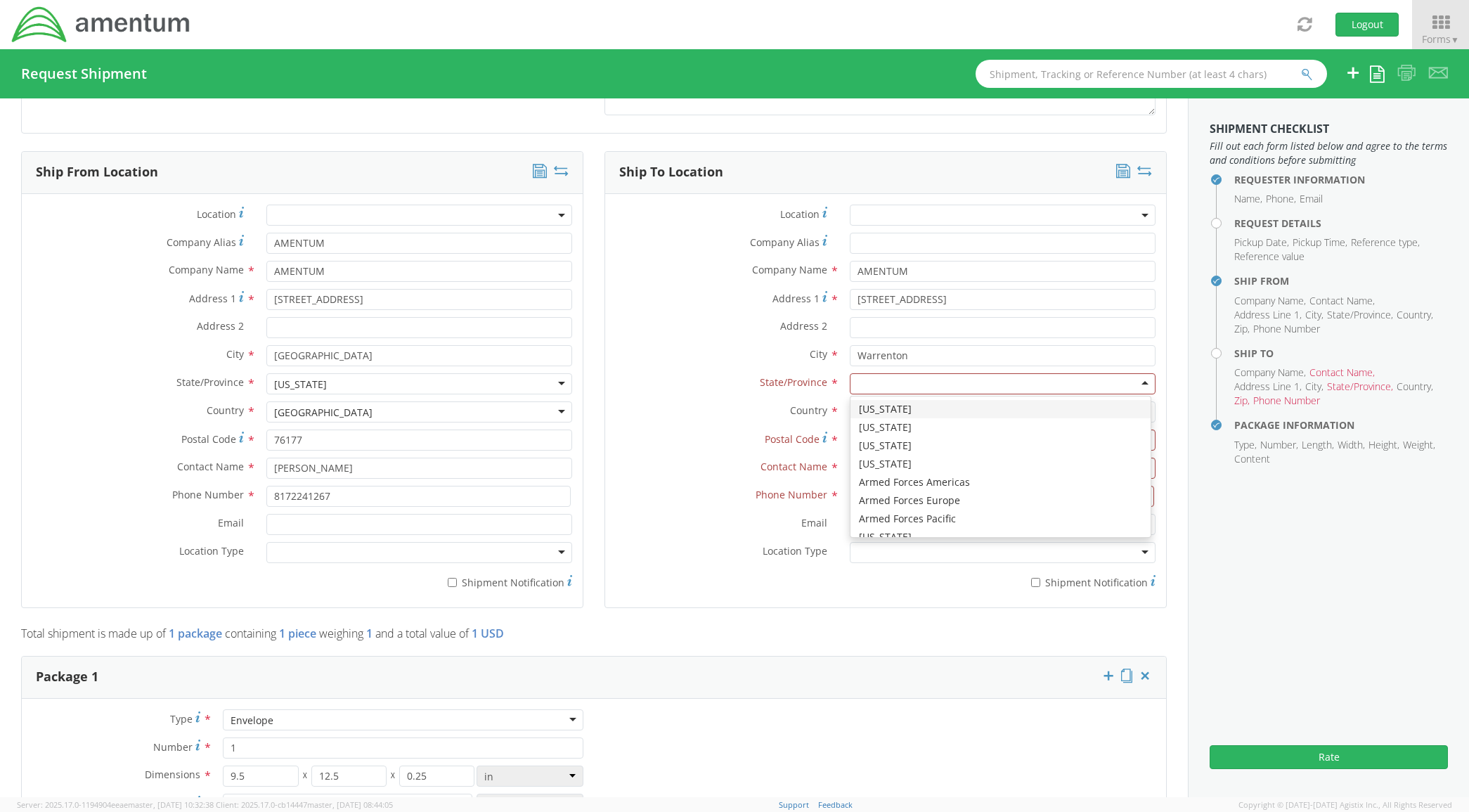
type input "v"
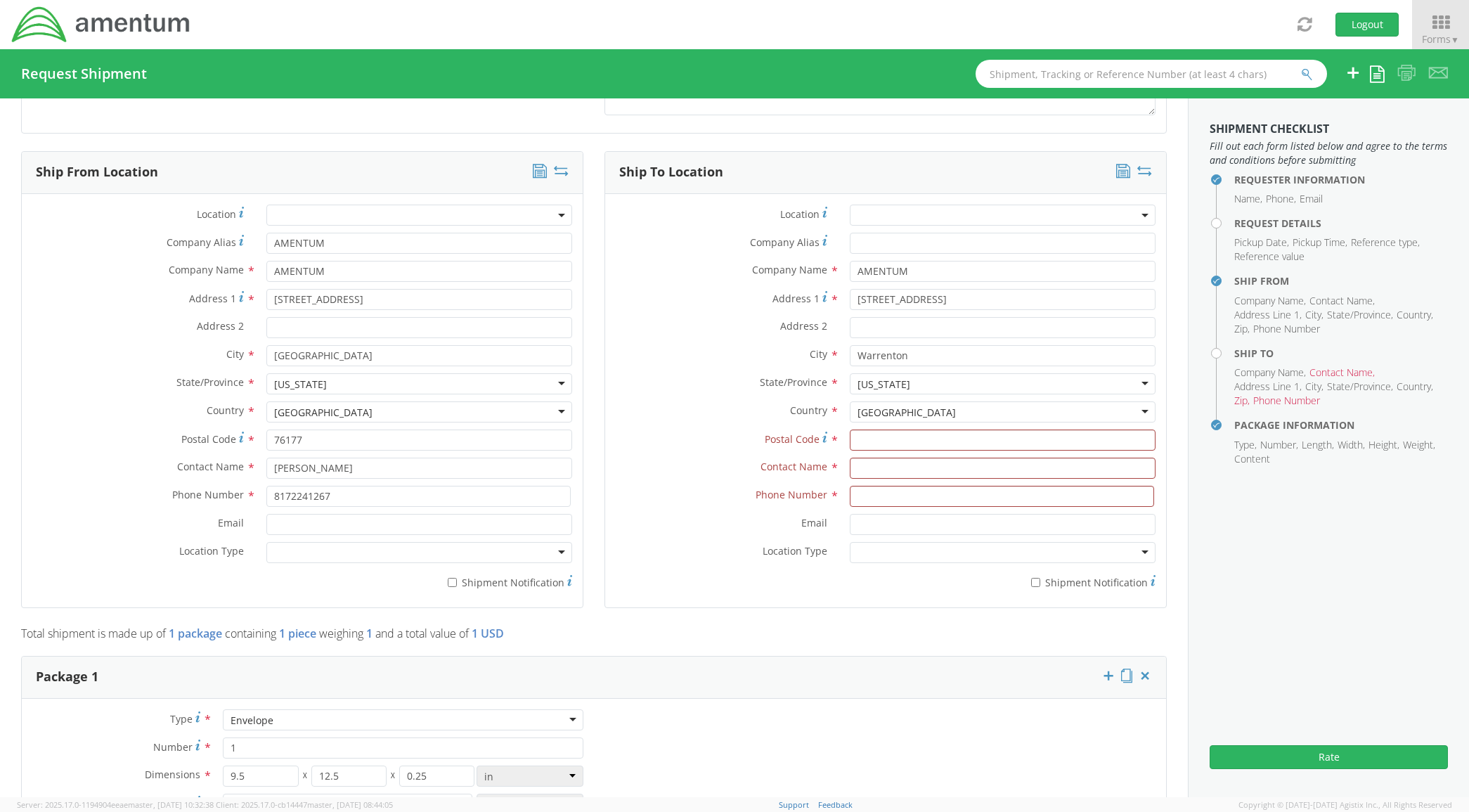
scroll to position [0, 0]
click at [897, 440] on input "Postal Code *" at bounding box center [1003, 440] width 307 height 21
type input "20187"
type input "Chris Gray"
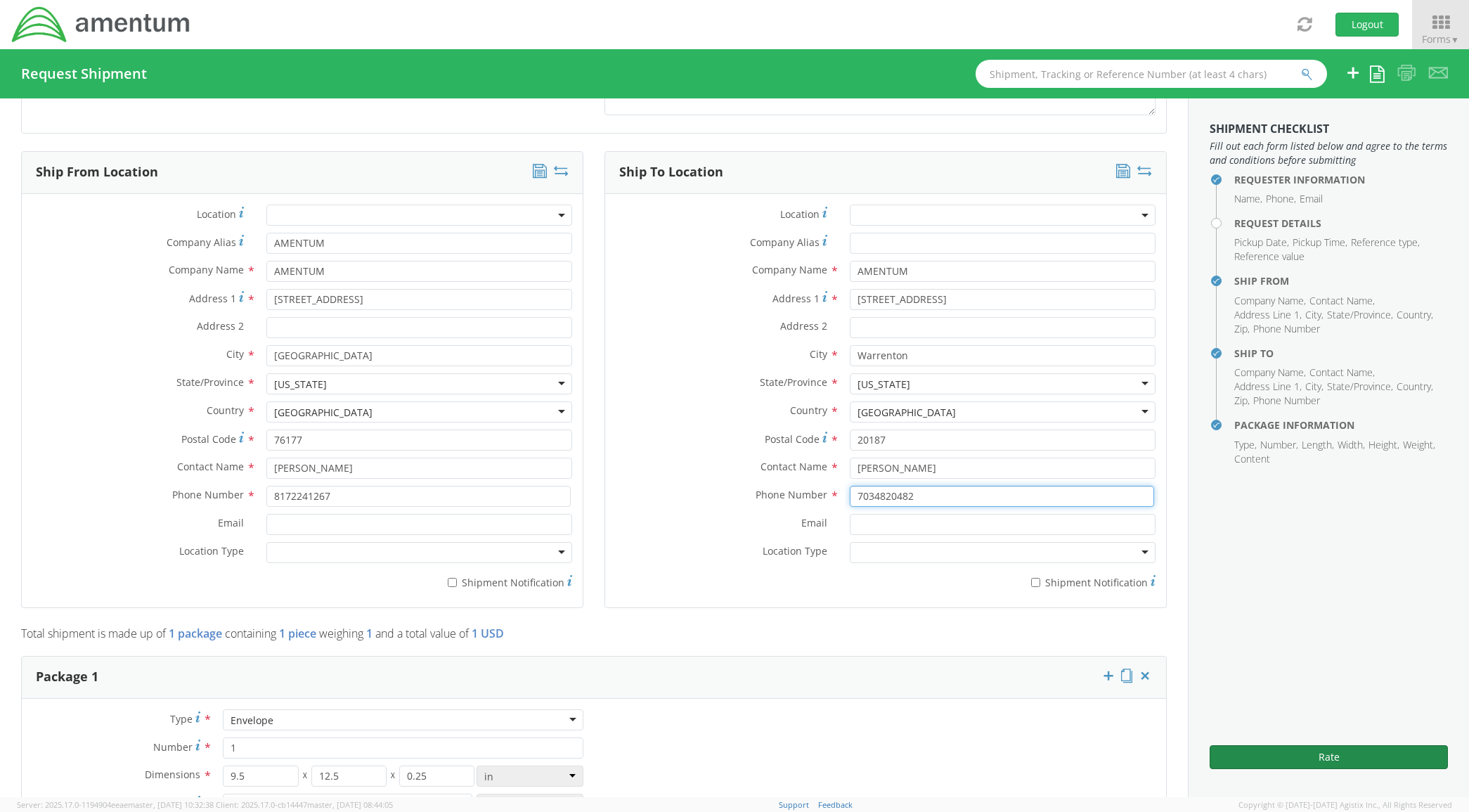
type input "7034820482"
click at [1334, 751] on button "Rate" at bounding box center [1329, 757] width 238 height 24
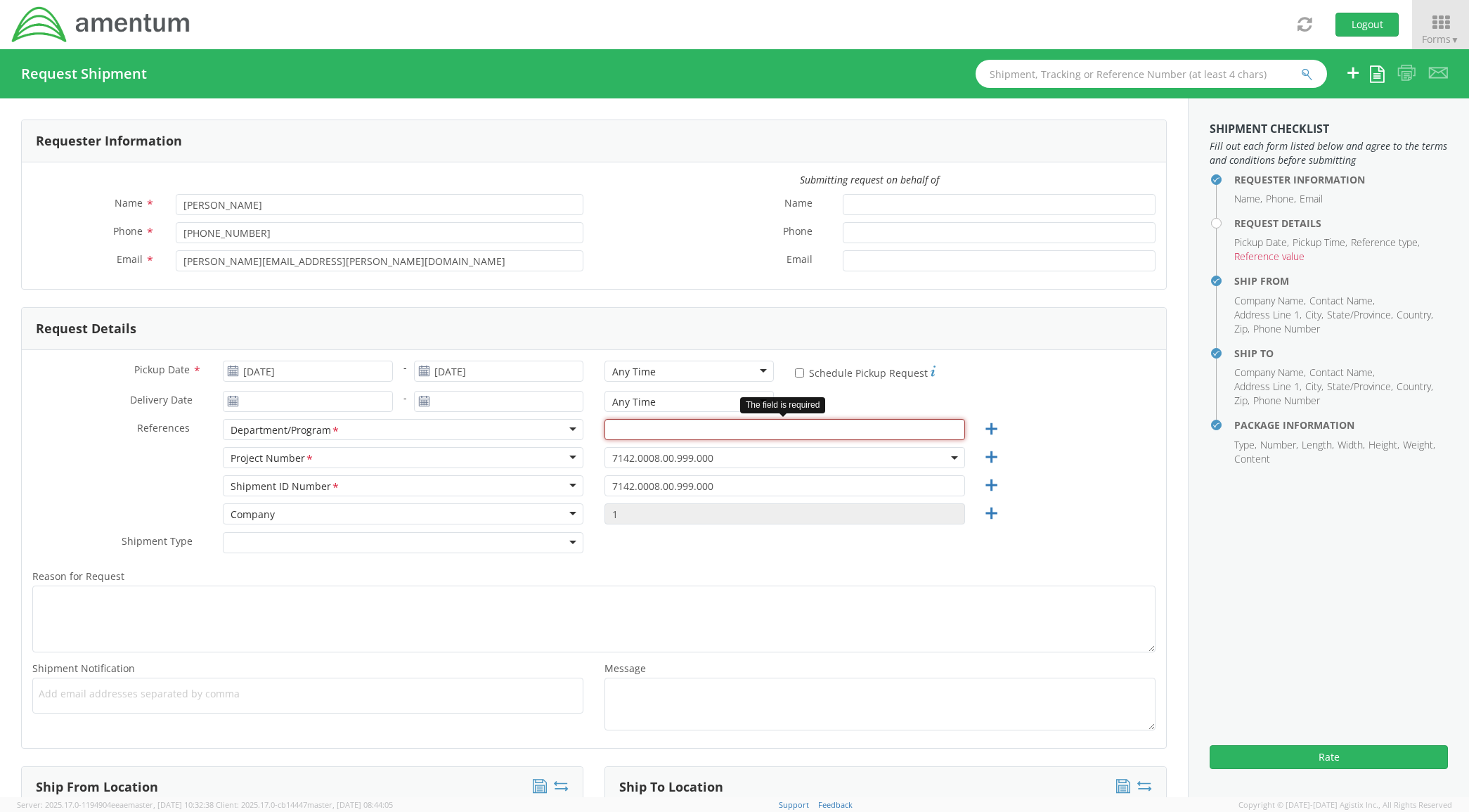
click at [697, 423] on input "text" at bounding box center [785, 429] width 361 height 21
type input "AUGUSTA"
click at [1370, 733] on aside "Shipment Checklist Fill out each form listed below and agree to the terms and c…" at bounding box center [1329, 448] width 281 height 699
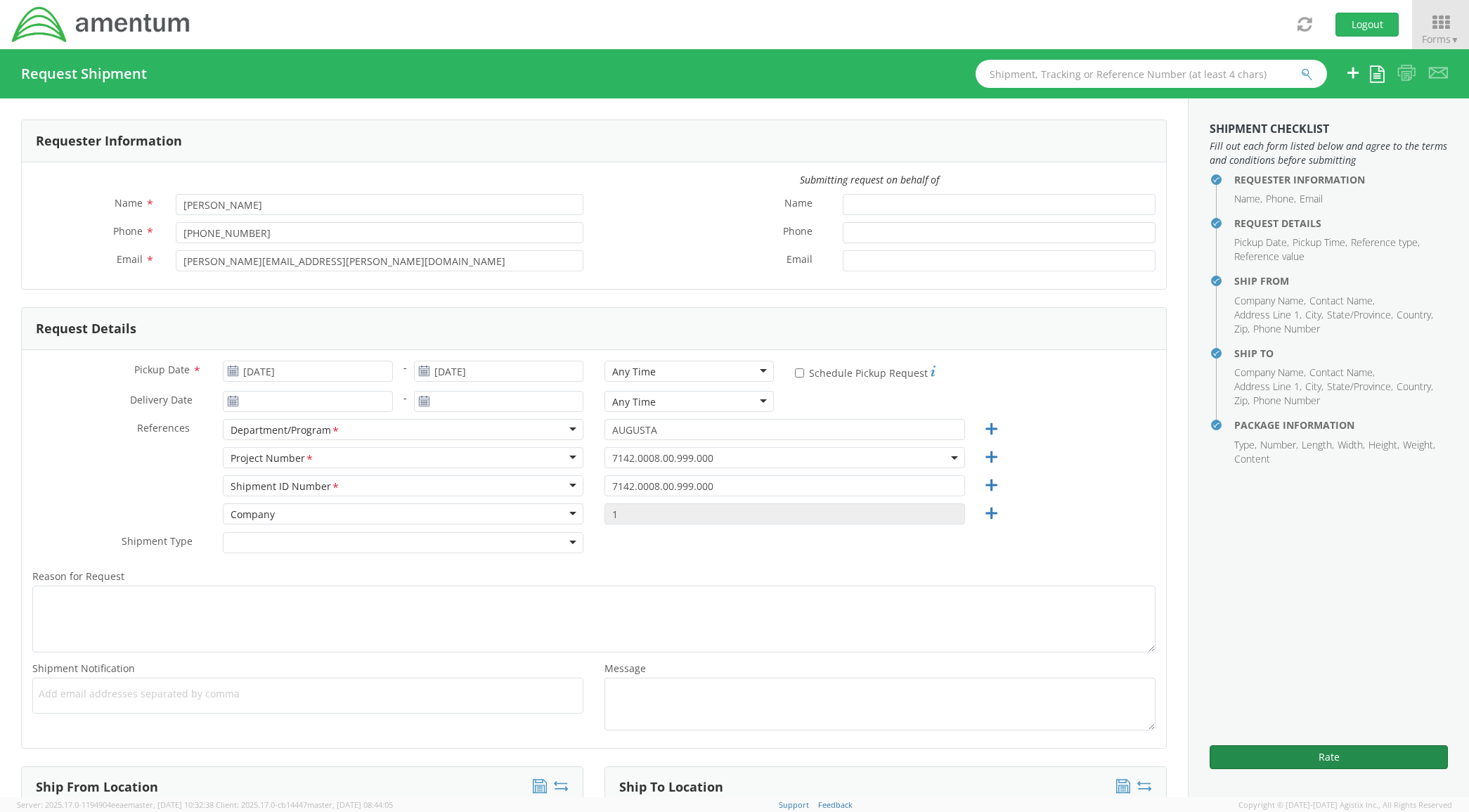
click at [1368, 746] on div "Rate" at bounding box center [1329, 752] width 238 height 34
click at [1368, 750] on button "Rate" at bounding box center [1329, 757] width 238 height 24
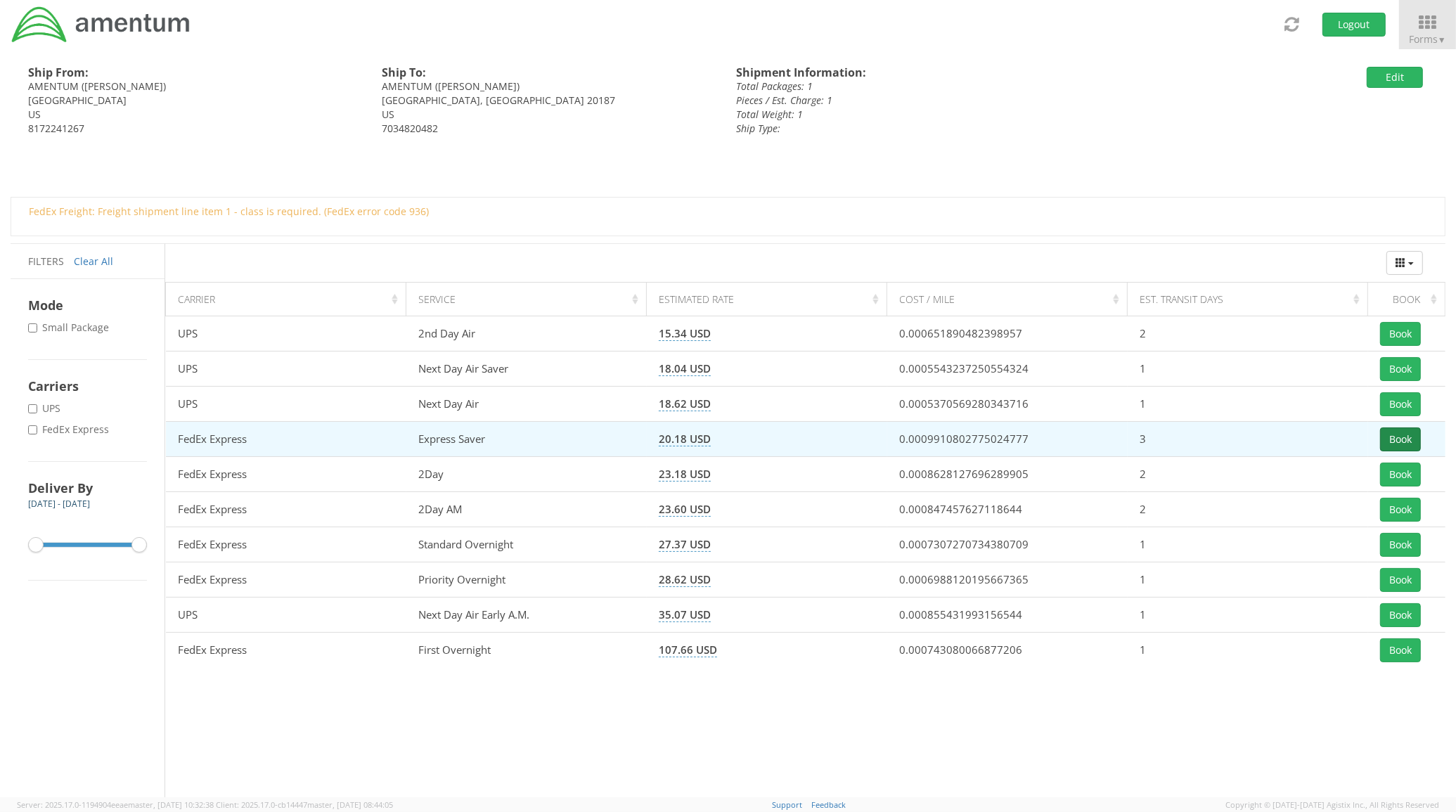
click at [1399, 447] on button "Book" at bounding box center [1401, 440] width 41 height 24
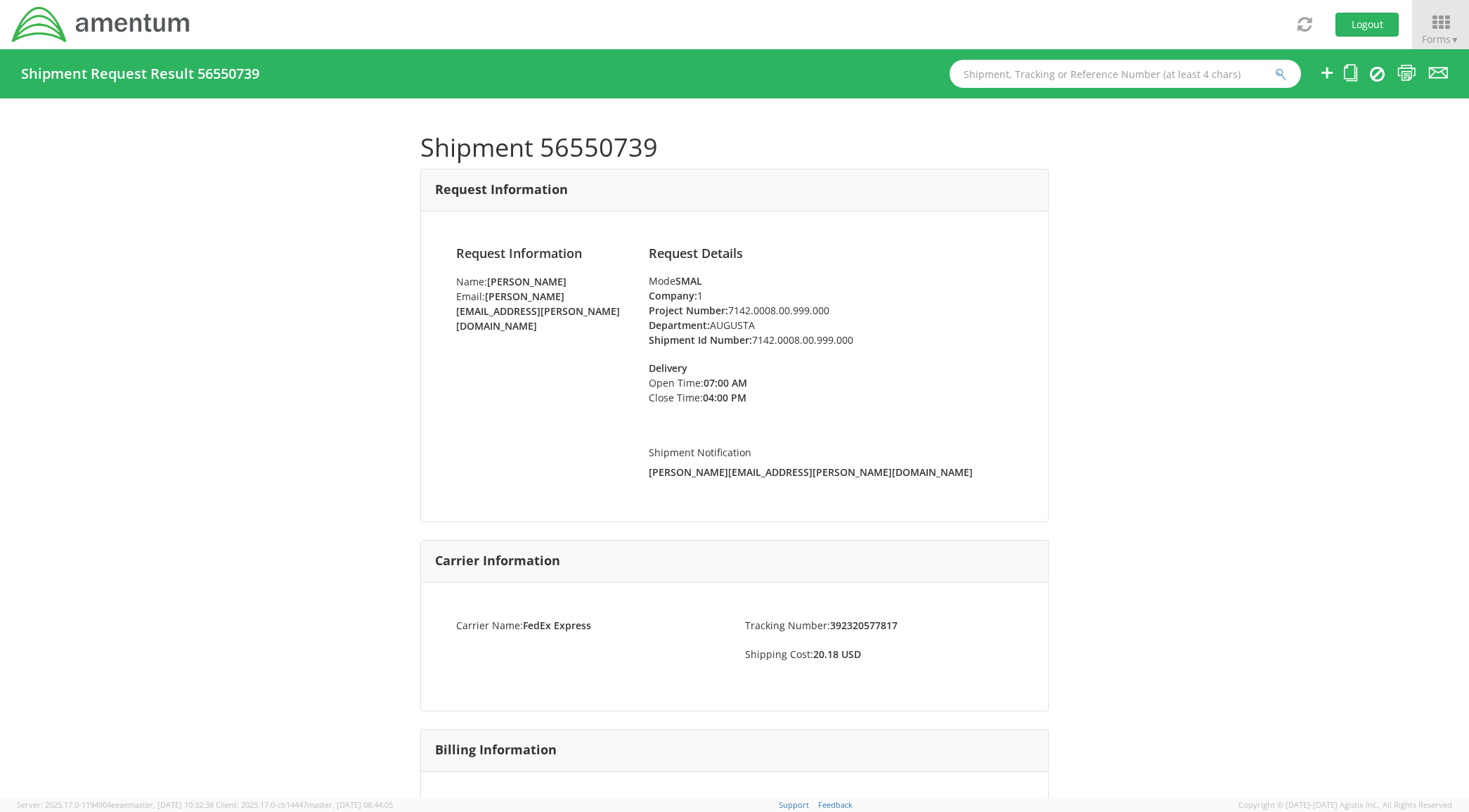
drag, startPoint x: 1417, startPoint y: 68, endPoint x: 1407, endPoint y: 67, distance: 10.0
click at [1410, 67] on ul at bounding box center [1374, 74] width 147 height 49
click at [1407, 66] on icon at bounding box center [1406, 73] width 19 height 18
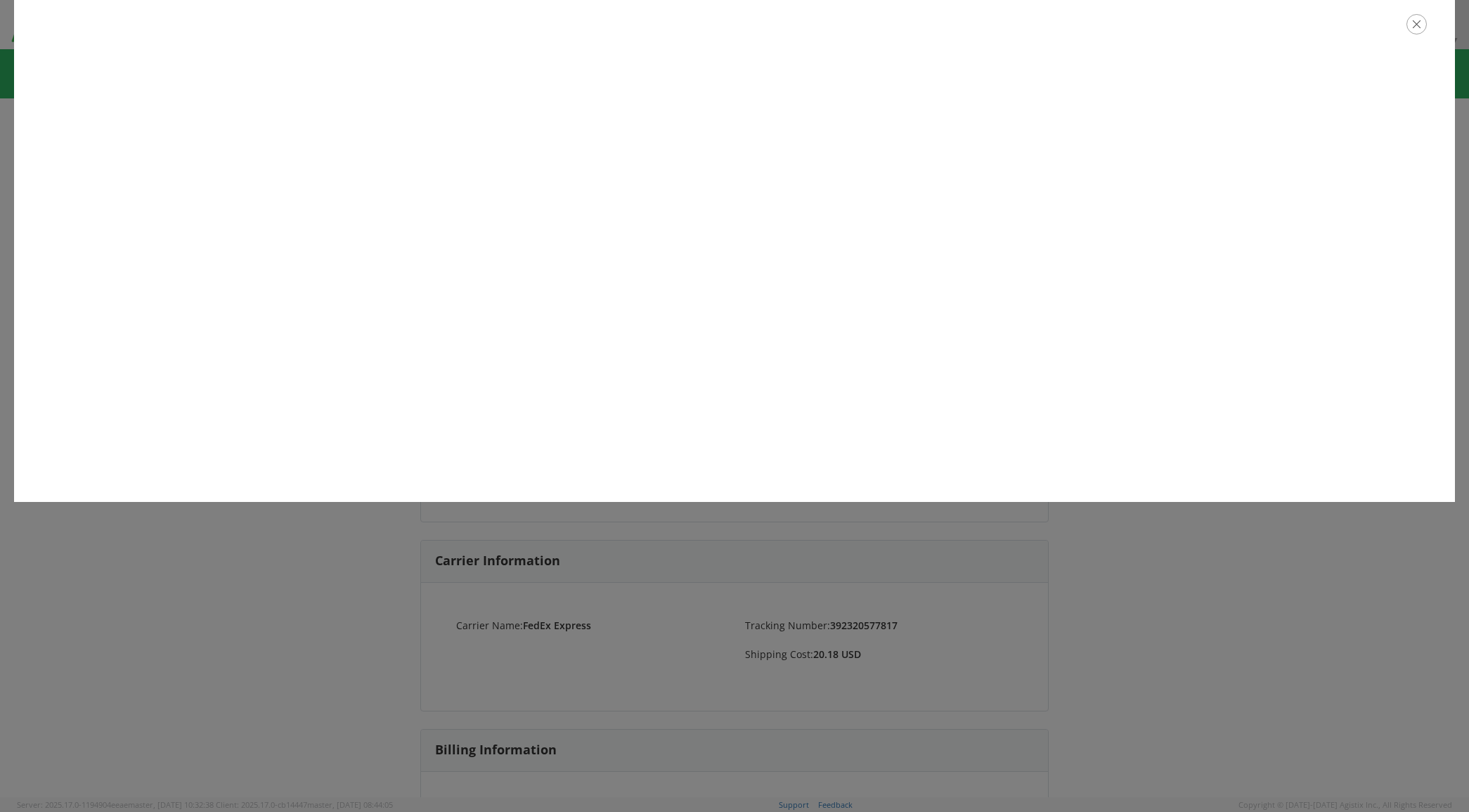
click at [1412, 27] on icon "button" at bounding box center [1417, 24] width 20 height 20
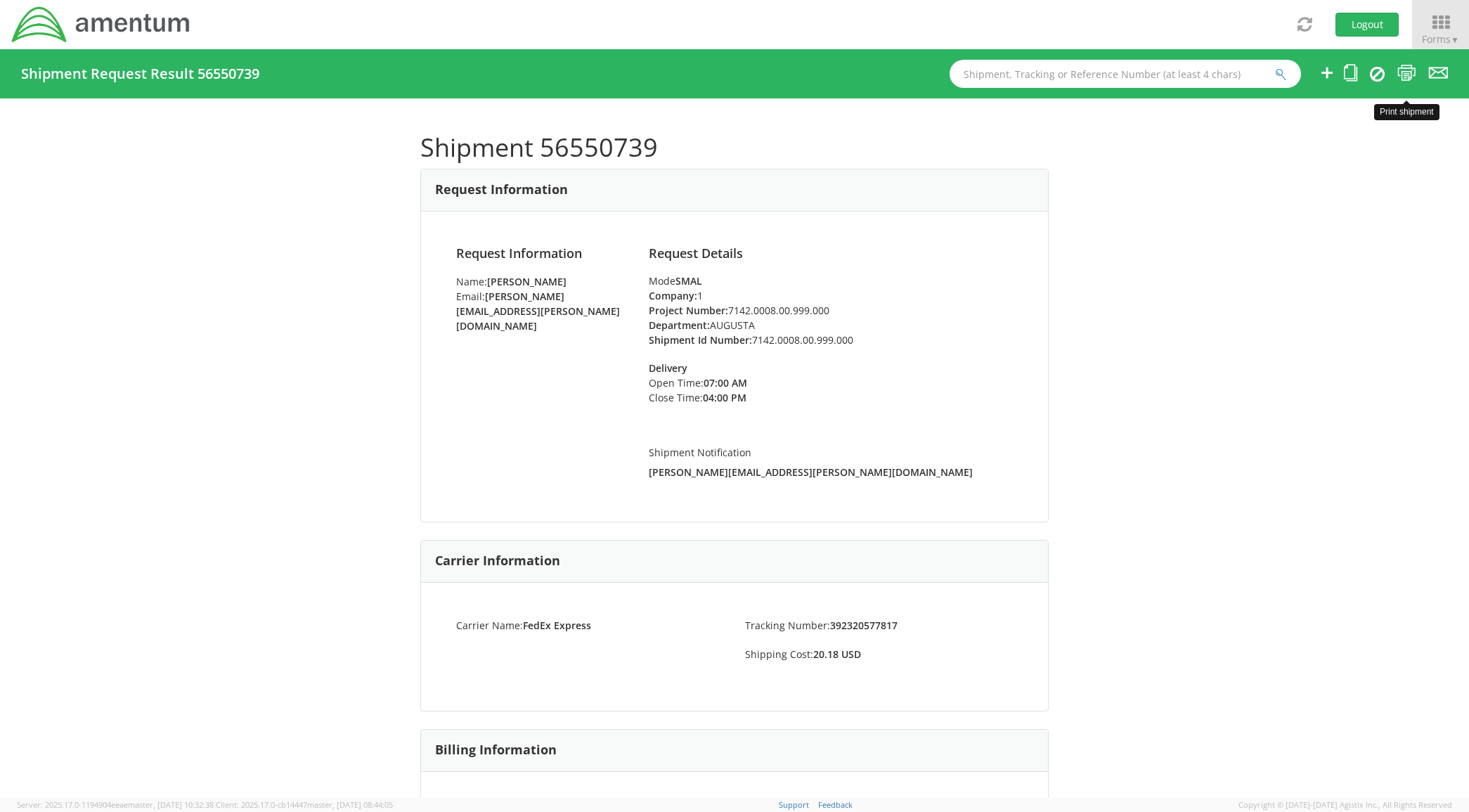
drag, startPoint x: 1405, startPoint y: 69, endPoint x: 1255, endPoint y: 318, distance: 290.7
click at [1405, 69] on icon at bounding box center [1406, 73] width 19 height 18
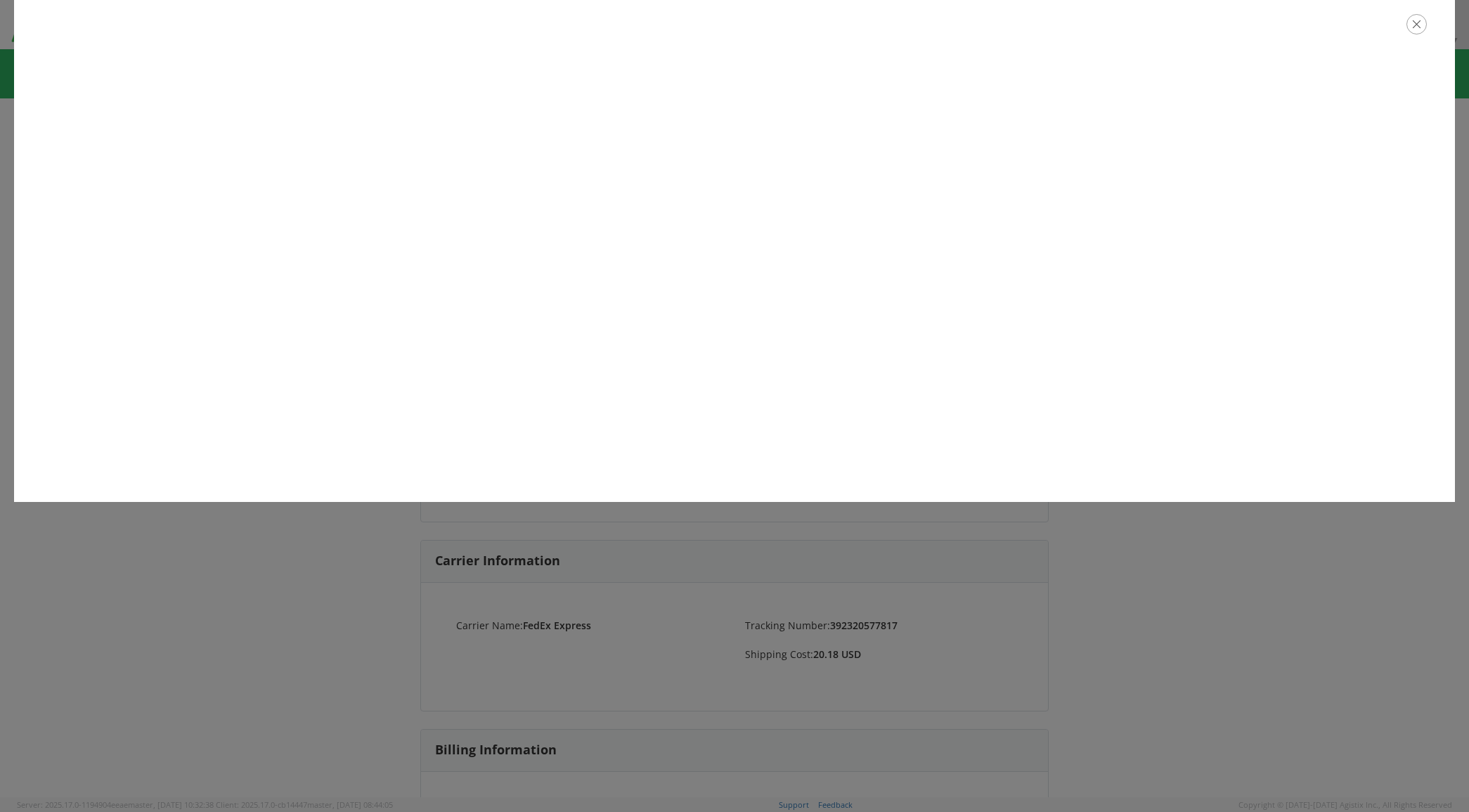
click at [1409, 29] on icon "button" at bounding box center [1417, 24] width 20 height 20
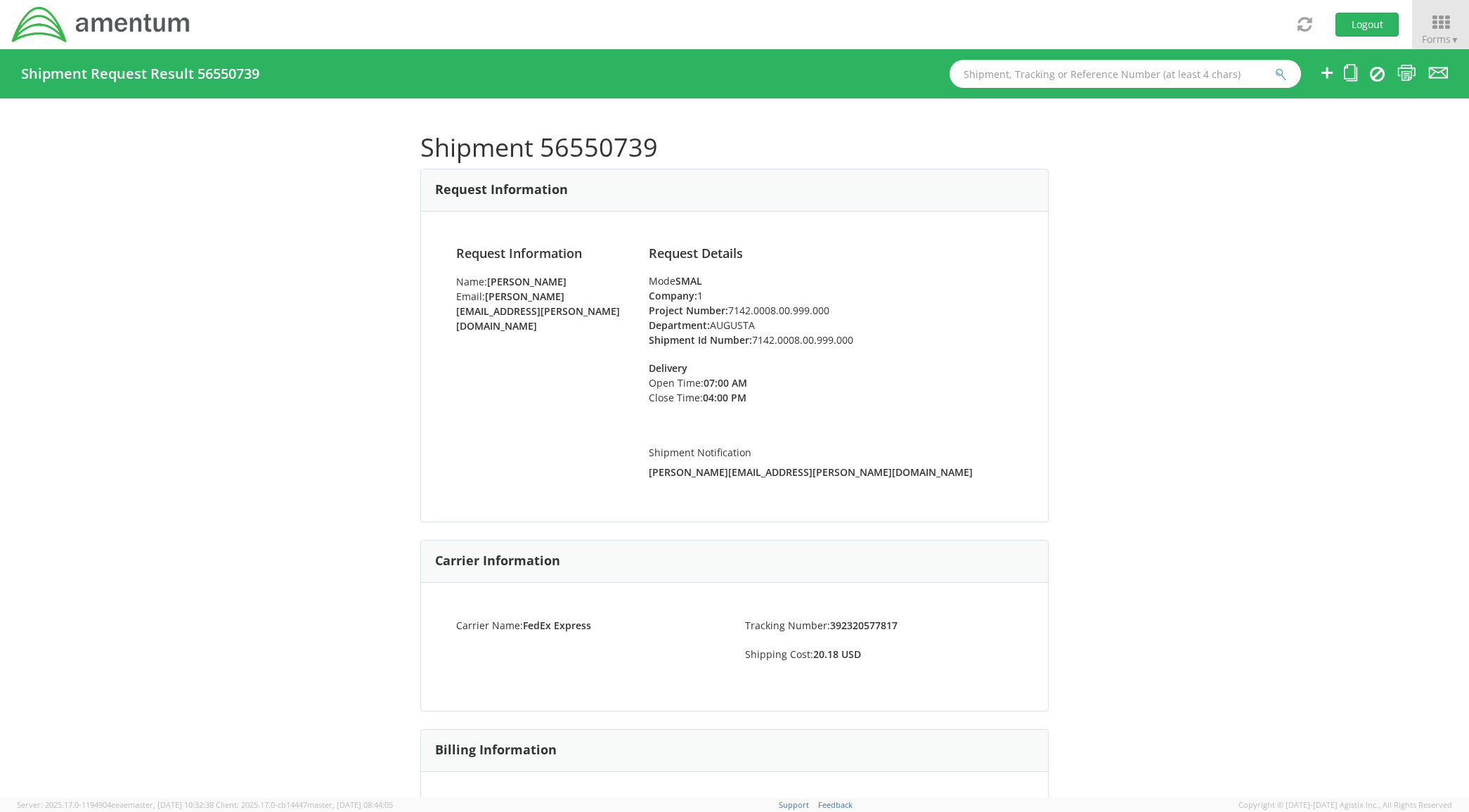
drag, startPoint x: 195, startPoint y: 406, endPoint x: 137, endPoint y: 392, distance: 59.7
click at [187, 395] on div "Shipment 56550739 Request Information Request Information Name: Amanda Lucas Em…" at bounding box center [734, 448] width 1469 height 699
